Goal: Feedback & Contribution: Contribute content

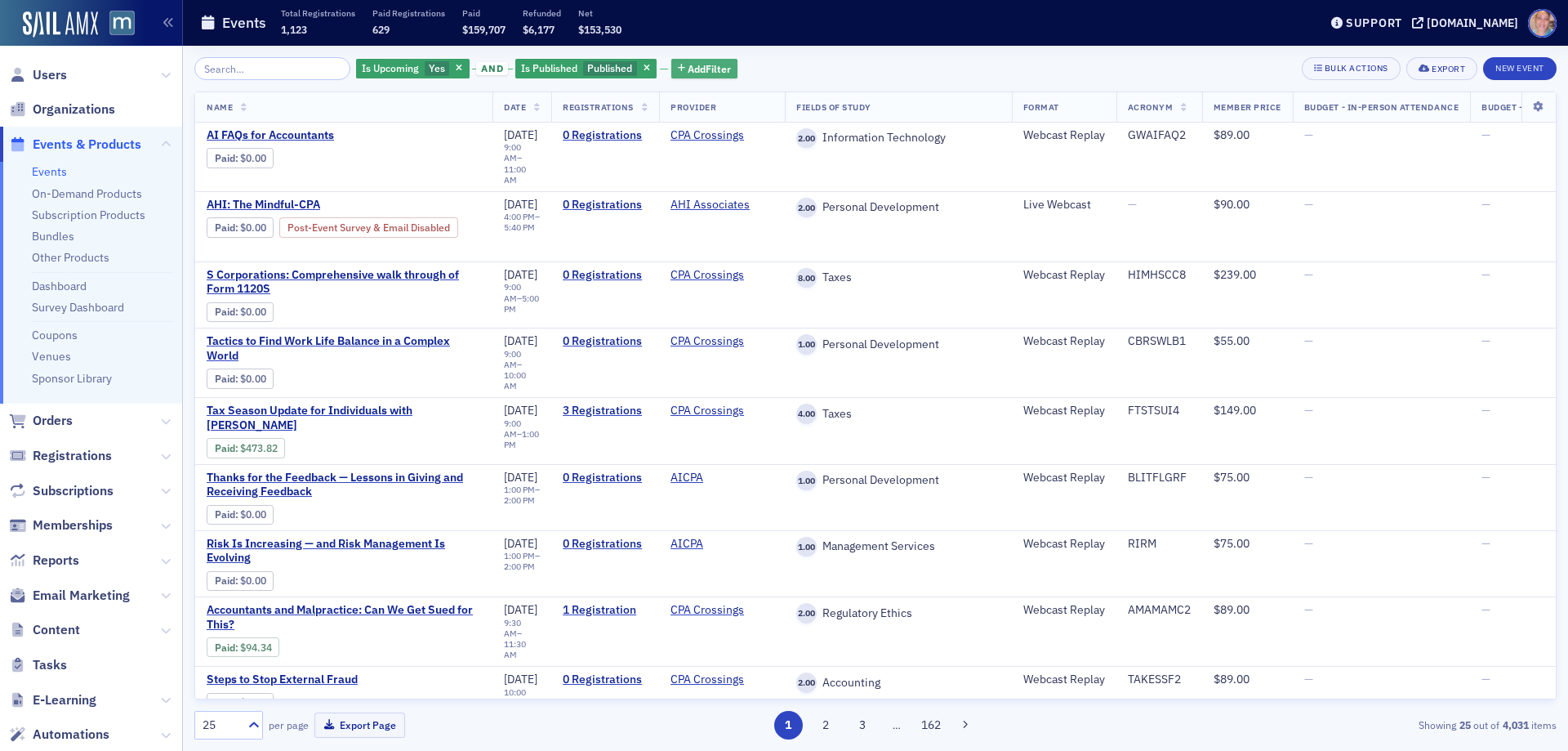
click at [695, 65] on span "Add Filter" at bounding box center [709, 68] width 43 height 14
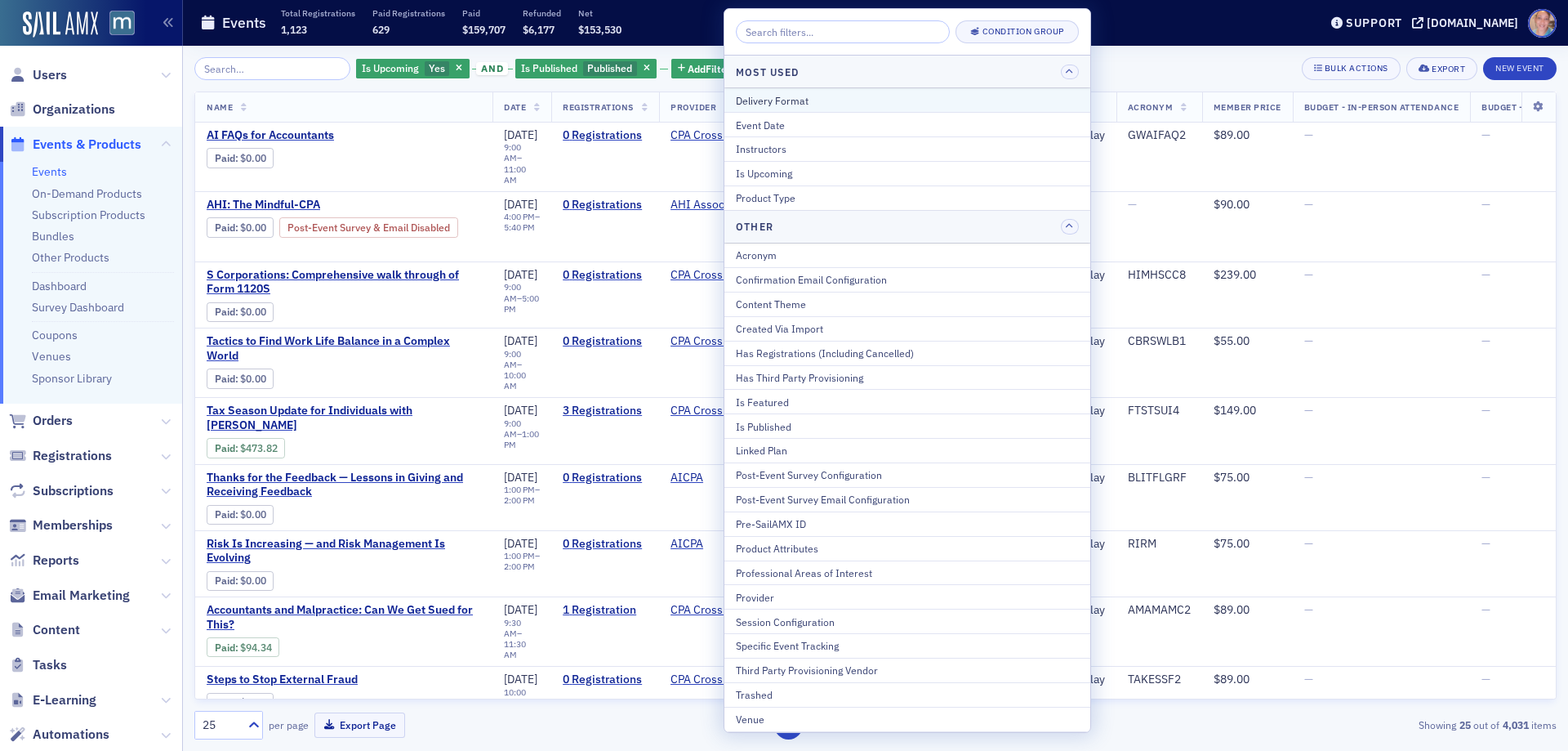
click at [803, 101] on div "Delivery Format" at bounding box center [907, 100] width 343 height 14
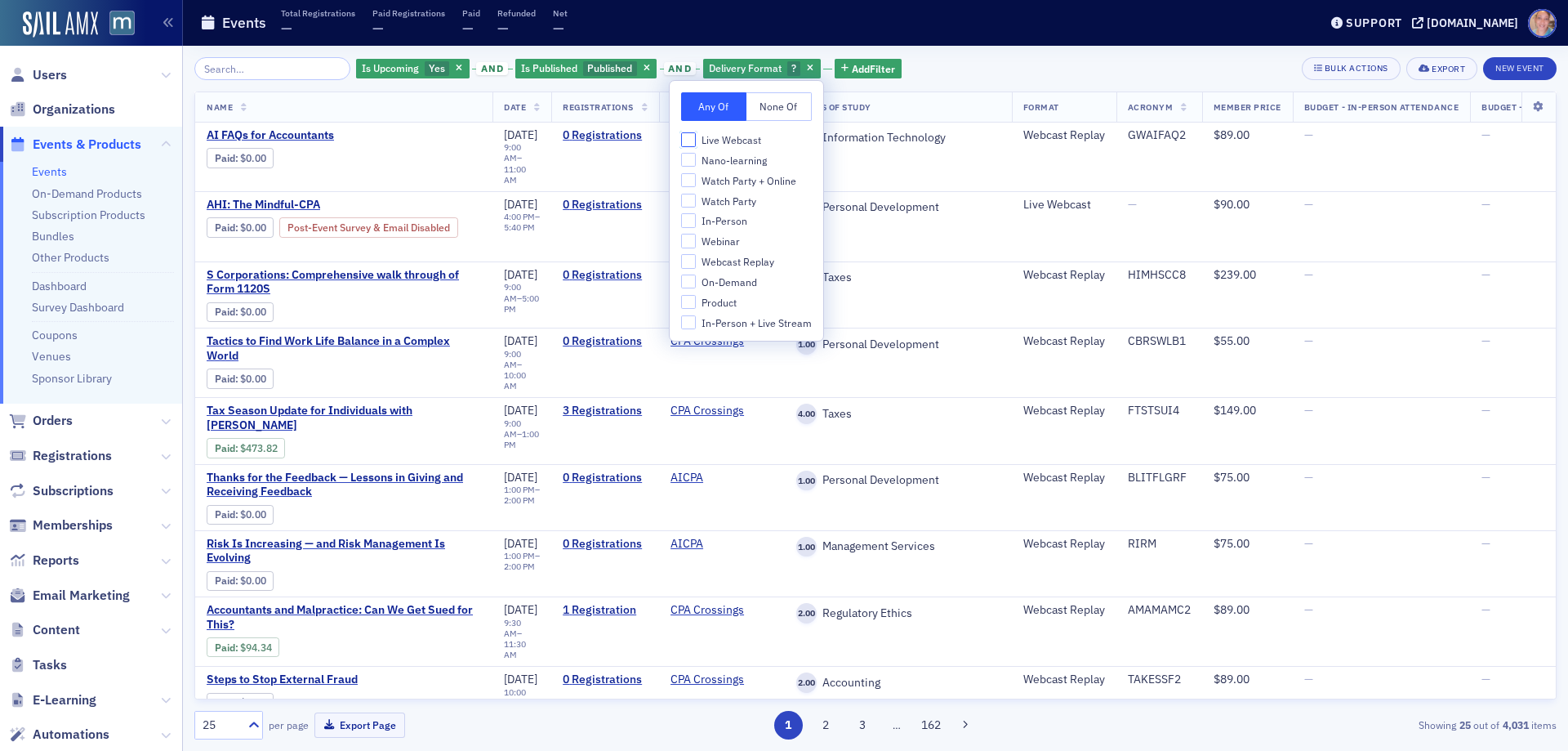
click at [689, 140] on input "Live Webcast" at bounding box center [688, 139] width 14 height 14
checkbox input "true"
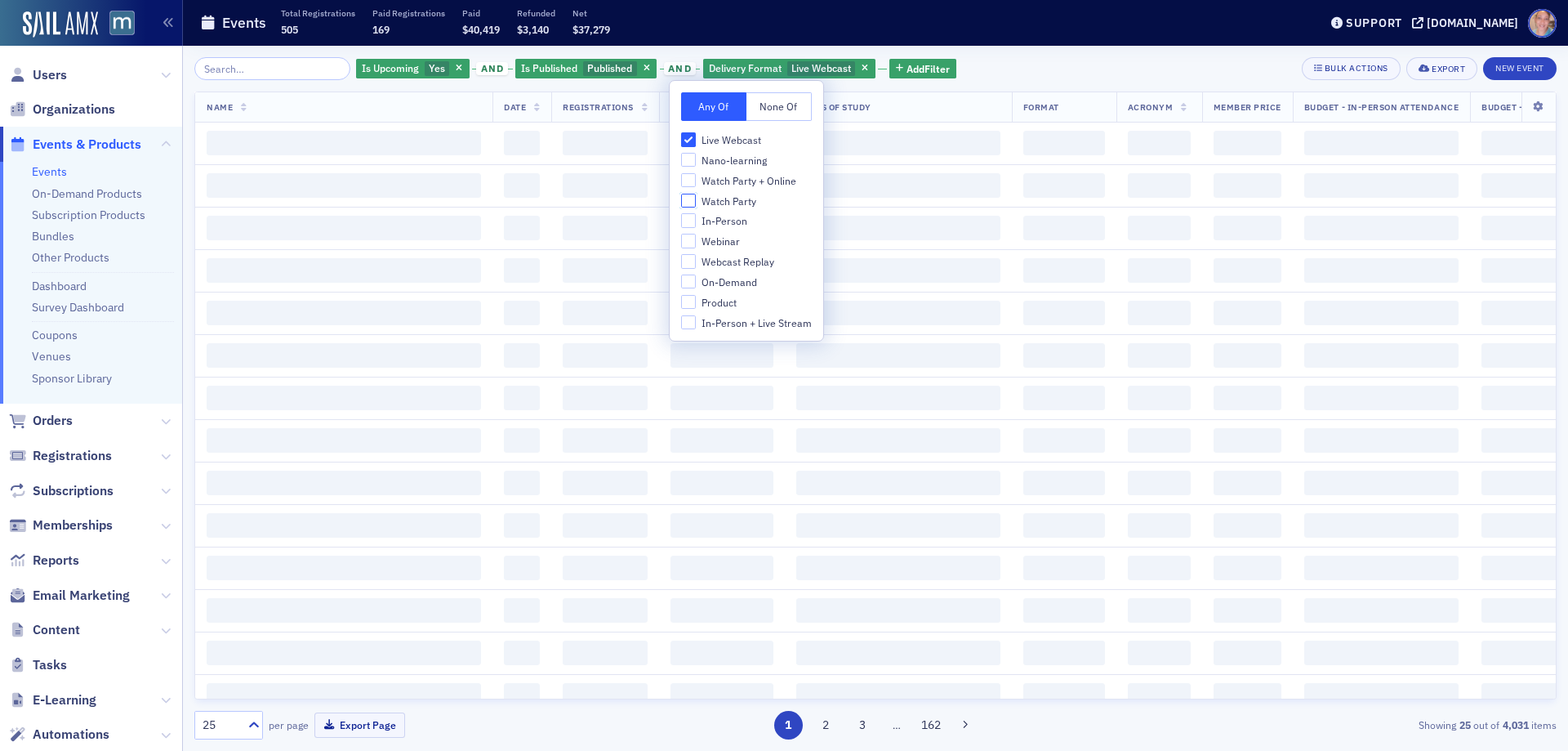
click at [688, 201] on input "Watch Party" at bounding box center [688, 200] width 14 height 14
checkbox input "true"
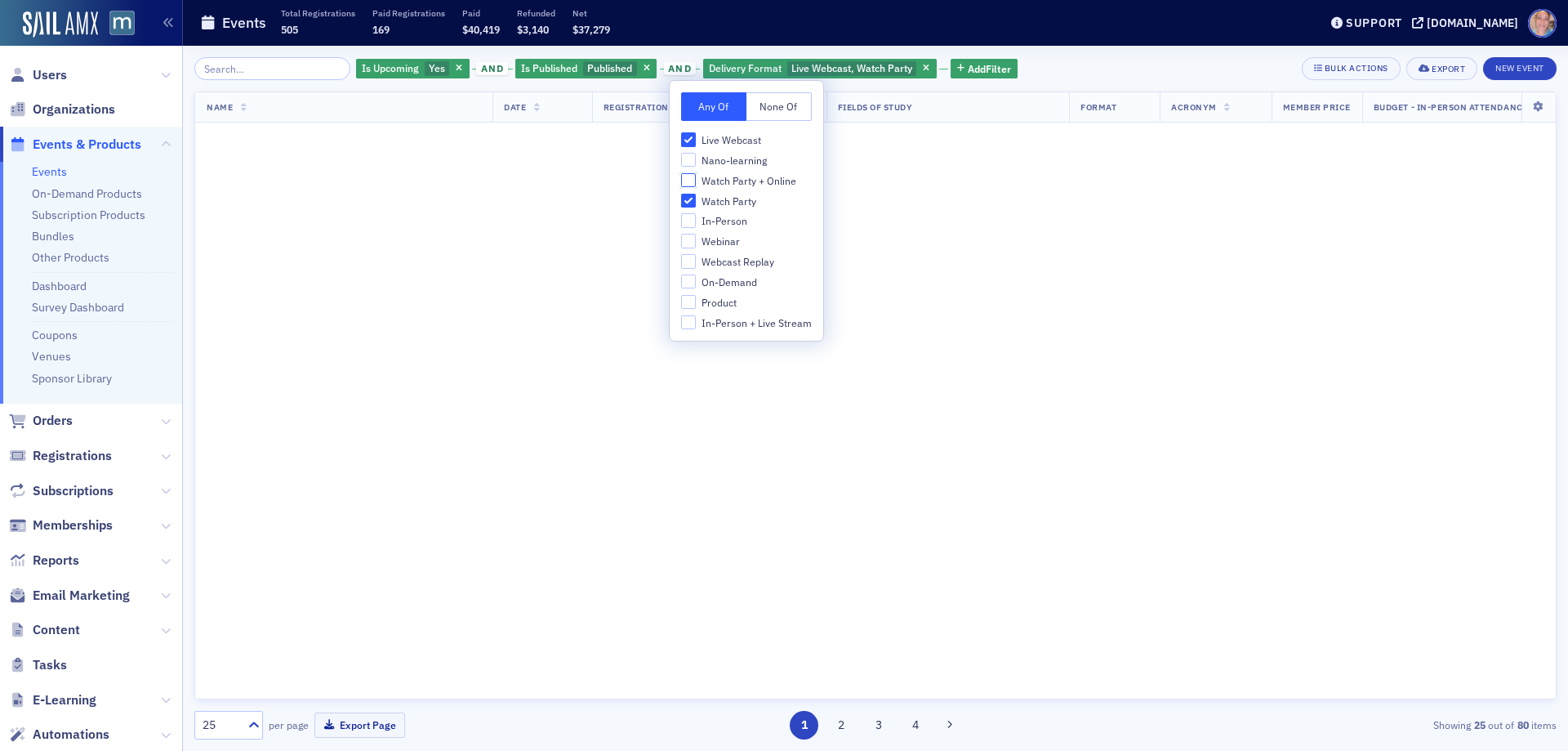
click at [688, 178] on input "Watch Party + Online" at bounding box center [688, 180] width 14 height 14
checkbox input "true"
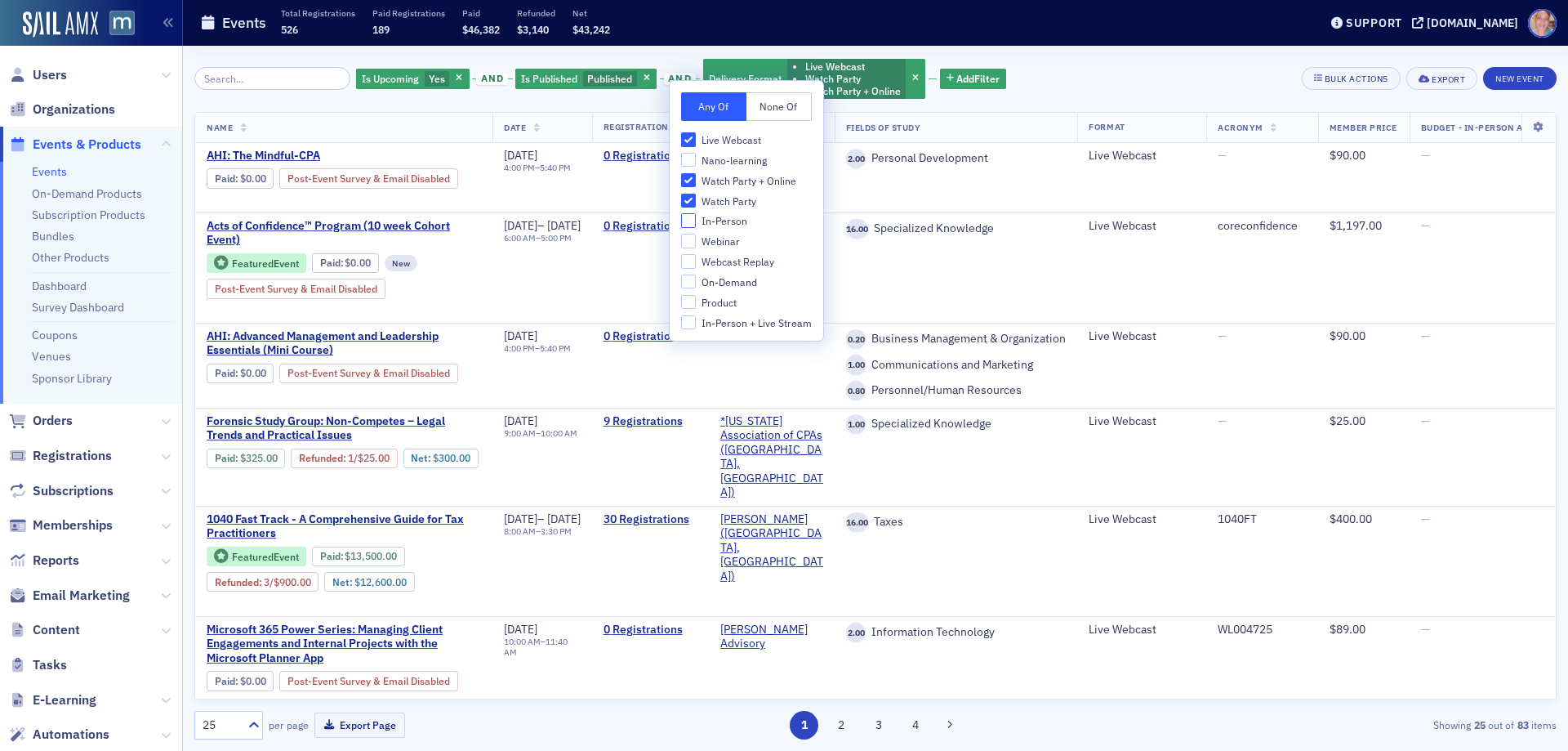
click at [691, 224] on input "In-Person" at bounding box center [688, 220] width 14 height 14
checkbox input "true"
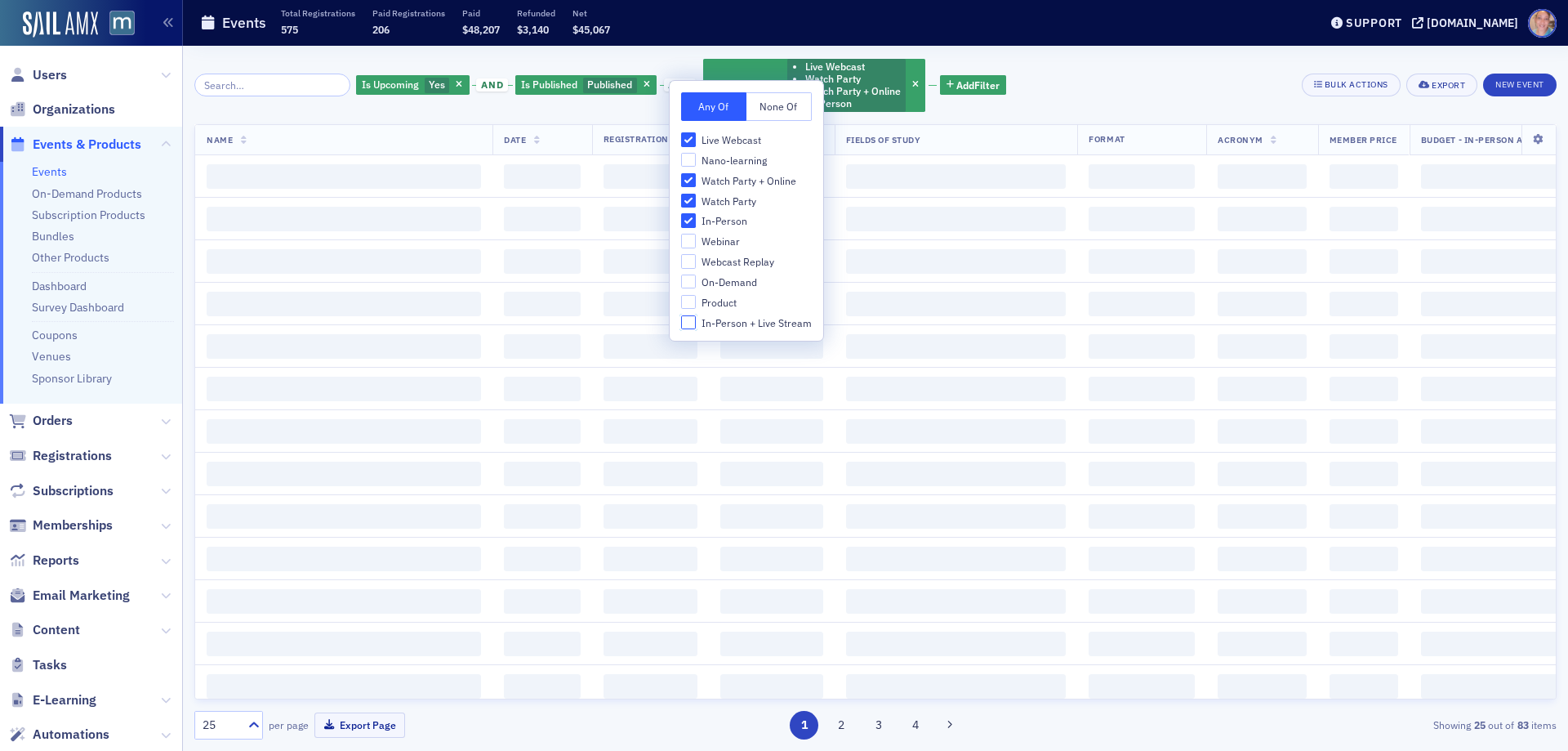
click at [687, 324] on input "In-Person + Live Stream" at bounding box center [688, 322] width 14 height 14
checkbox input "true"
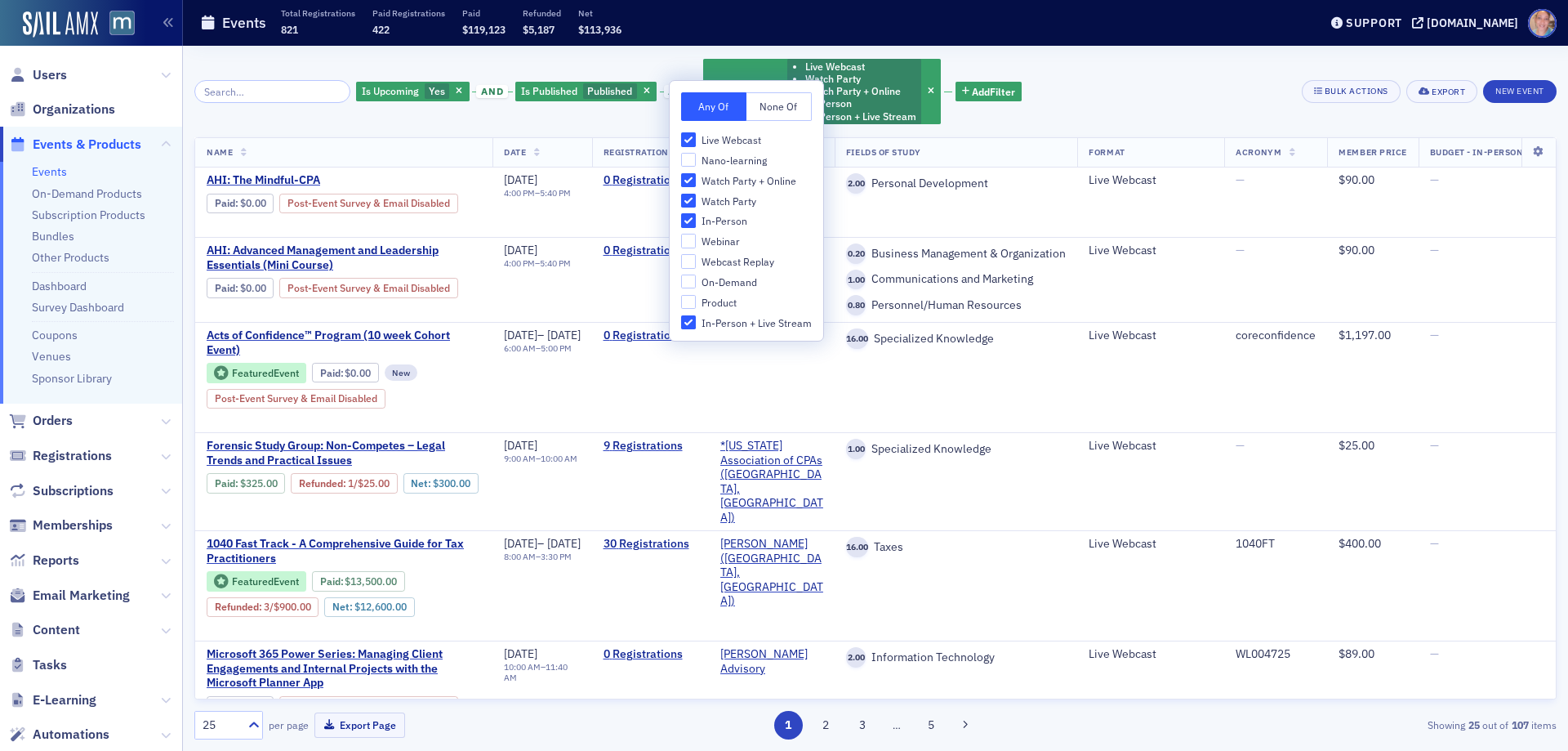
click at [1234, 84] on div "Is Upcoming Yes and Is Published Published and Delivery Format Live Webcast Wat…" at bounding box center [875, 92] width 1362 height 69
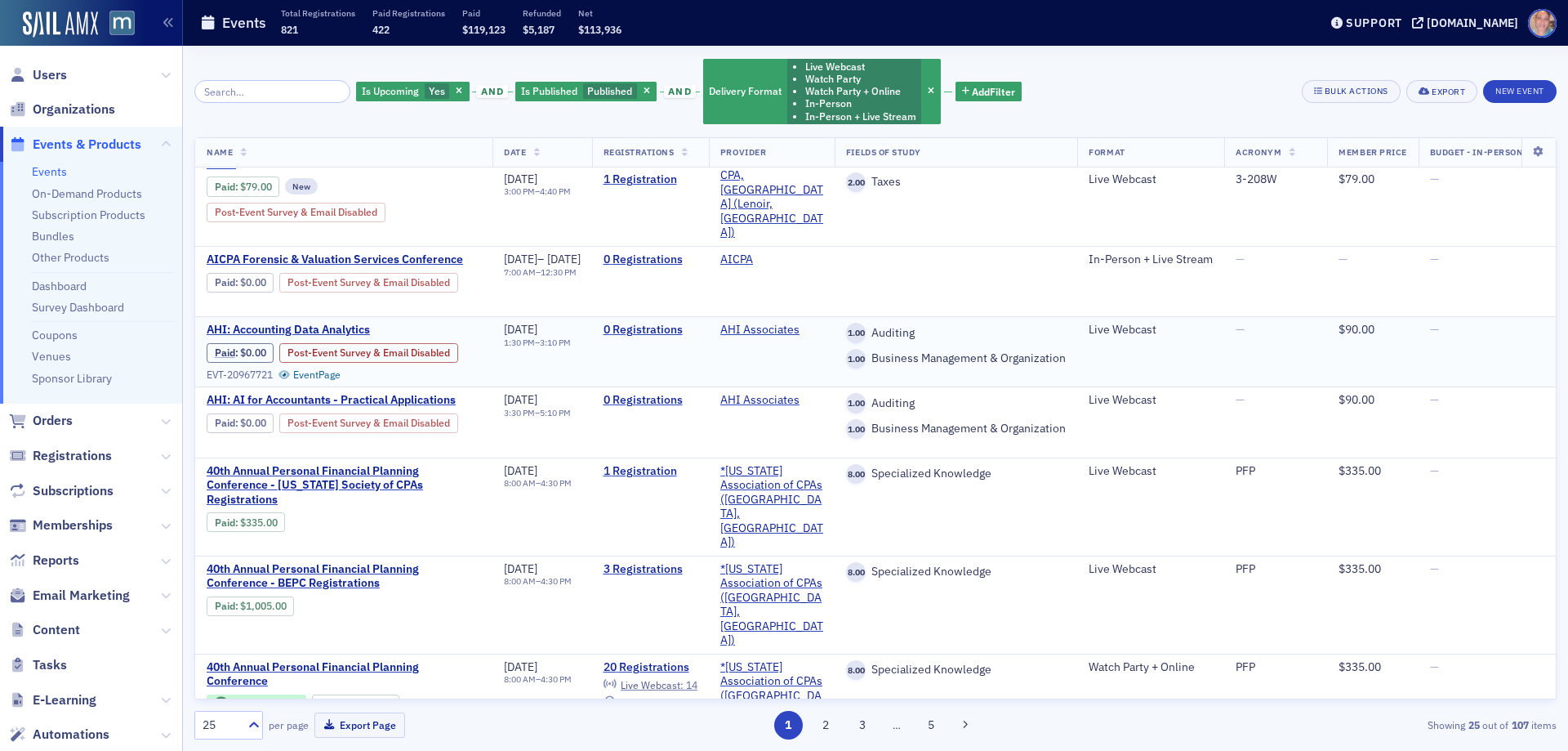
scroll to position [1756, 0]
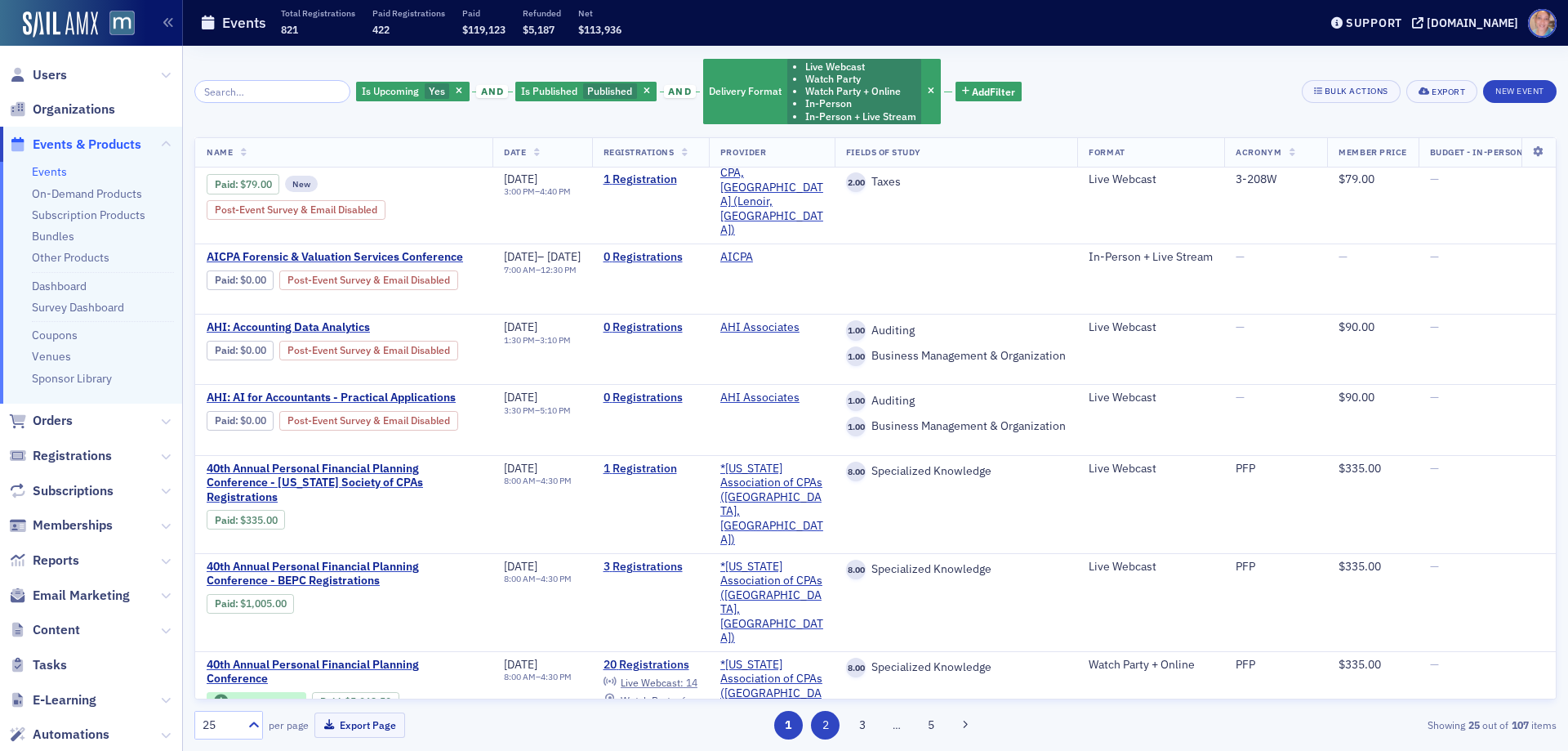
click at [829, 719] on button "2" at bounding box center [826, 725] width 29 height 29
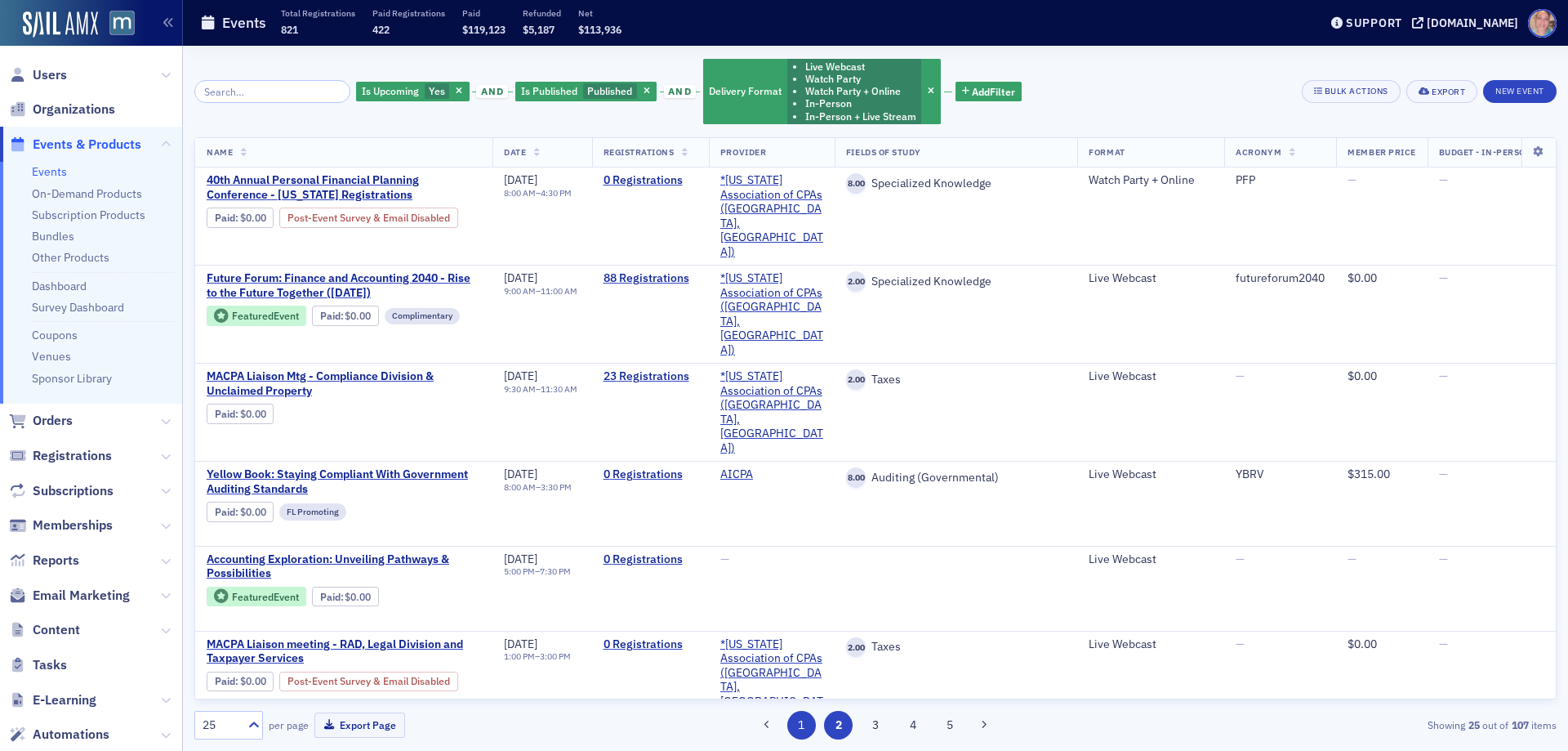
click at [802, 735] on button "1" at bounding box center [802, 725] width 29 height 29
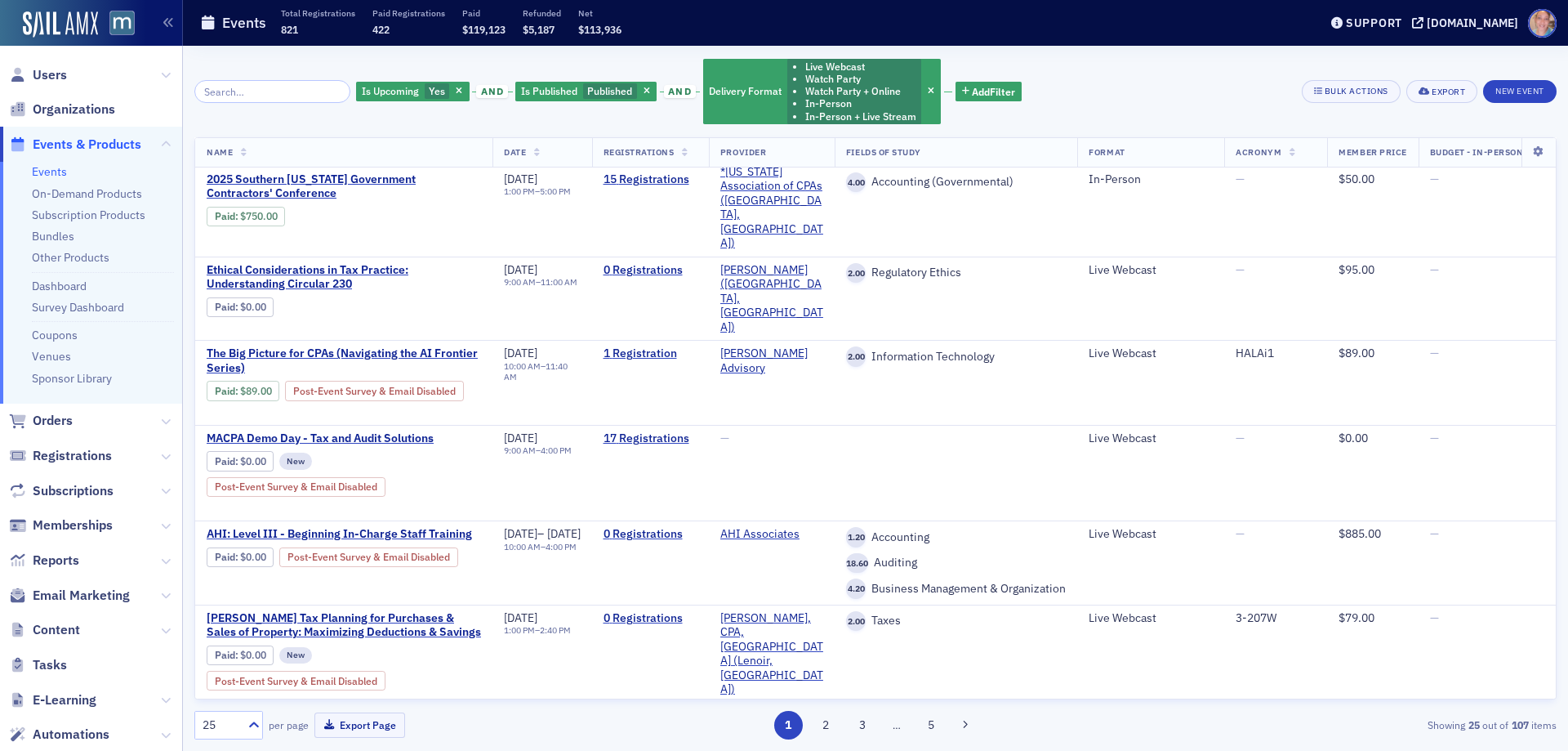
scroll to position [1756, 0]
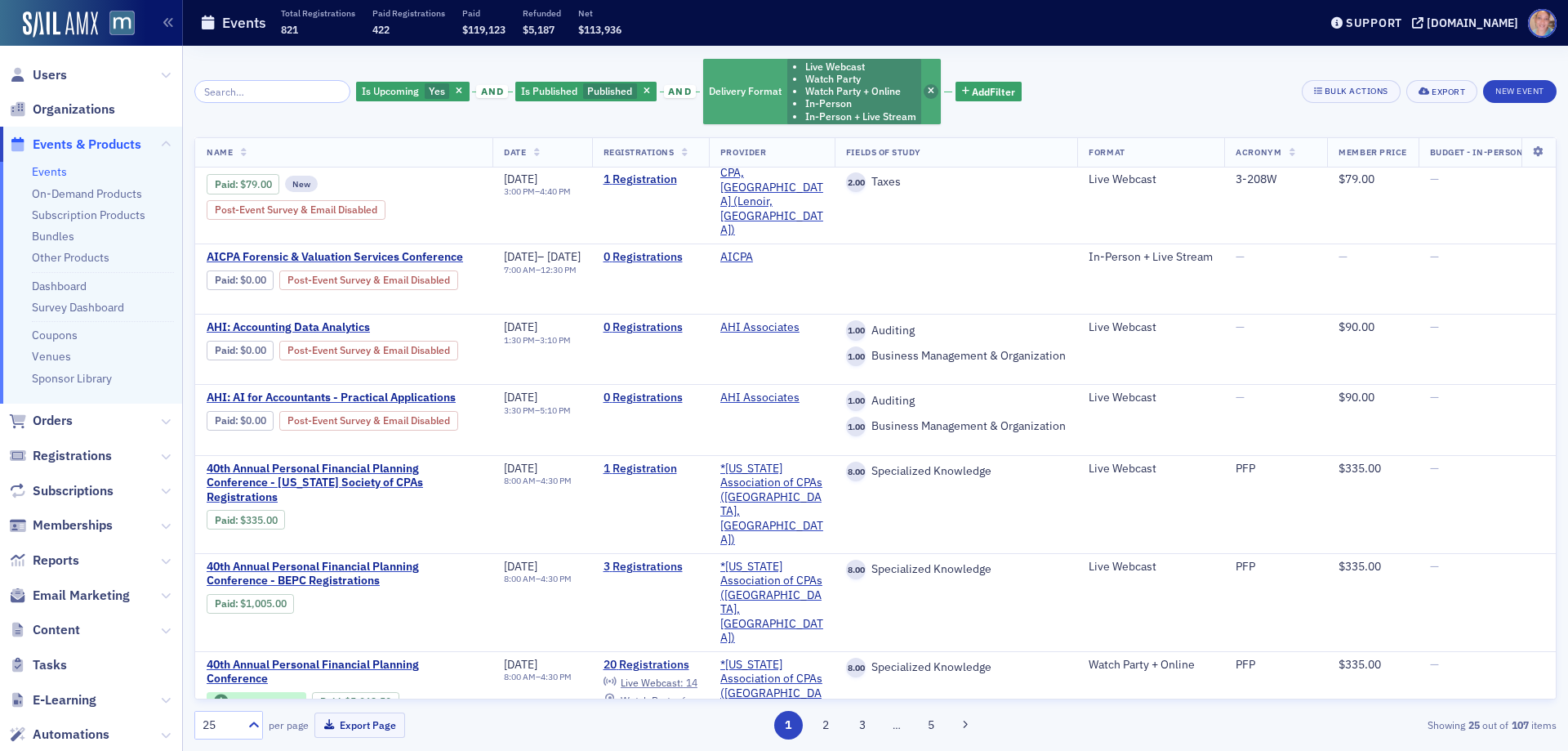
click at [928, 91] on icon "button" at bounding box center [931, 91] width 7 height 9
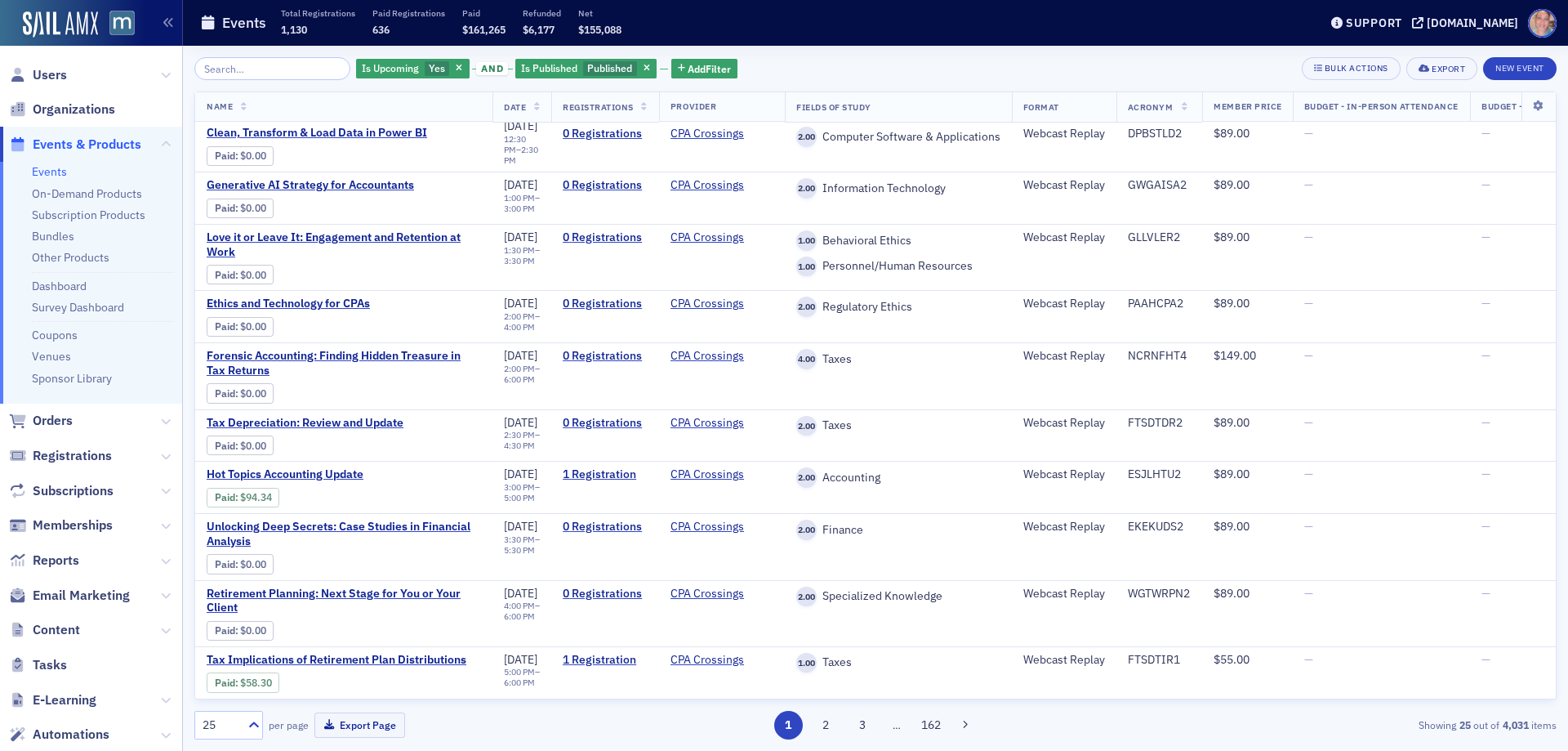
scroll to position [956, 0]
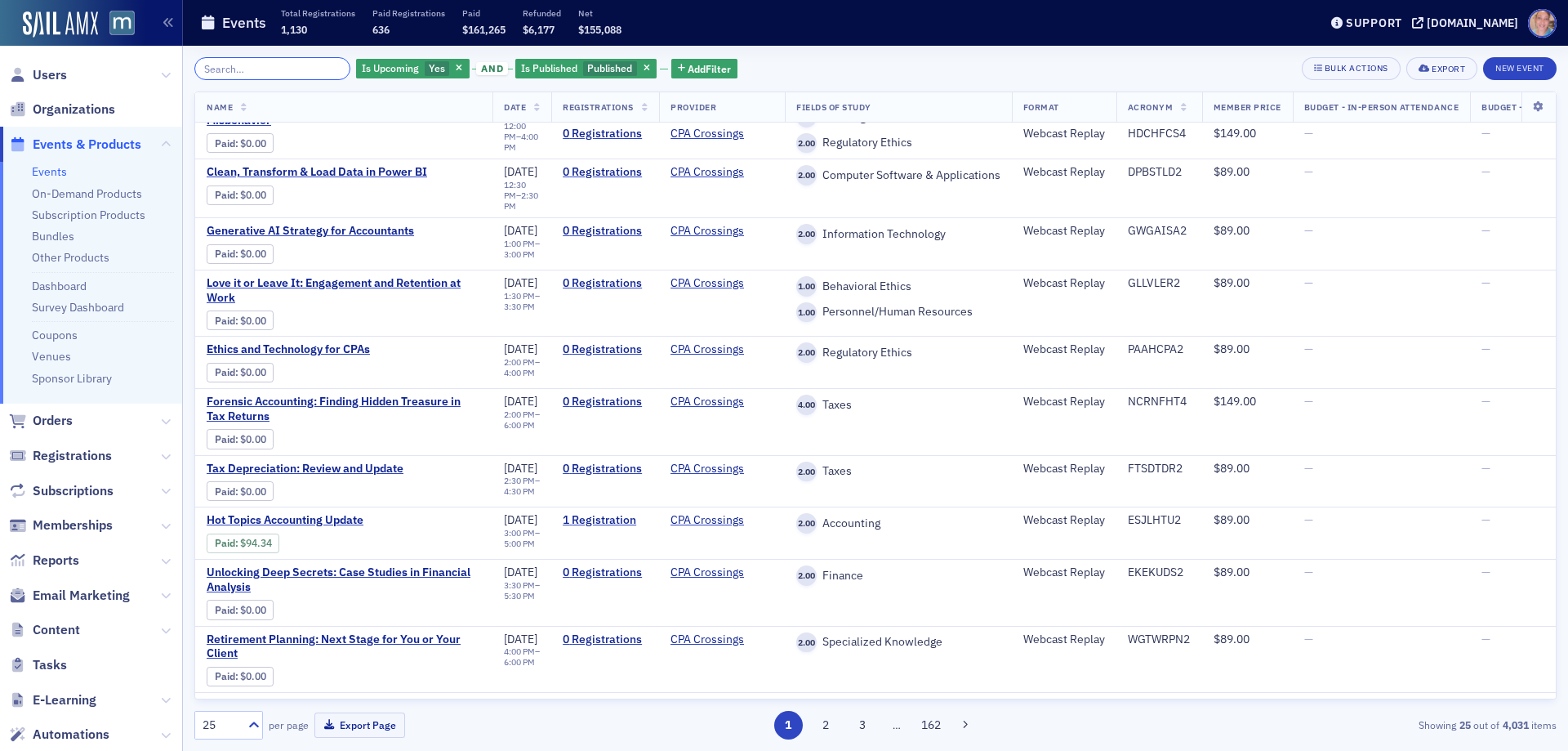
click at [231, 69] on input "search" at bounding box center [272, 69] width 156 height 23
paste input "EVT-20896002"
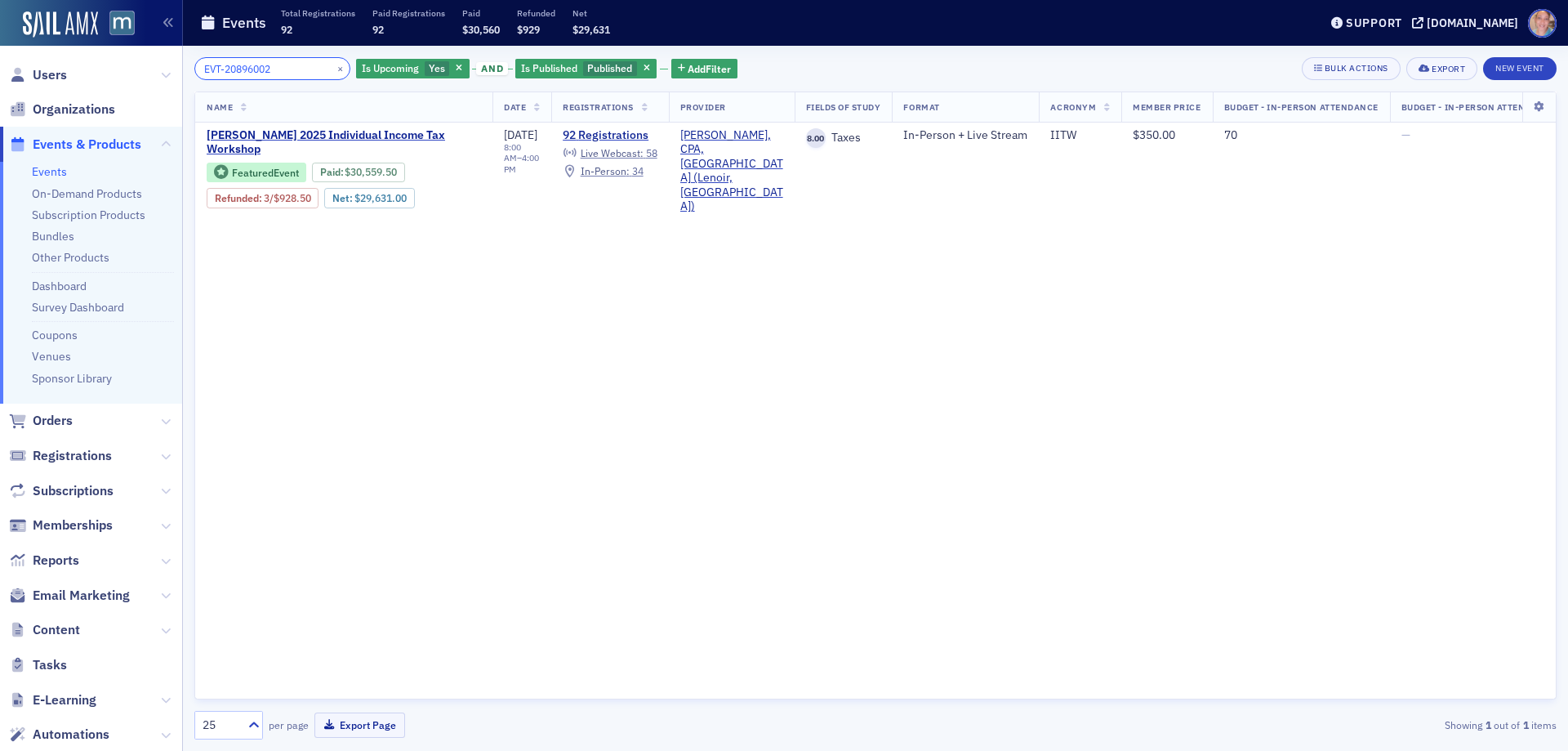
type input "EVT-20896002"
drag, startPoint x: 324, startPoint y: 68, endPoint x: 302, endPoint y: 68, distance: 22.0
click at [333, 68] on button "×" at bounding box center [340, 67] width 14 height 14
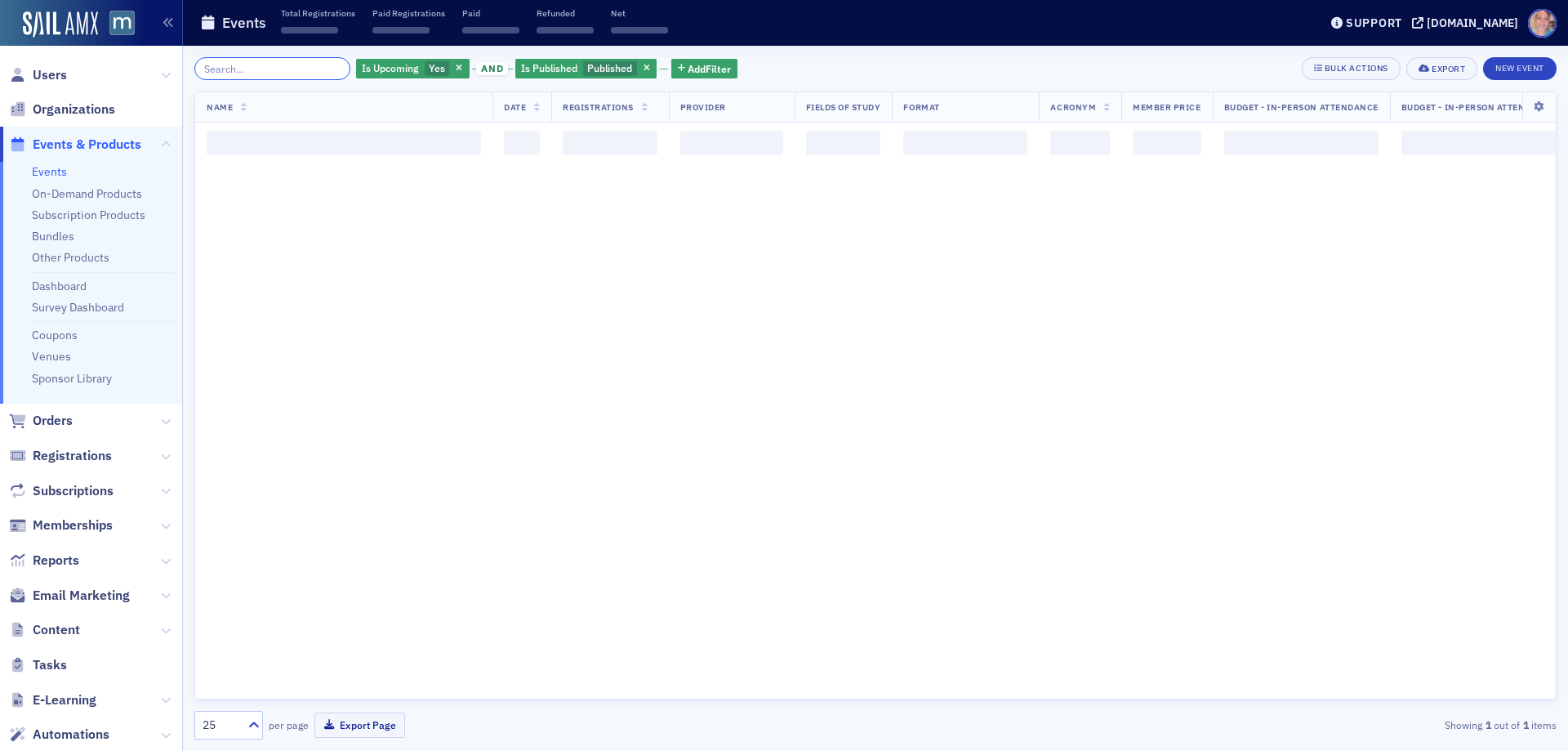
click at [233, 68] on input "search" at bounding box center [272, 69] width 156 height 23
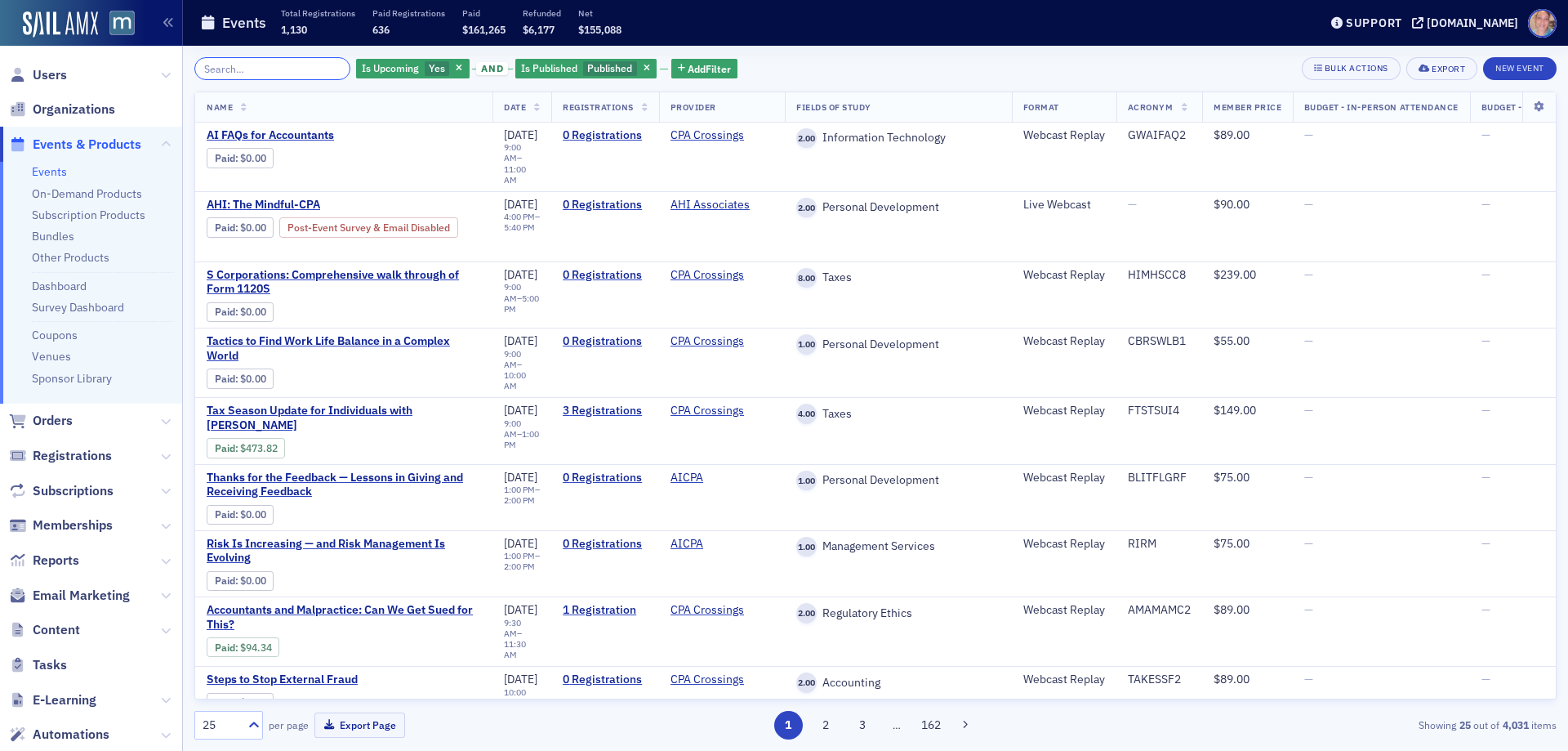
paste input "EVT-20866915"
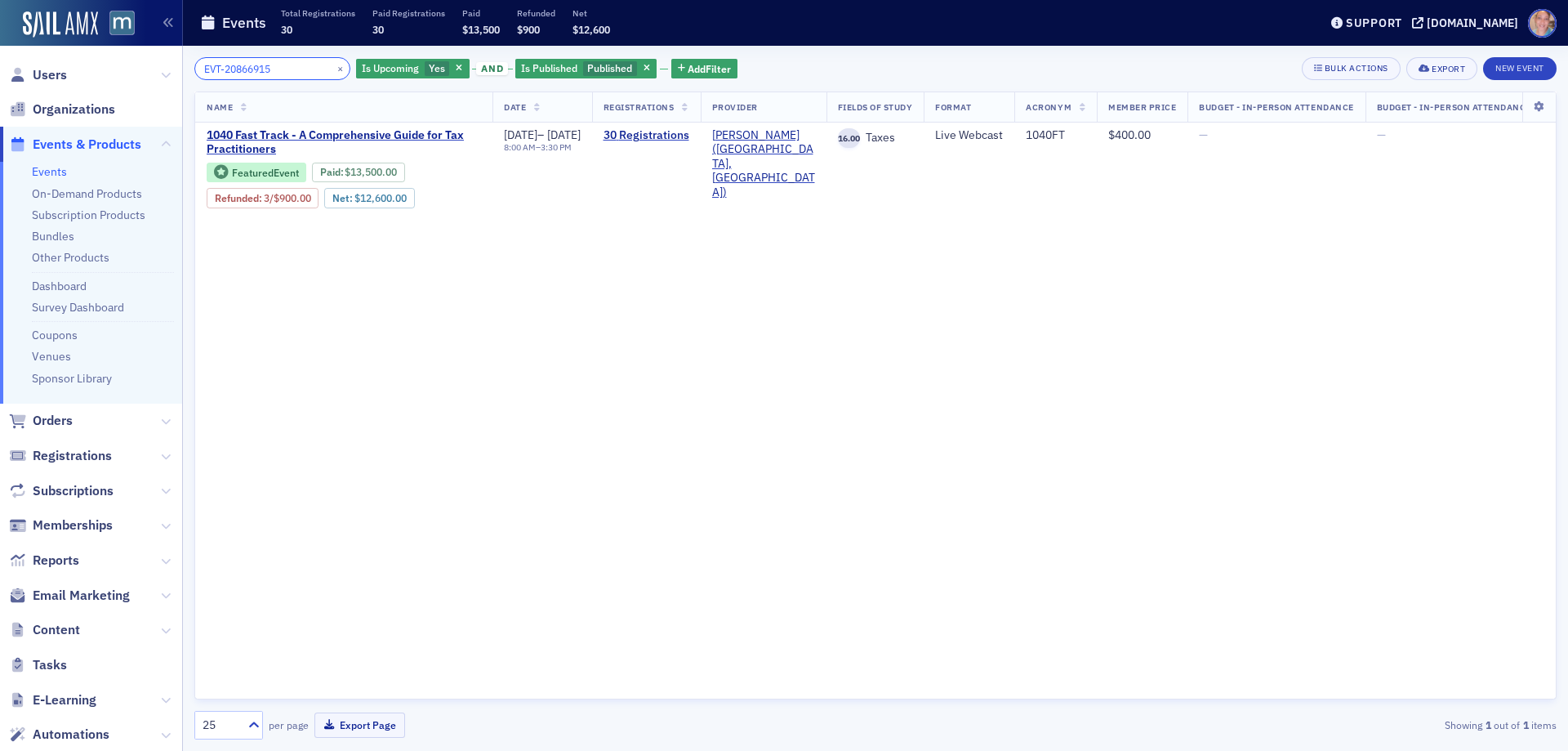
type input "EVT-20866915"
drag, startPoint x: 319, startPoint y: 69, endPoint x: 269, endPoint y: 66, distance: 50.1
click at [333, 69] on button "×" at bounding box center [340, 67] width 14 height 14
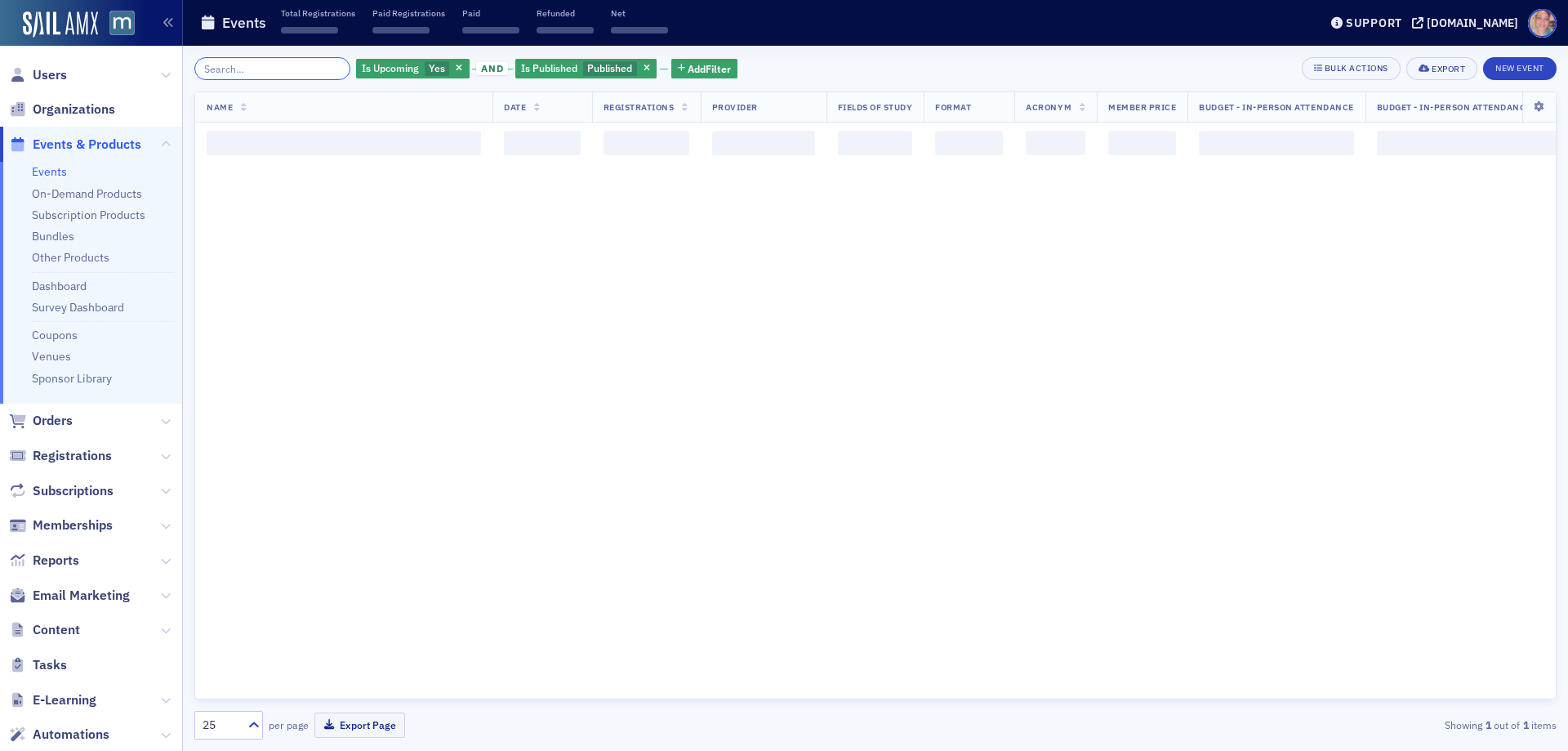
click at [246, 66] on input "search" at bounding box center [272, 69] width 156 height 23
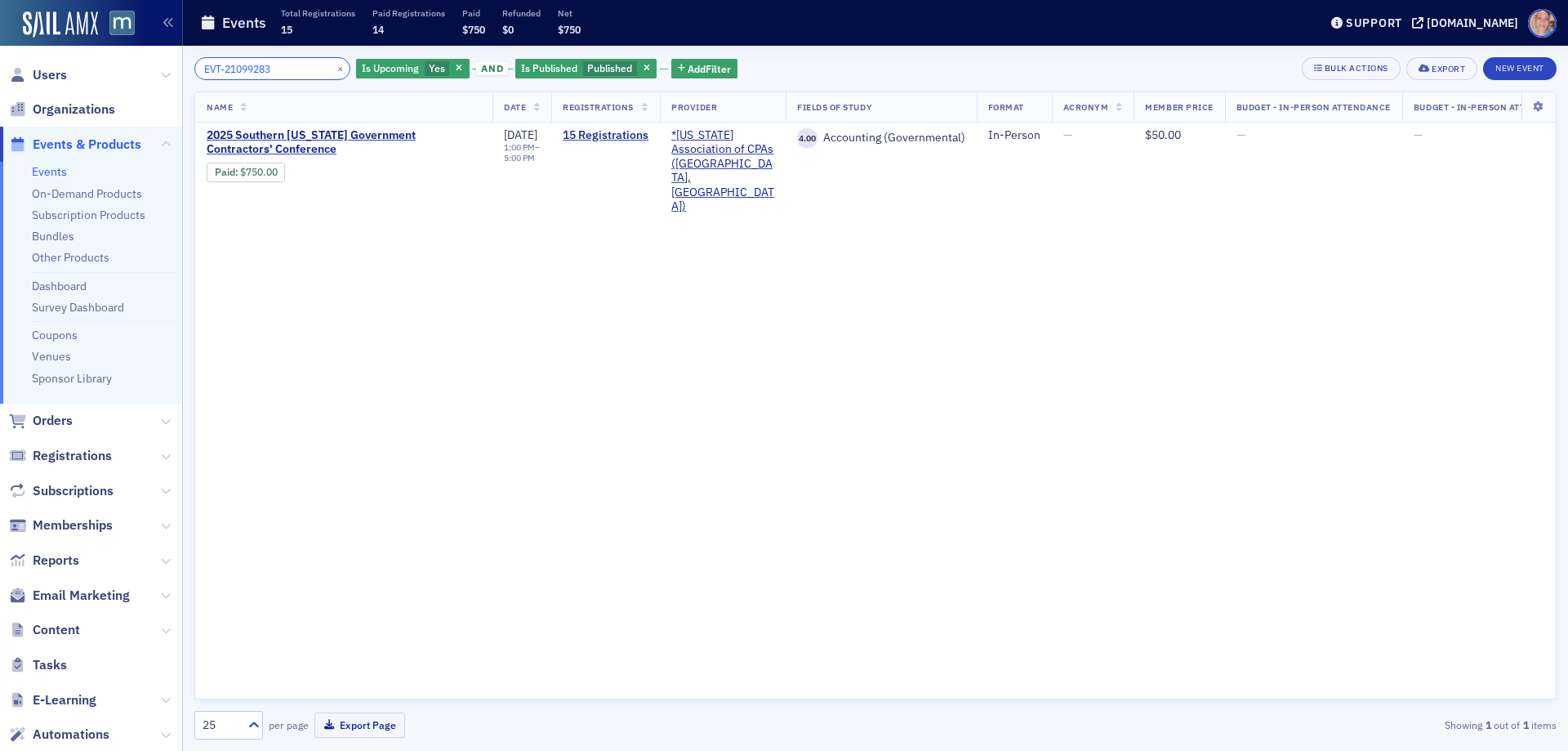
type input "EVT-21099283"
click at [333, 72] on button "×" at bounding box center [340, 67] width 14 height 14
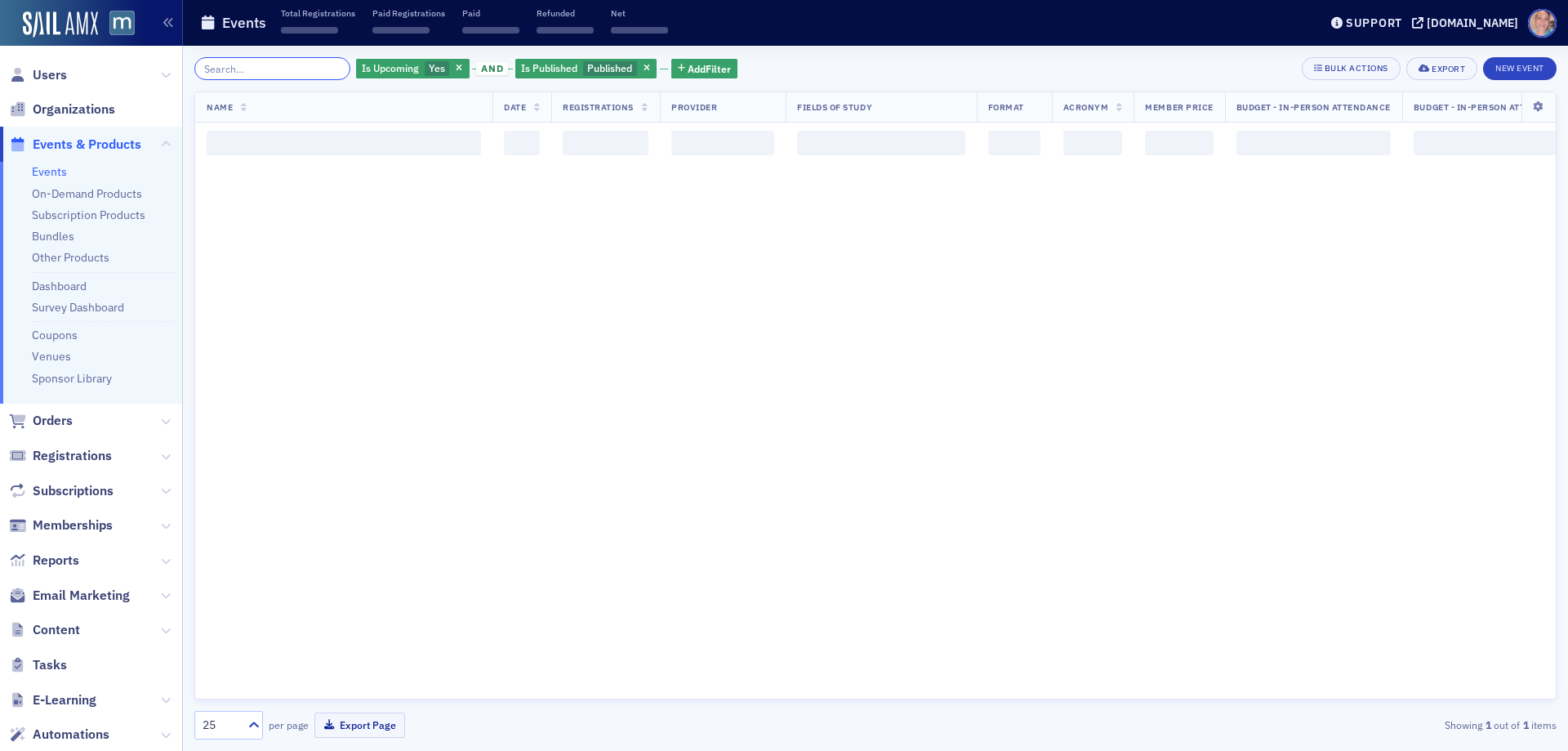
click at [258, 64] on input "search" at bounding box center [272, 69] width 156 height 23
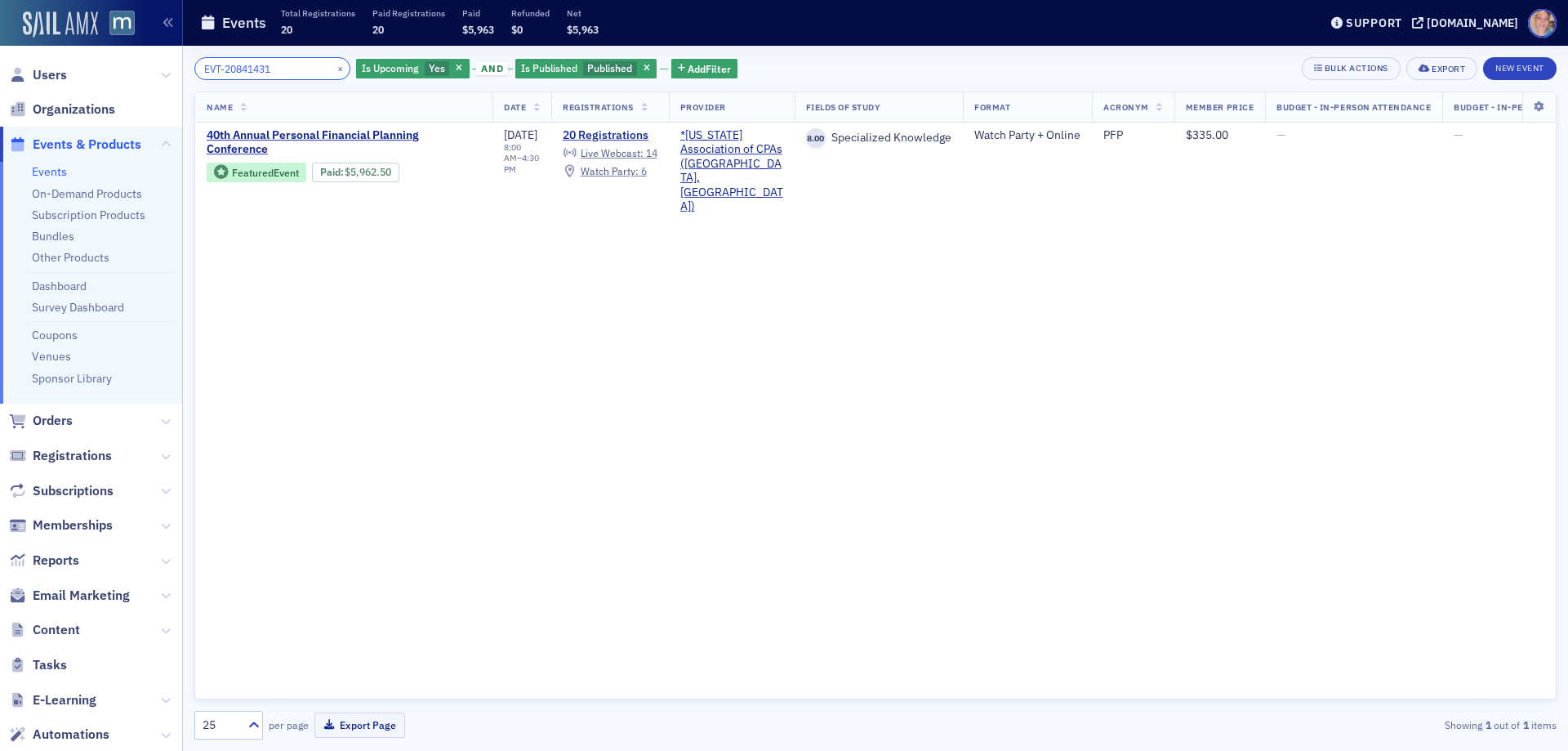
type input "EVT-20841431"
drag, startPoint x: 322, startPoint y: 72, endPoint x: 300, endPoint y: 70, distance: 22.1
click at [333, 72] on button "×" at bounding box center [340, 67] width 14 height 14
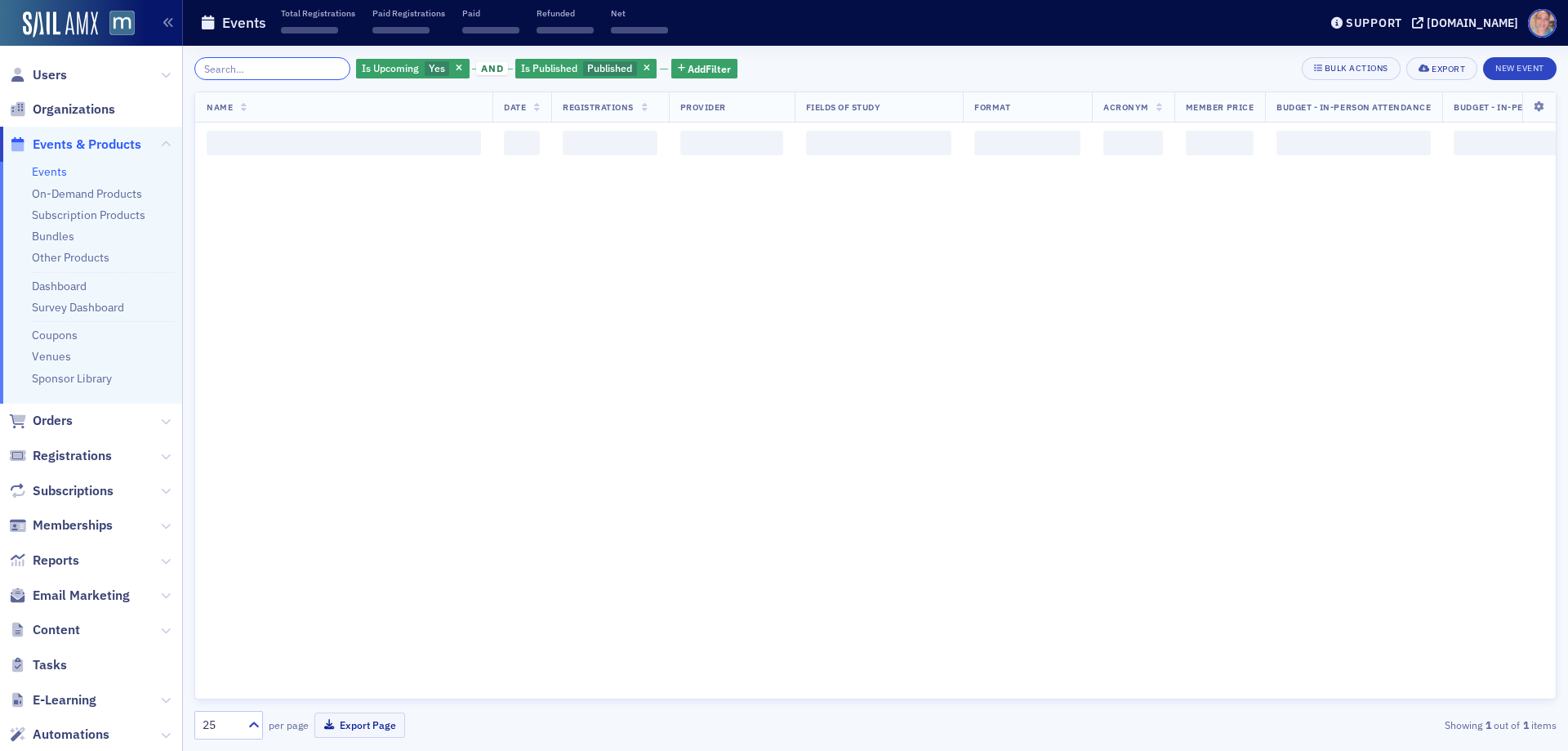
click at [244, 73] on input "search" at bounding box center [272, 69] width 156 height 23
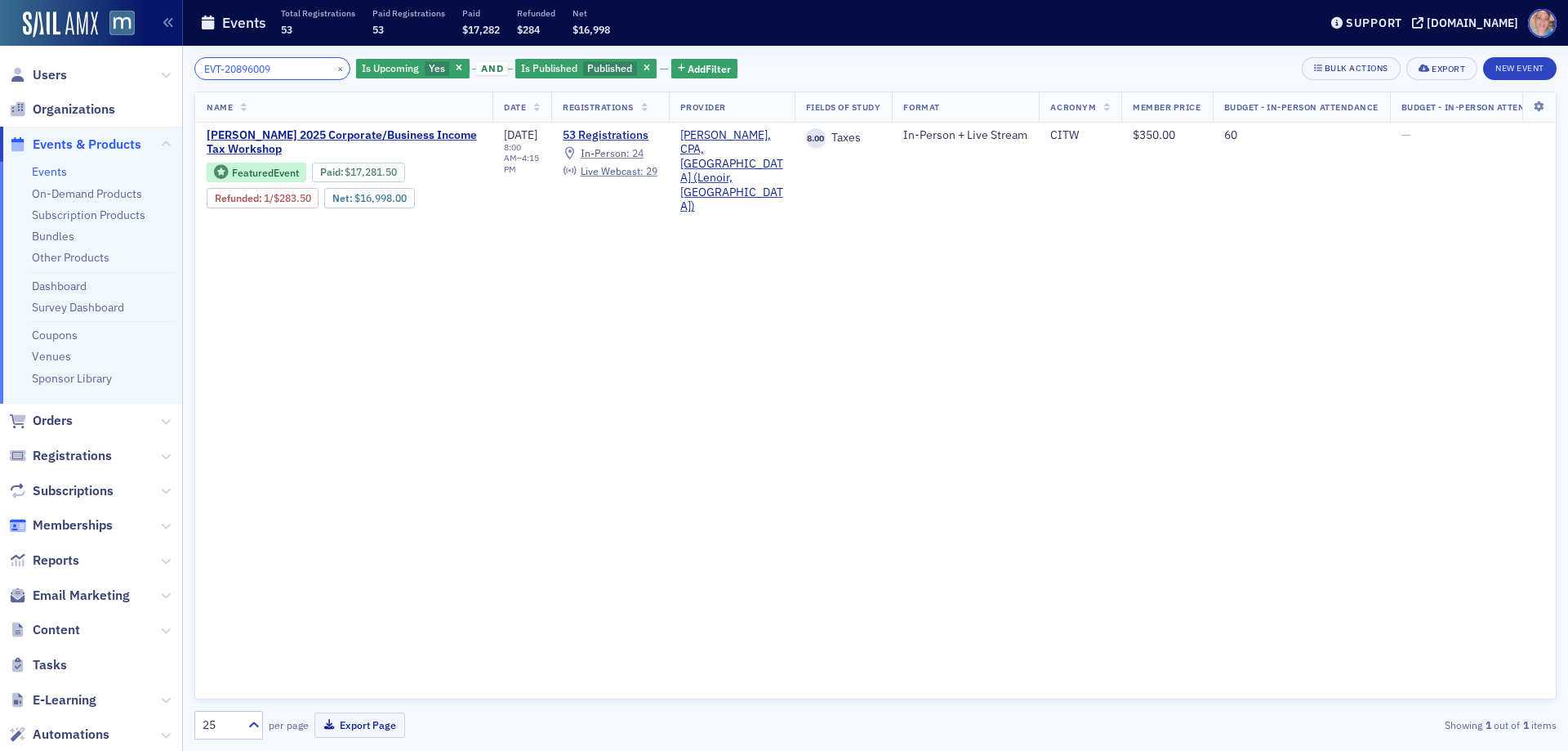
type input "EVT-20896009"
click at [333, 68] on button "×" at bounding box center [340, 67] width 14 height 14
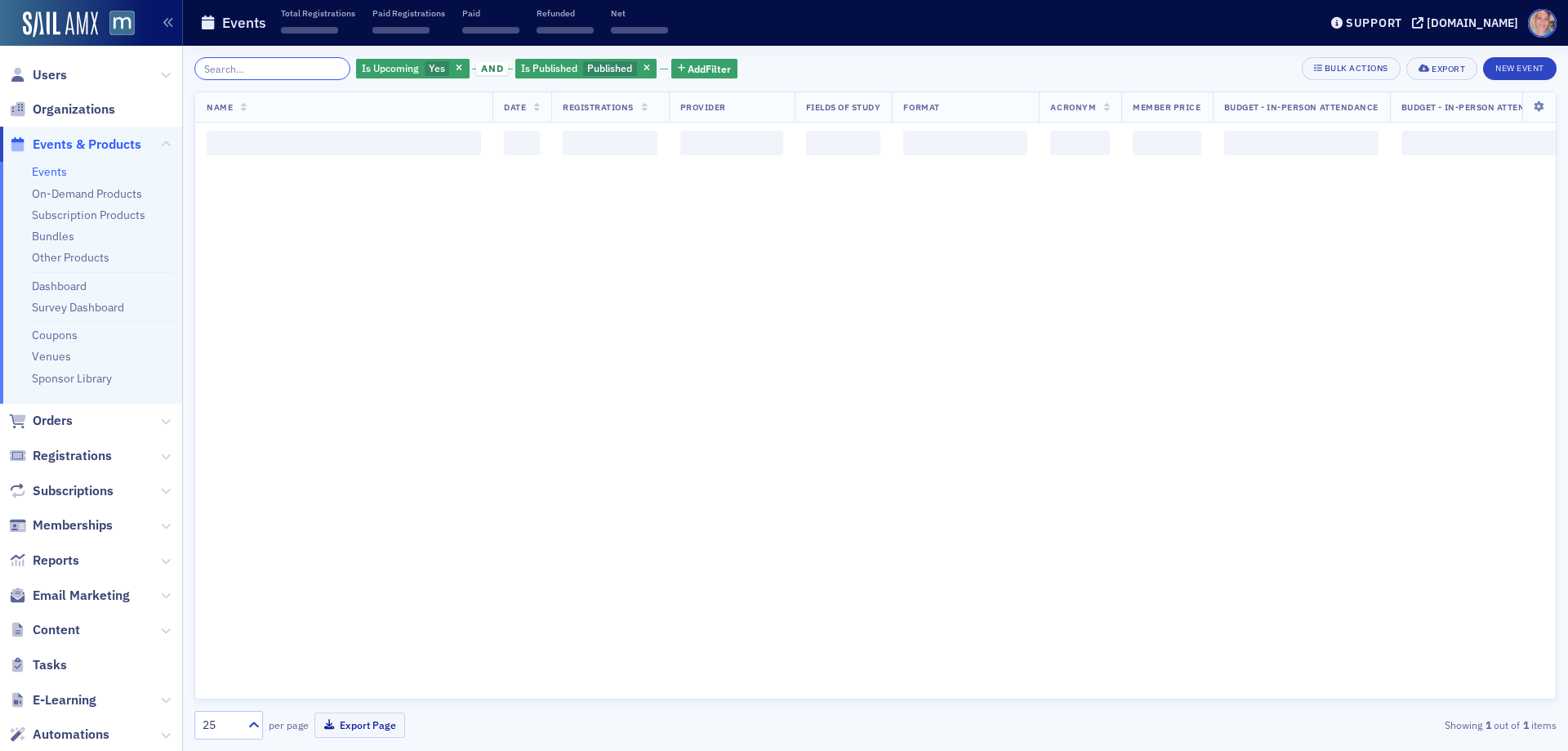
click at [241, 73] on input "search" at bounding box center [272, 69] width 156 height 23
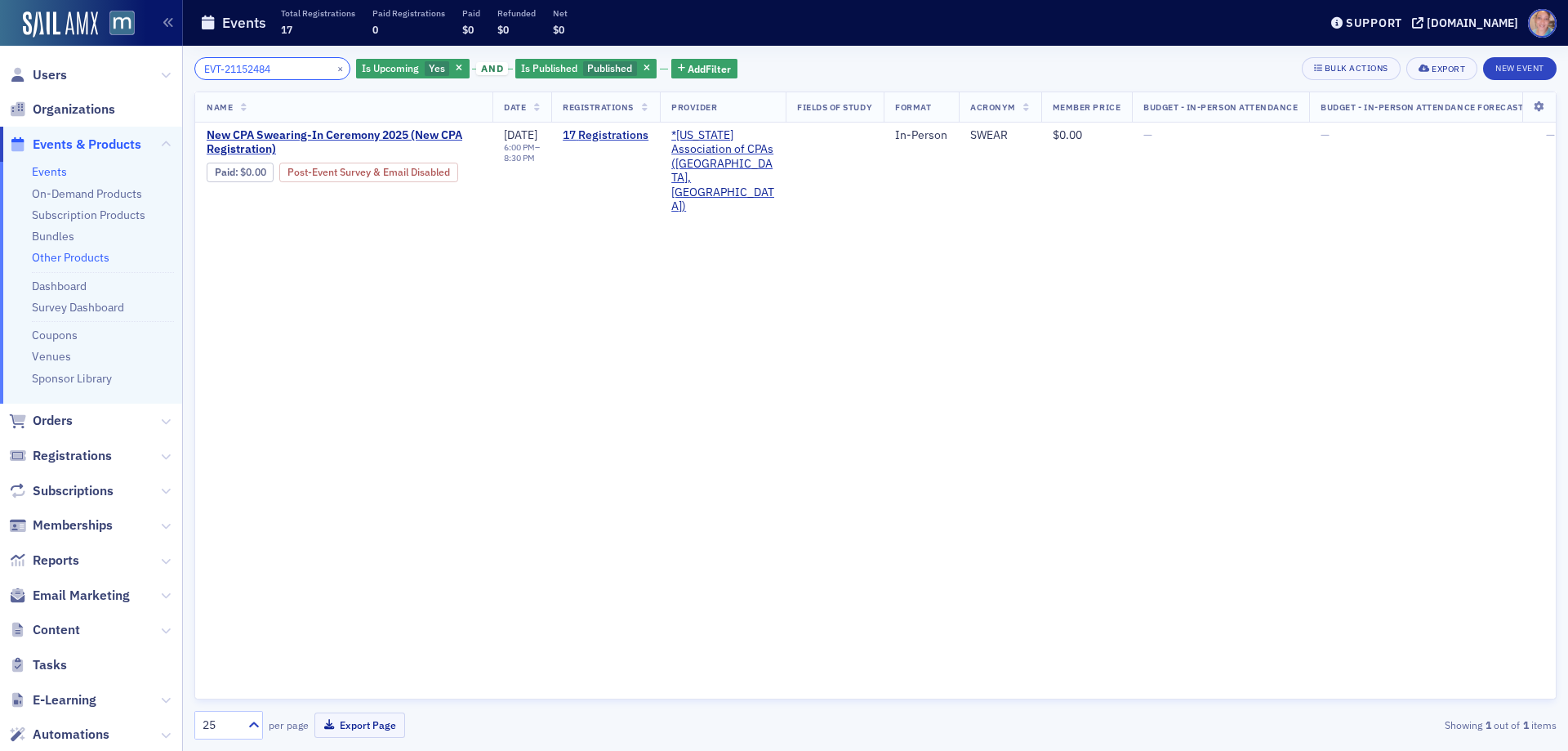
type input "EVT-21152484"
click at [333, 70] on button "×" at bounding box center [340, 67] width 14 height 14
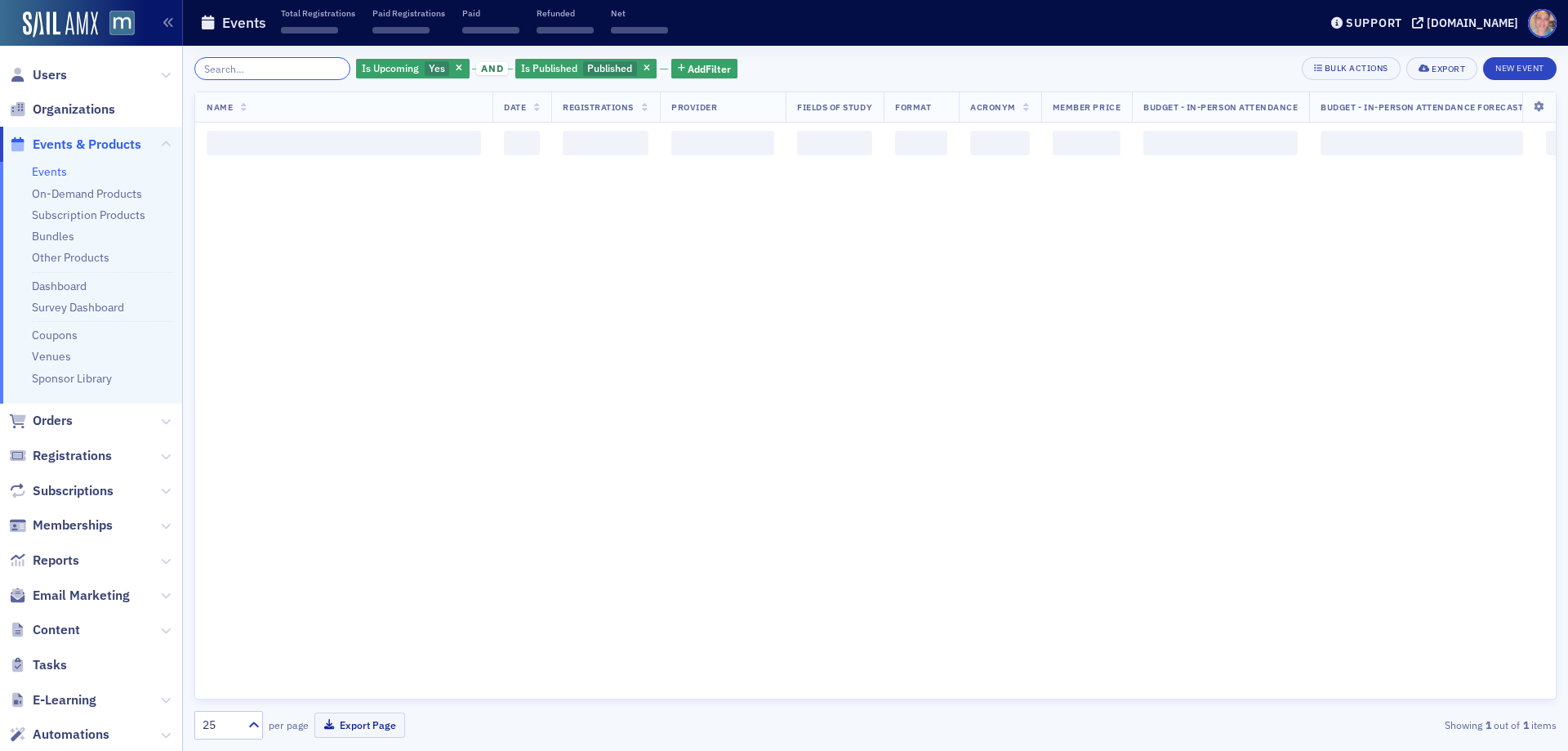
click at [259, 65] on input "search" at bounding box center [272, 69] width 156 height 23
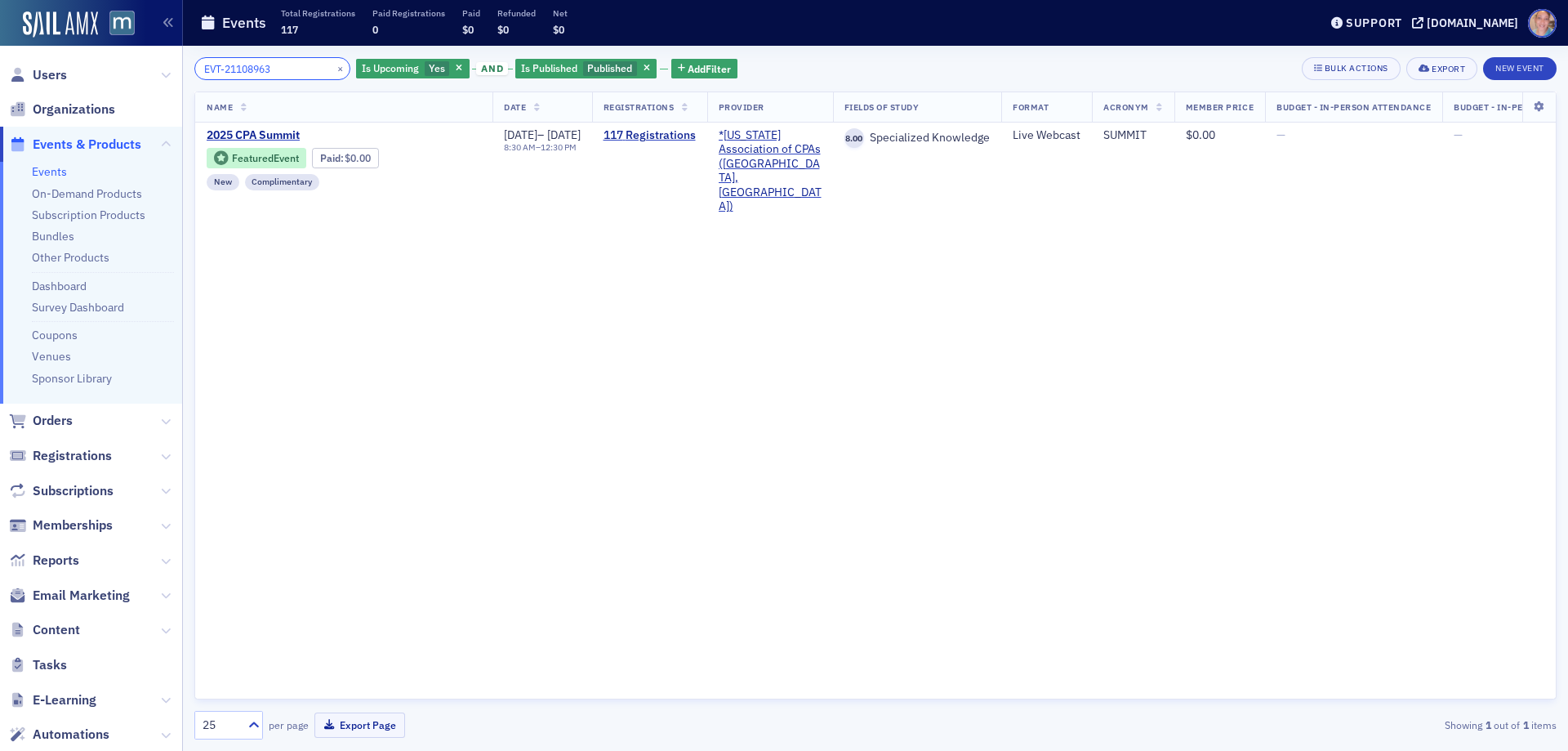
type input "EVT-21108963"
drag, startPoint x: 321, startPoint y: 68, endPoint x: 293, endPoint y: 64, distance: 28.3
click at [333, 67] on button "×" at bounding box center [340, 67] width 14 height 14
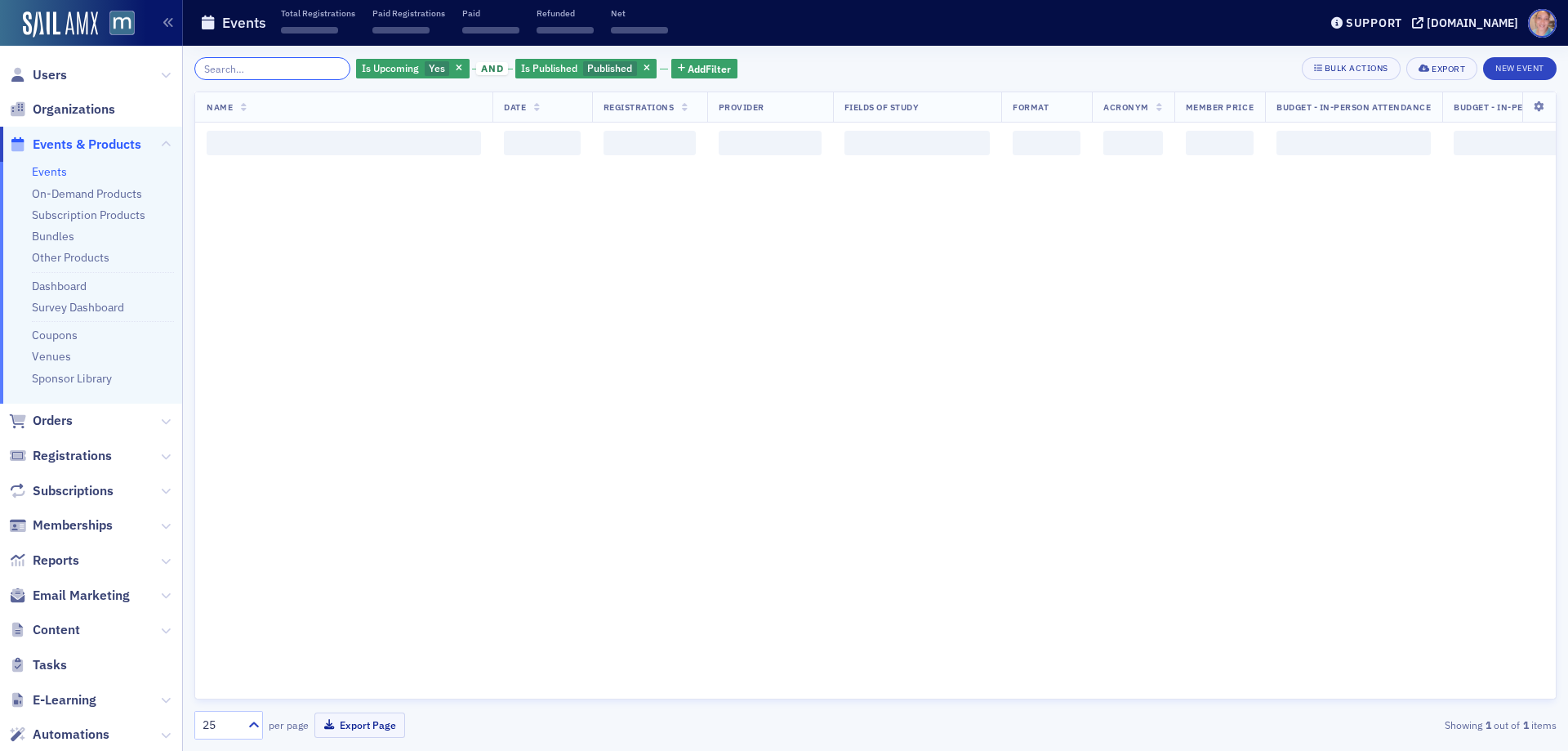
click at [253, 64] on input "search" at bounding box center [272, 69] width 156 height 23
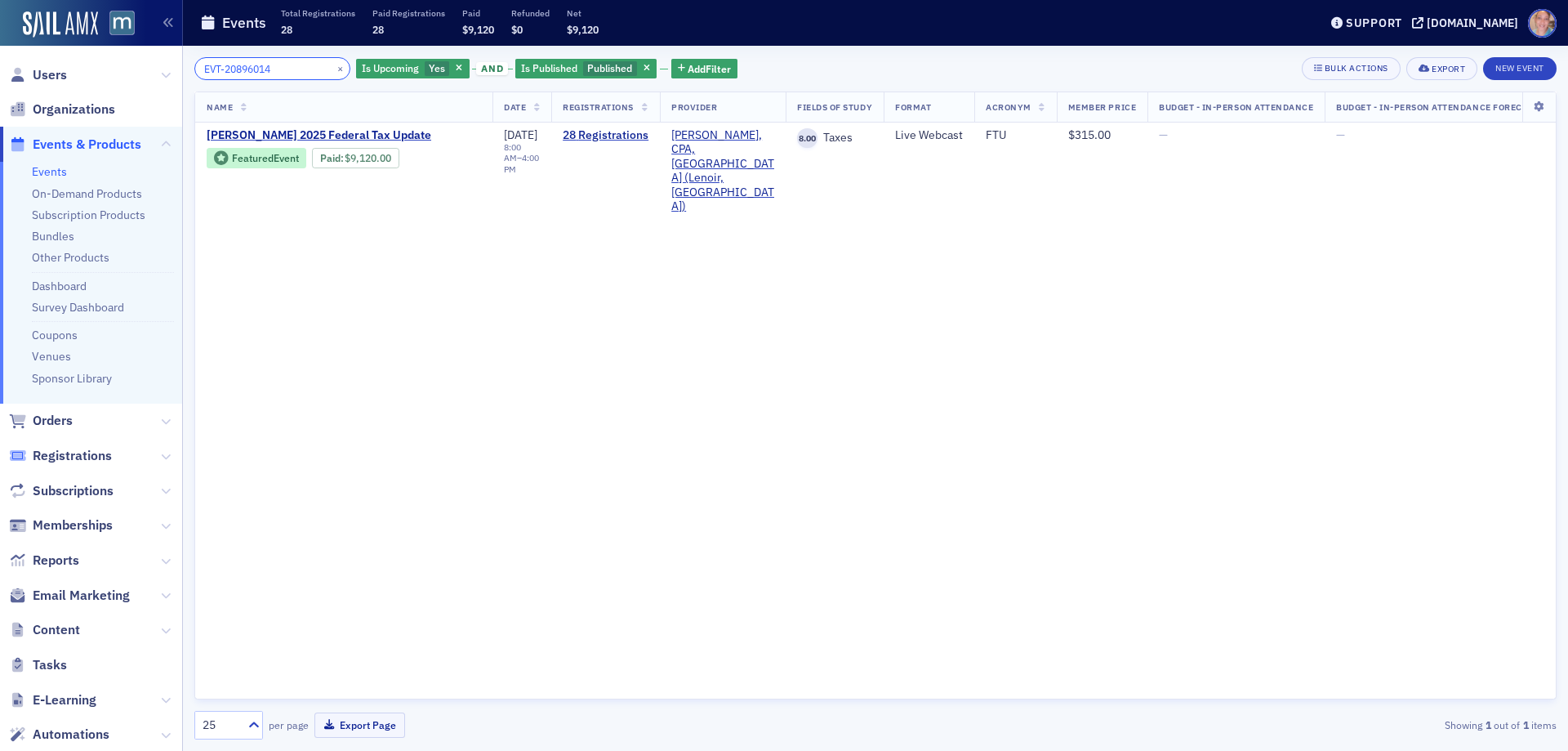
type input "EVT-20896014"
click at [333, 69] on button "×" at bounding box center [340, 67] width 14 height 14
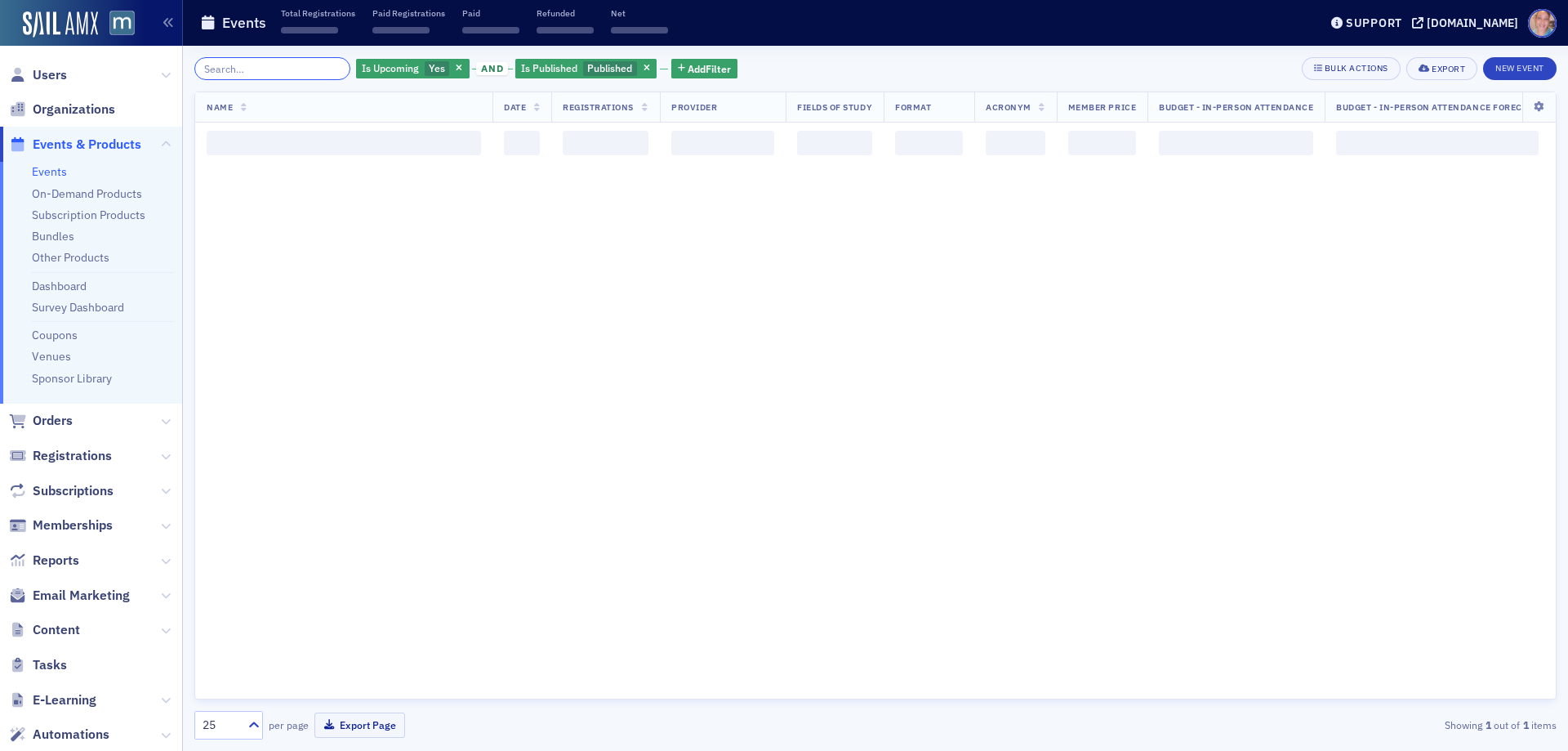
click at [280, 64] on input "search" at bounding box center [272, 69] width 156 height 23
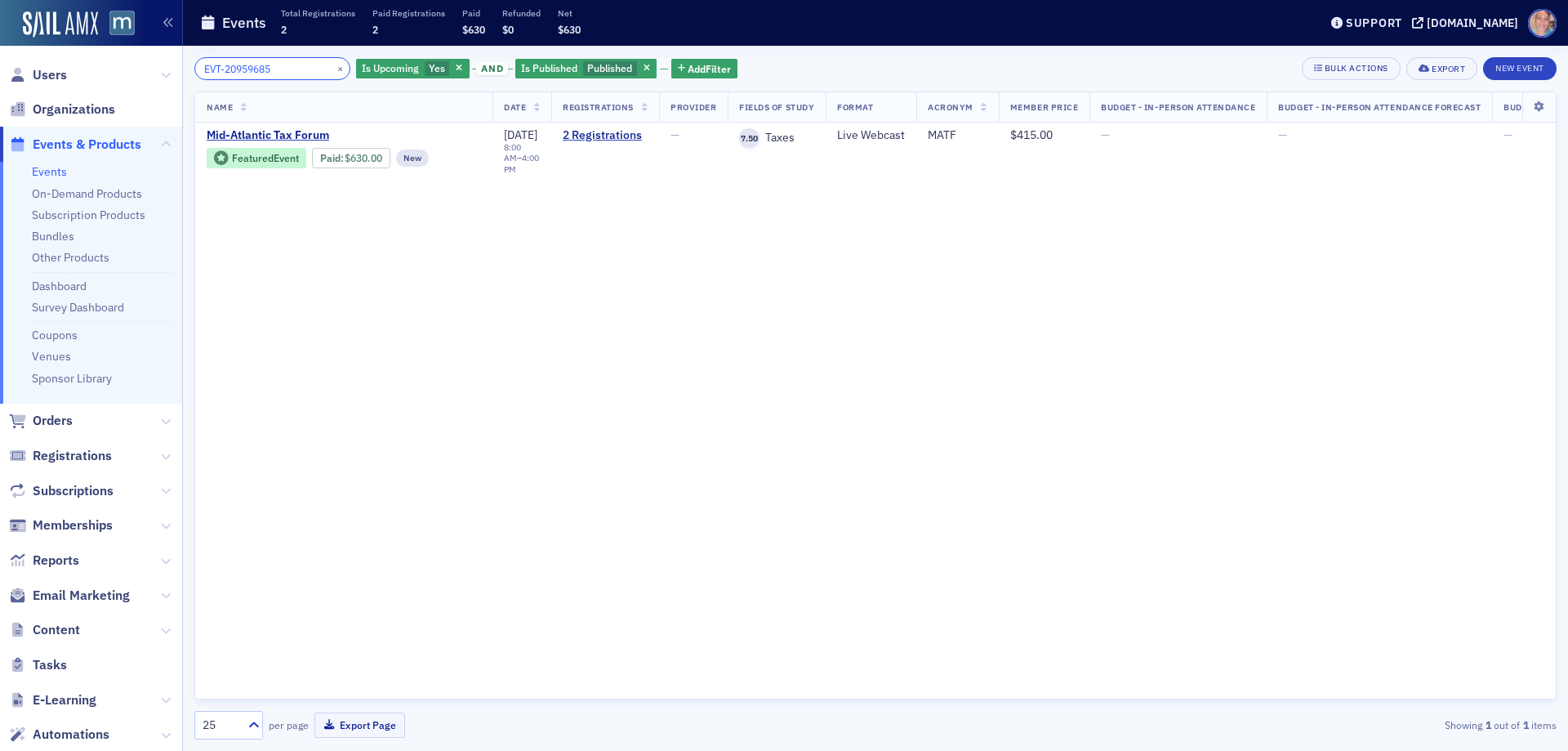
type input "EVT-20959685"
drag, startPoint x: 318, startPoint y: 68, endPoint x: 307, endPoint y: 68, distance: 11.0
click at [333, 68] on button "×" at bounding box center [340, 67] width 14 height 14
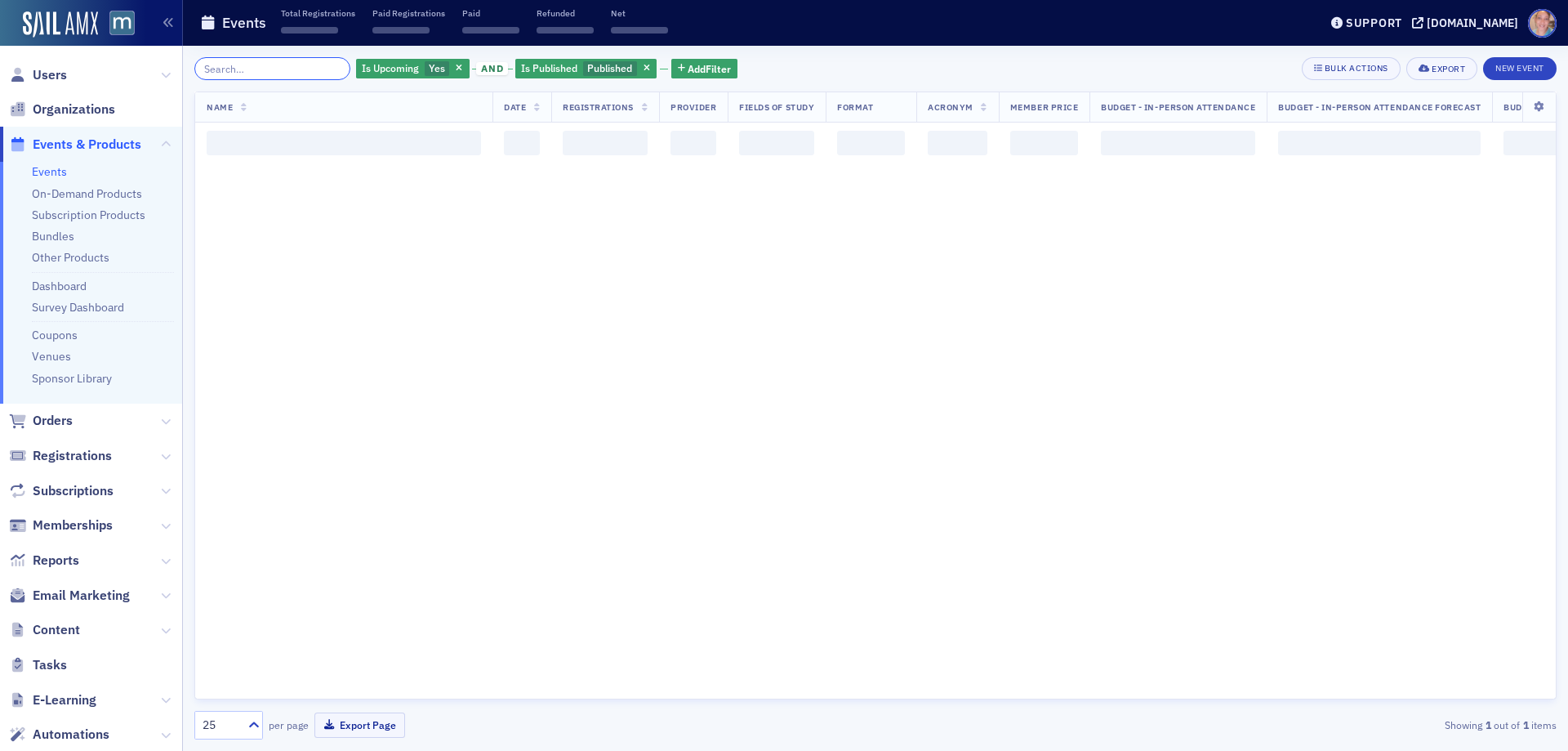
click at [280, 68] on input "search" at bounding box center [272, 69] width 156 height 23
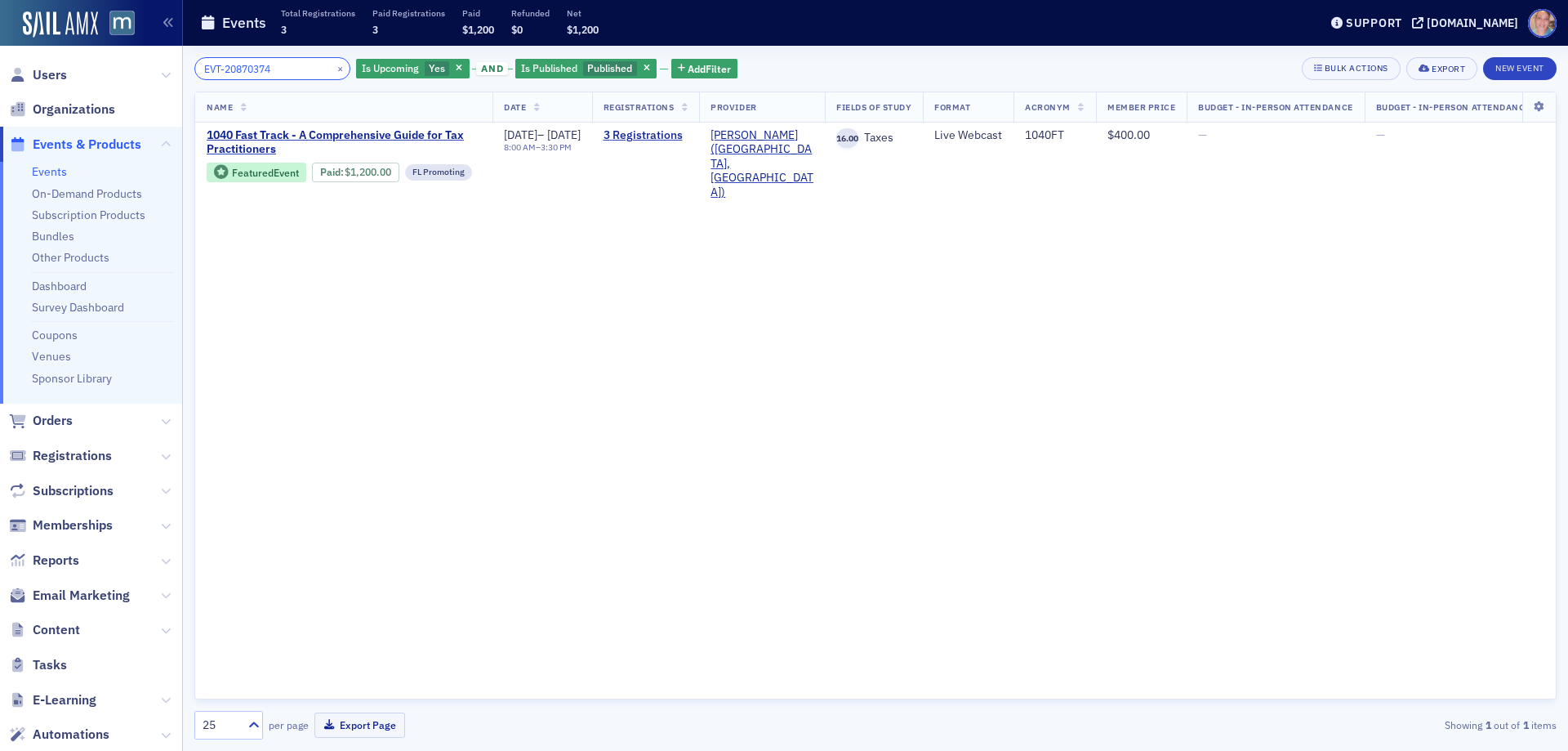
type input "EVT-20870374"
click at [333, 76] on div "×" at bounding box center [342, 68] width 17 height 20
click at [333, 71] on button "×" at bounding box center [340, 67] width 14 height 14
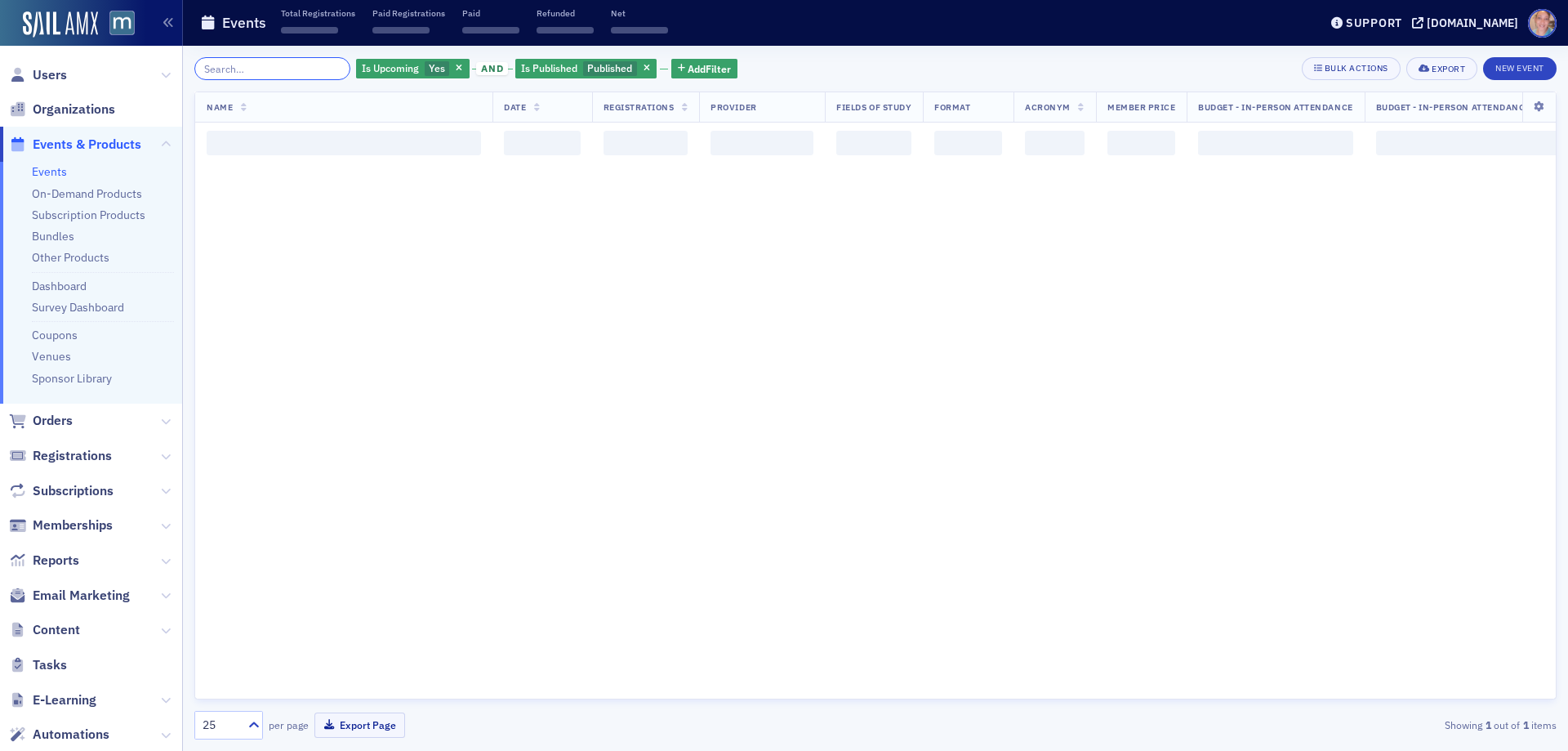
click at [263, 71] on input "search" at bounding box center [272, 69] width 156 height 23
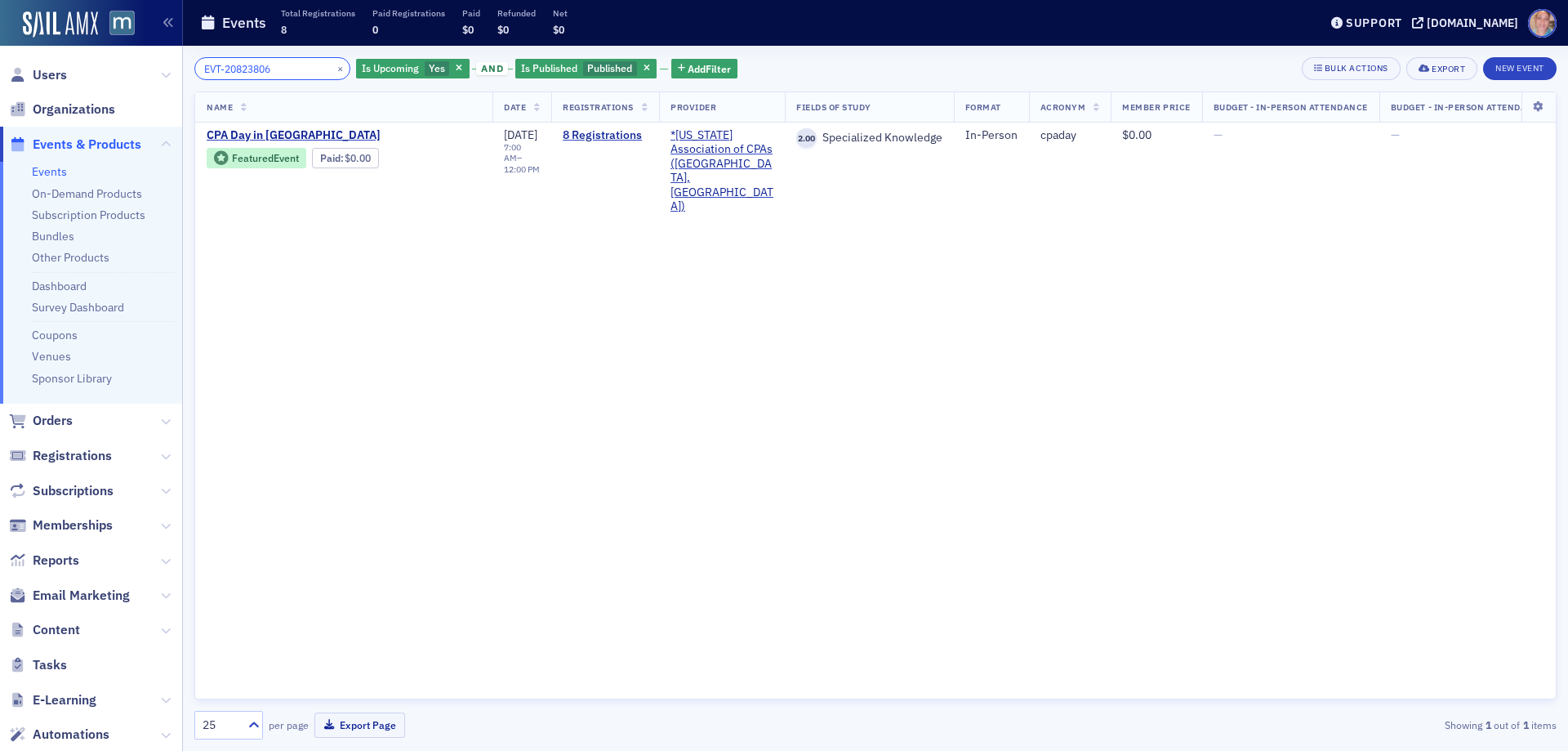
type input "EVT-20823806"
click at [333, 66] on button "×" at bounding box center [340, 67] width 14 height 14
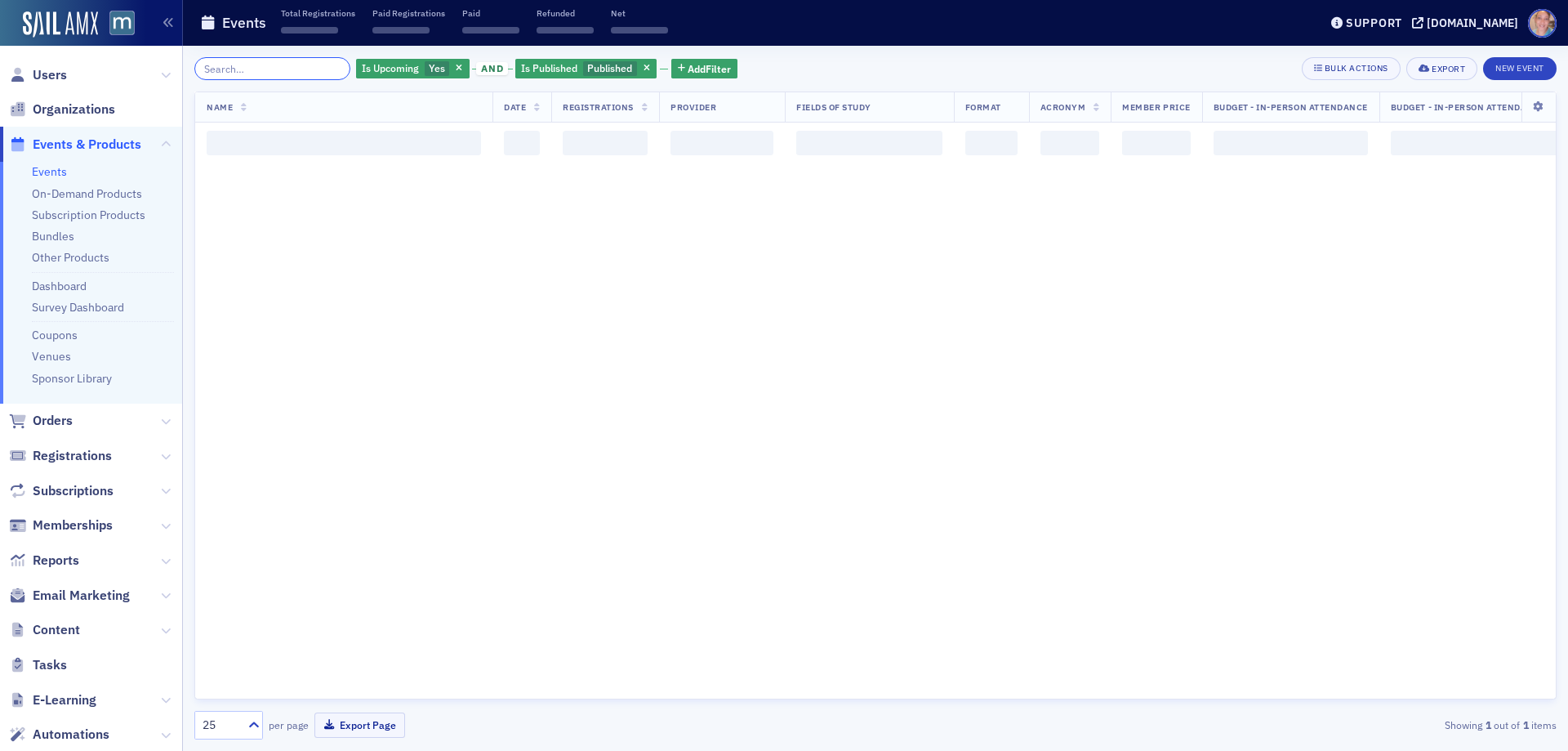
click at [250, 67] on input "search" at bounding box center [272, 69] width 156 height 23
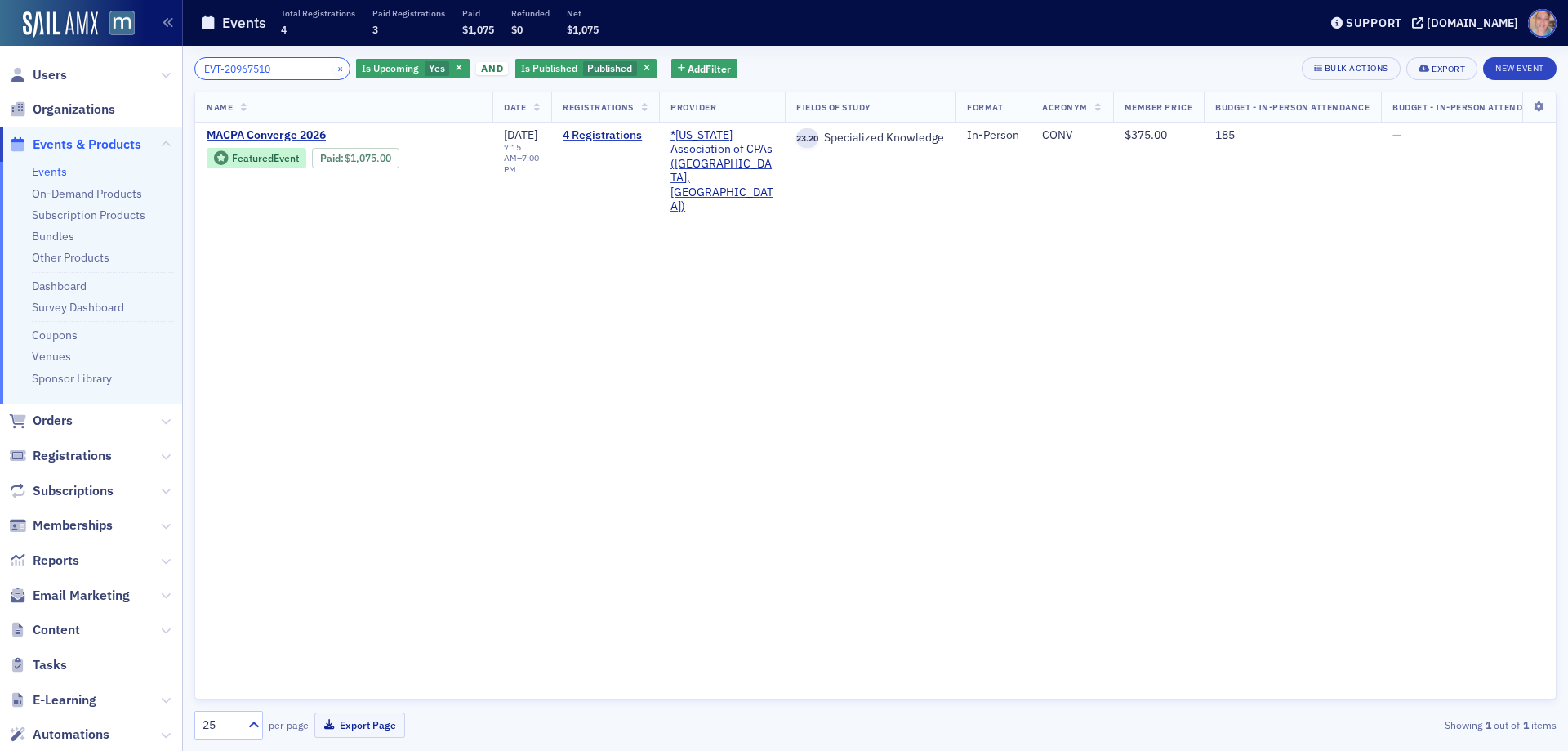
type input "EVT-20967510"
click at [333, 70] on button "×" at bounding box center [340, 67] width 14 height 14
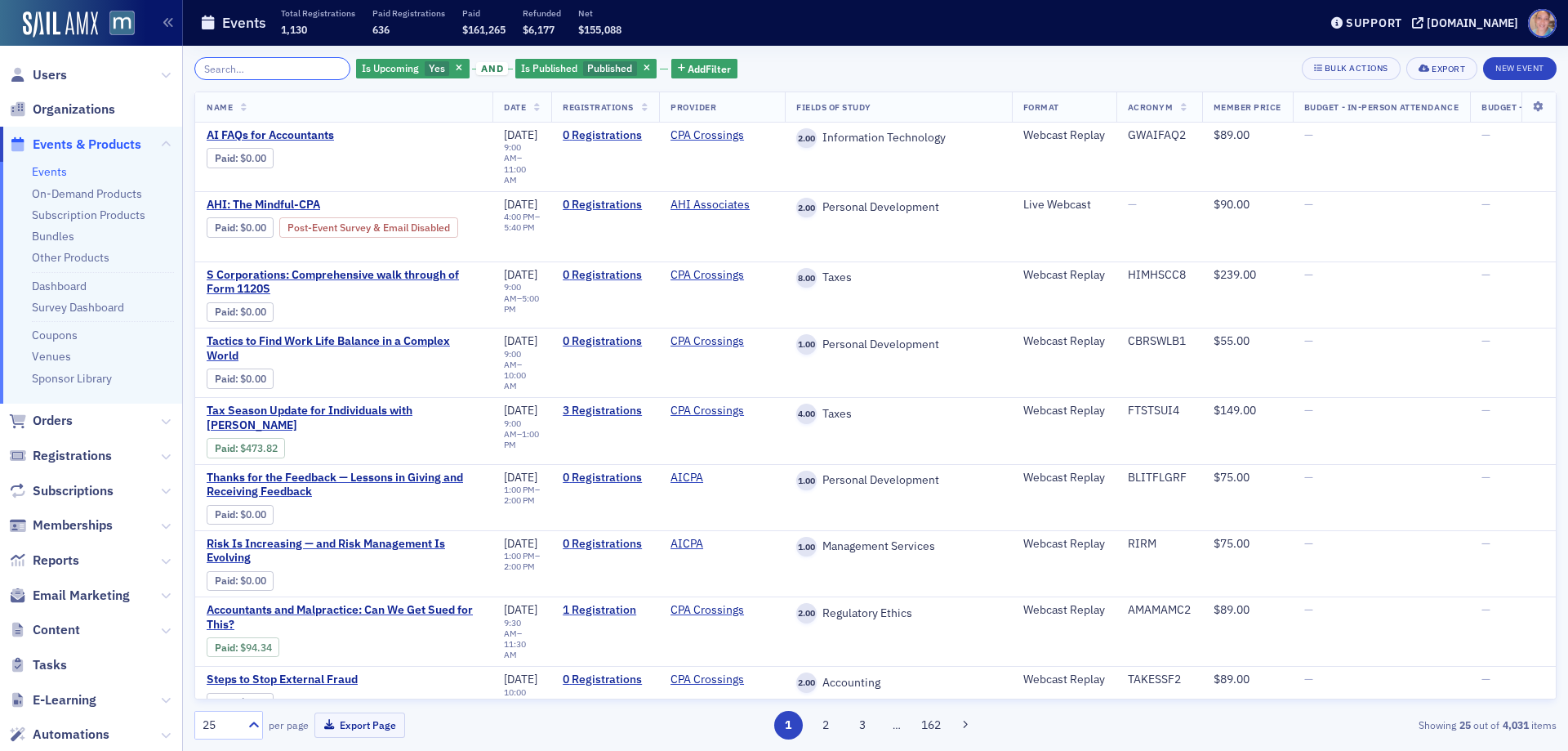
click at [271, 68] on input "search" at bounding box center [272, 69] width 156 height 23
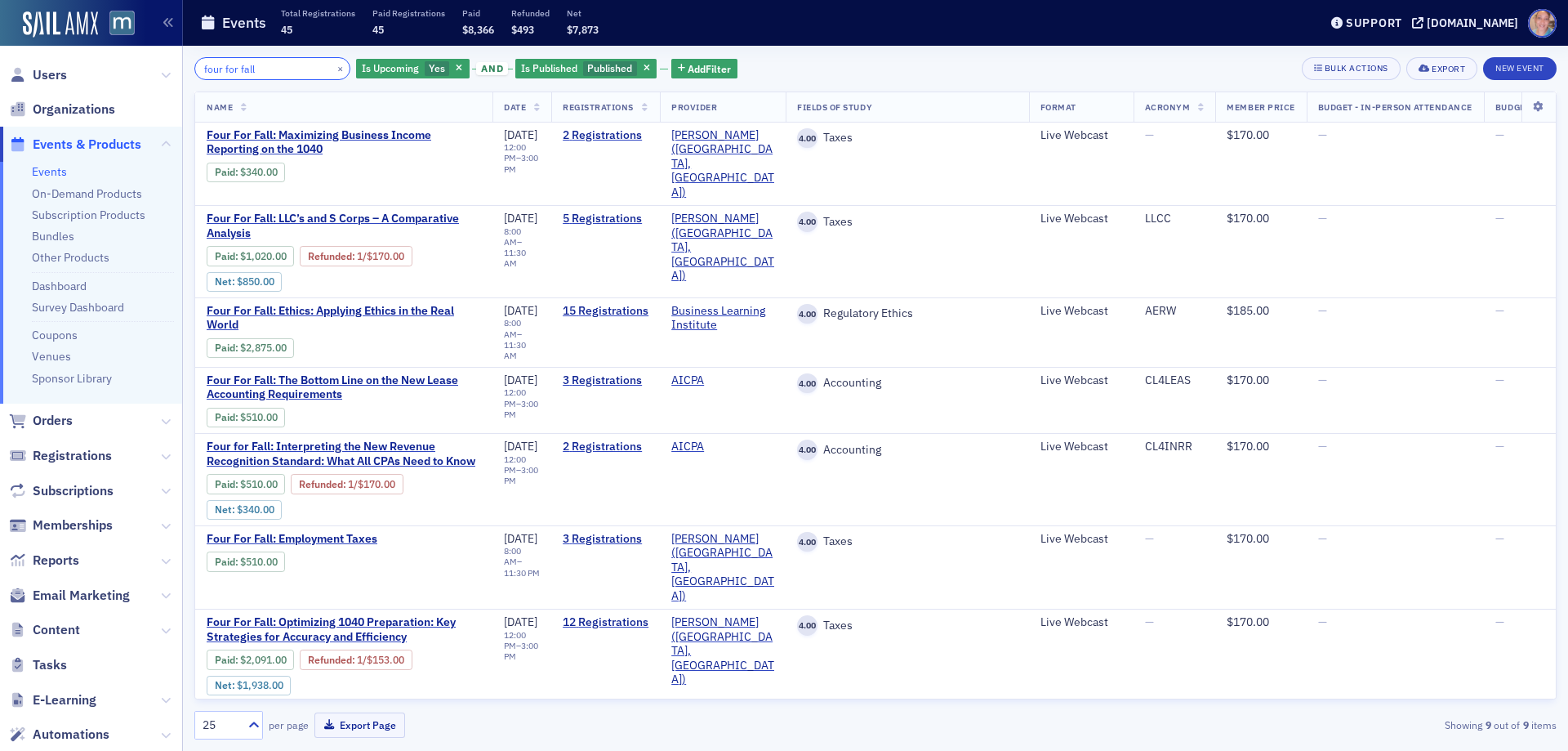
type input "four for fall"
click at [333, 69] on button "×" at bounding box center [340, 67] width 14 height 14
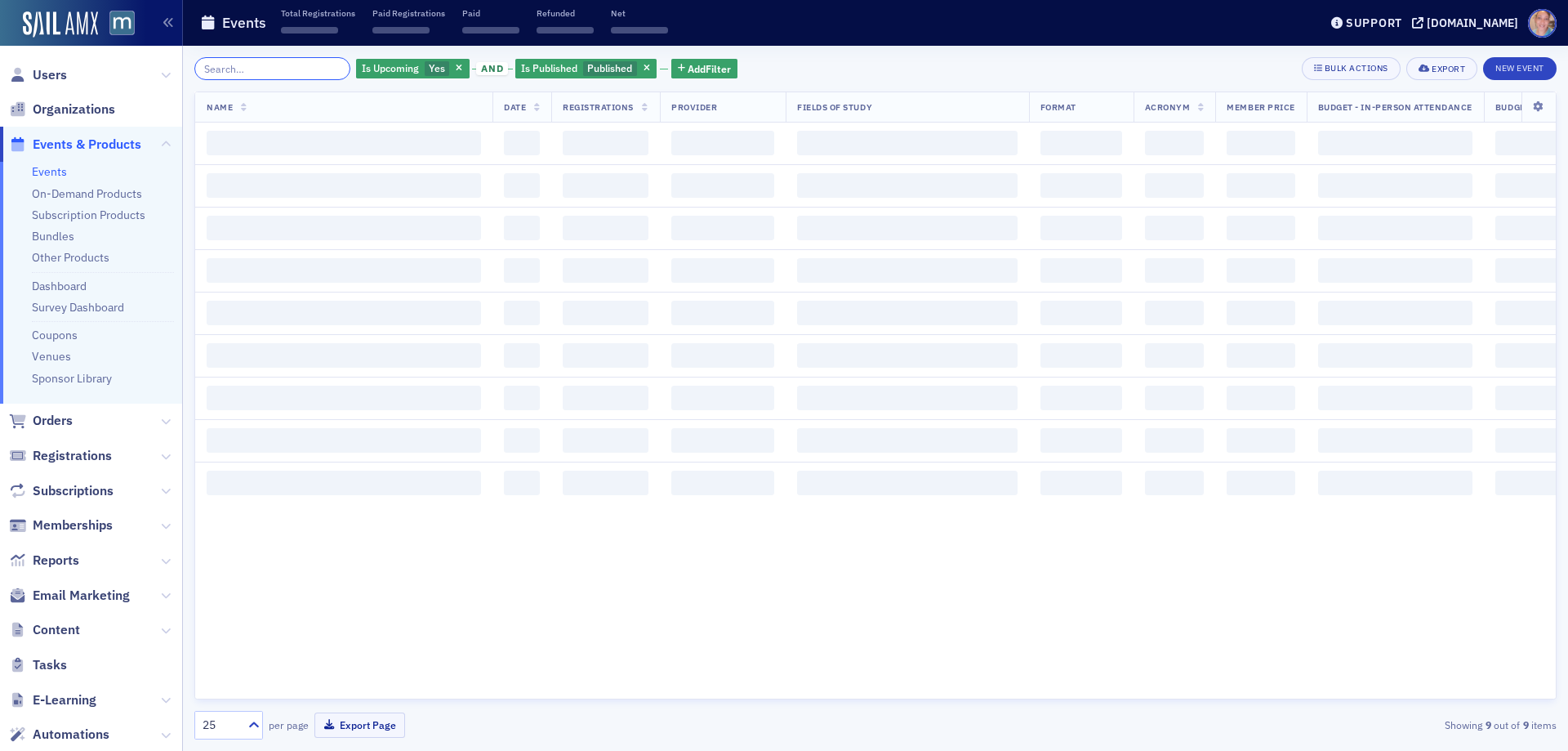
click at [236, 72] on input "search" at bounding box center [272, 69] width 156 height 23
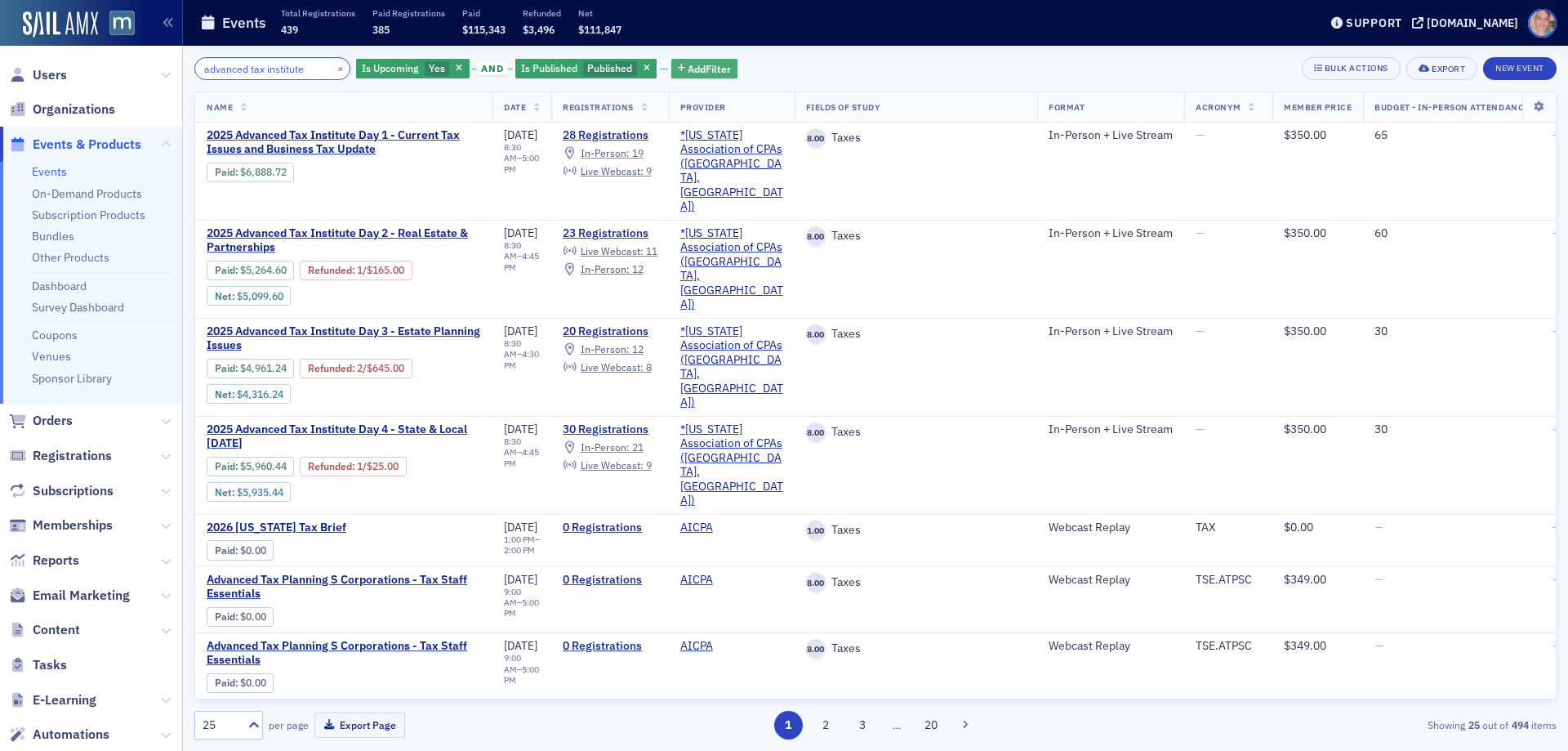
type input "advanced tax institute"
click at [688, 62] on span "Add Filter" at bounding box center [709, 68] width 43 height 14
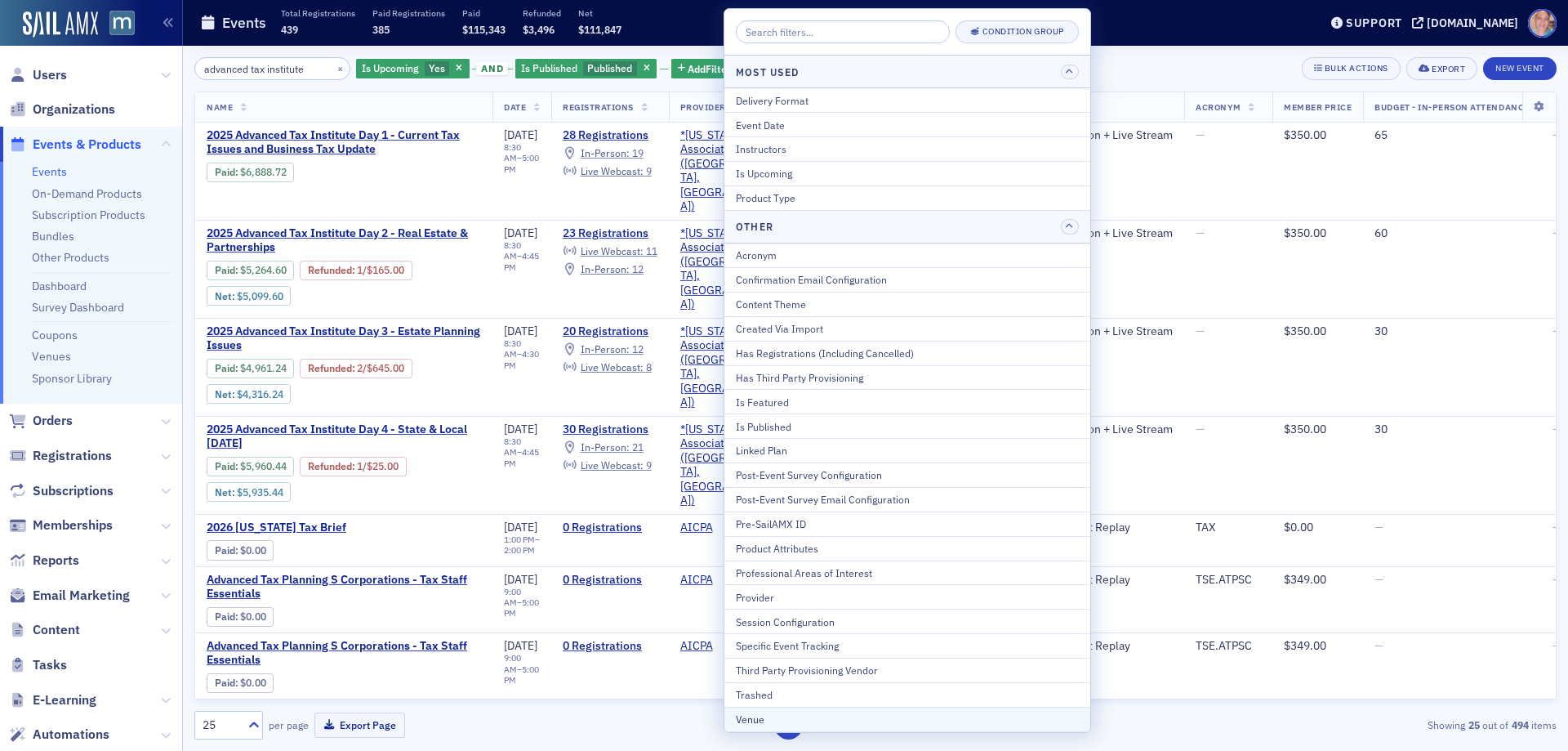
click at [807, 717] on div "Venue" at bounding box center [907, 718] width 343 height 14
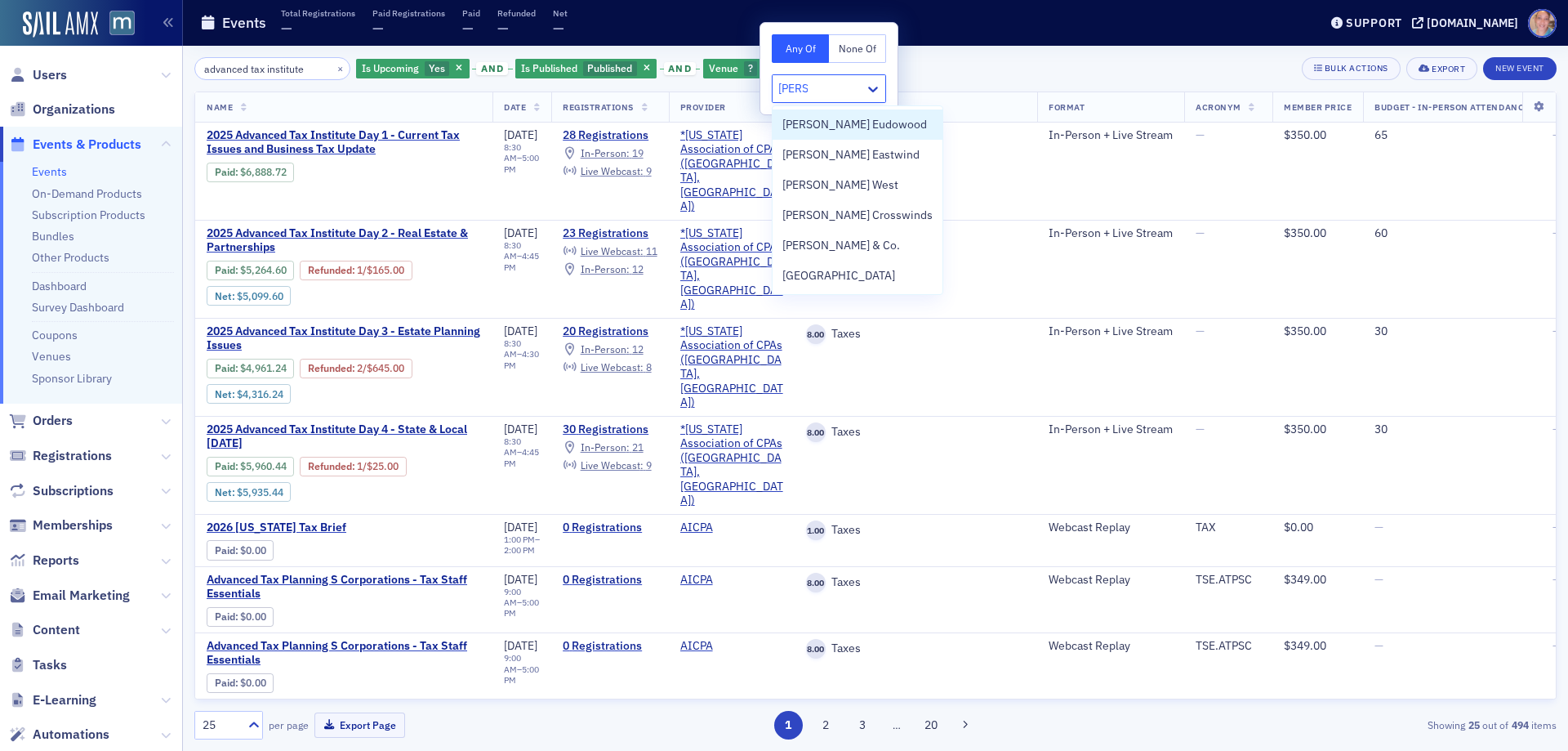
type input "martin"
click at [840, 180] on span "Martin’s West" at bounding box center [840, 185] width 116 height 17
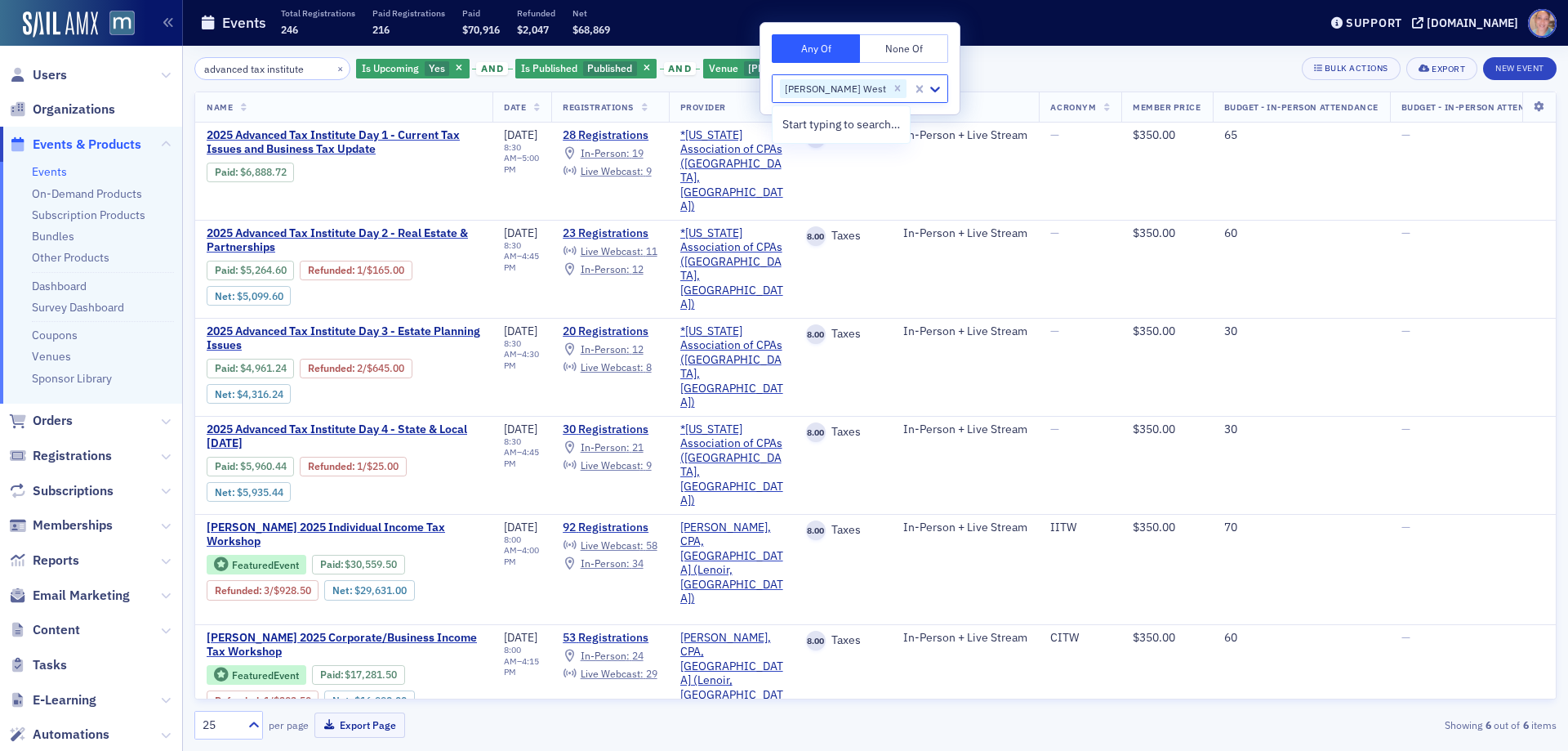
click at [978, 74] on div "advanced tax institute × Is Upcoming Yes and Is Published Published and Venue M…" at bounding box center [875, 69] width 1362 height 23
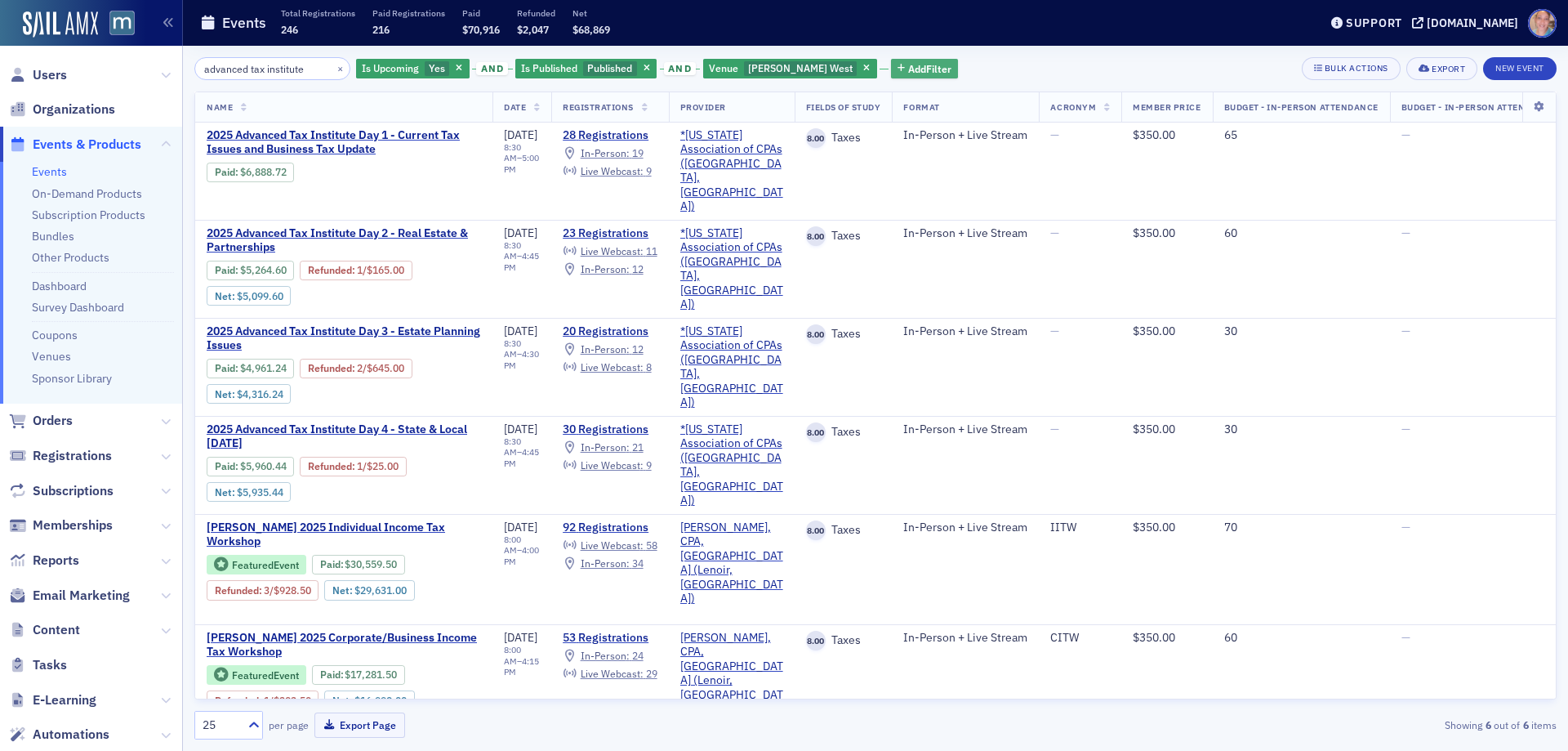
click at [908, 69] on span "Add Filter" at bounding box center [929, 68] width 43 height 14
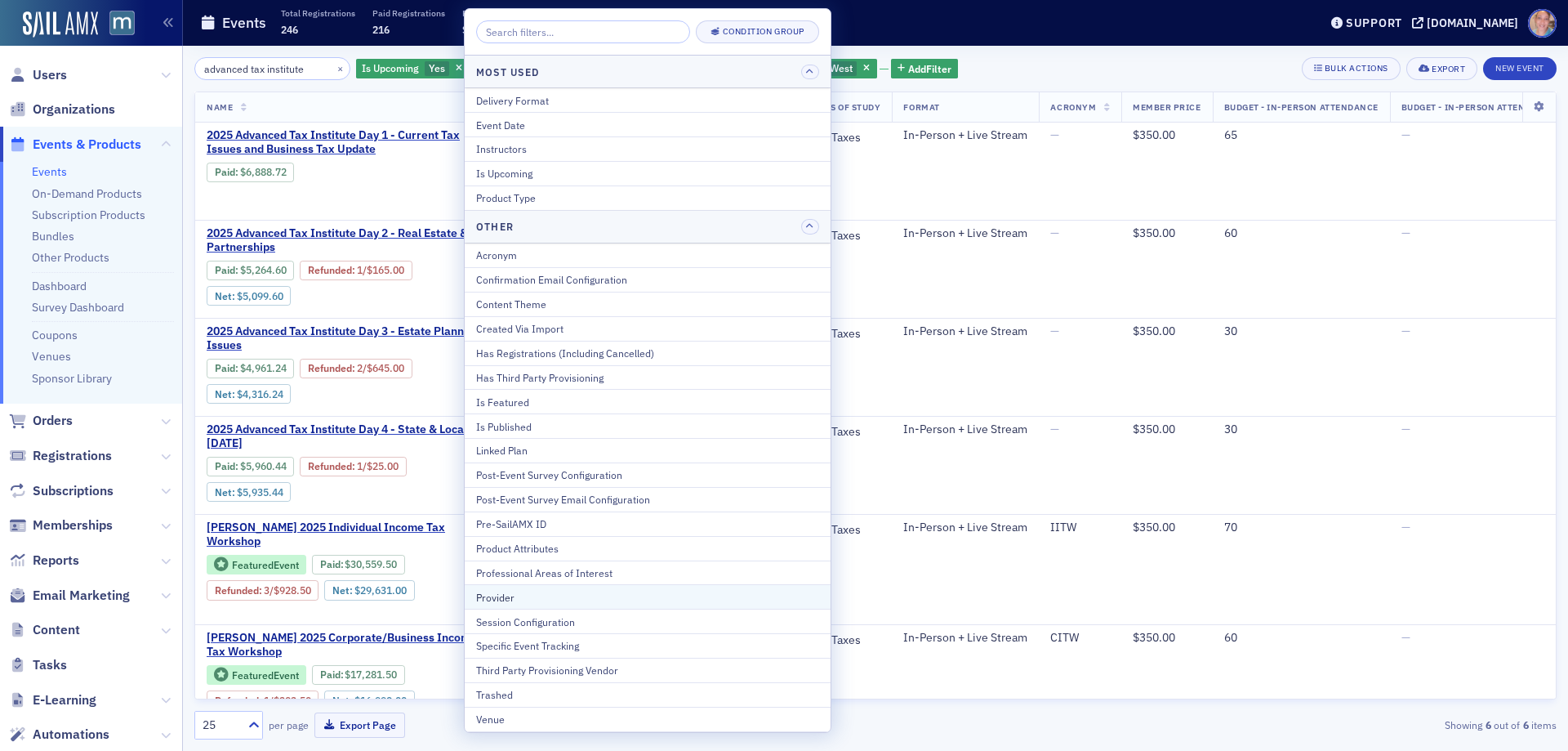
click at [540, 598] on div "Provider" at bounding box center [648, 597] width 343 height 14
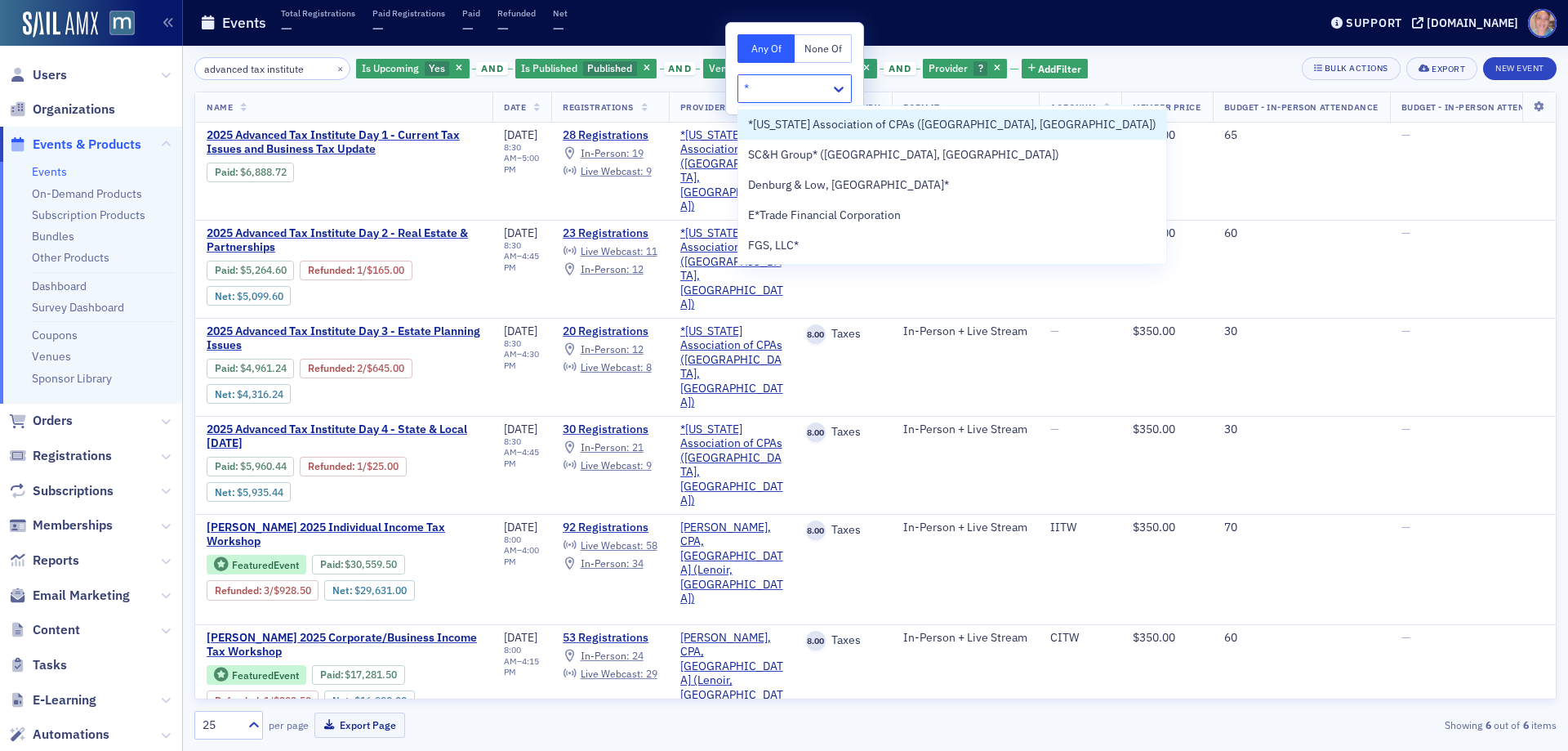
type input "*m"
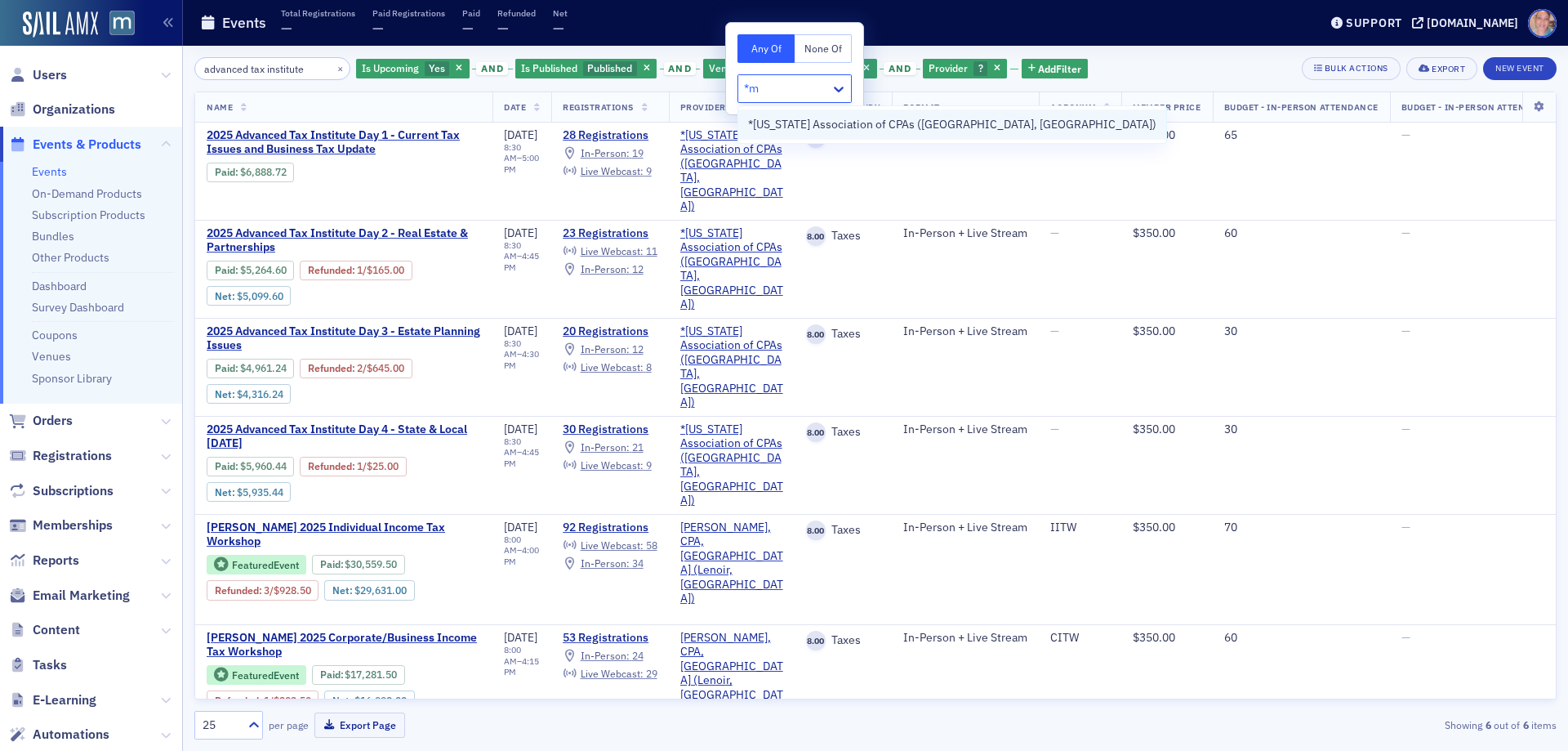
click at [966, 128] on span "*[US_STATE] Association of CPAs ([GEOGRAPHIC_DATA], [GEOGRAPHIC_DATA])" at bounding box center [952, 125] width 408 height 17
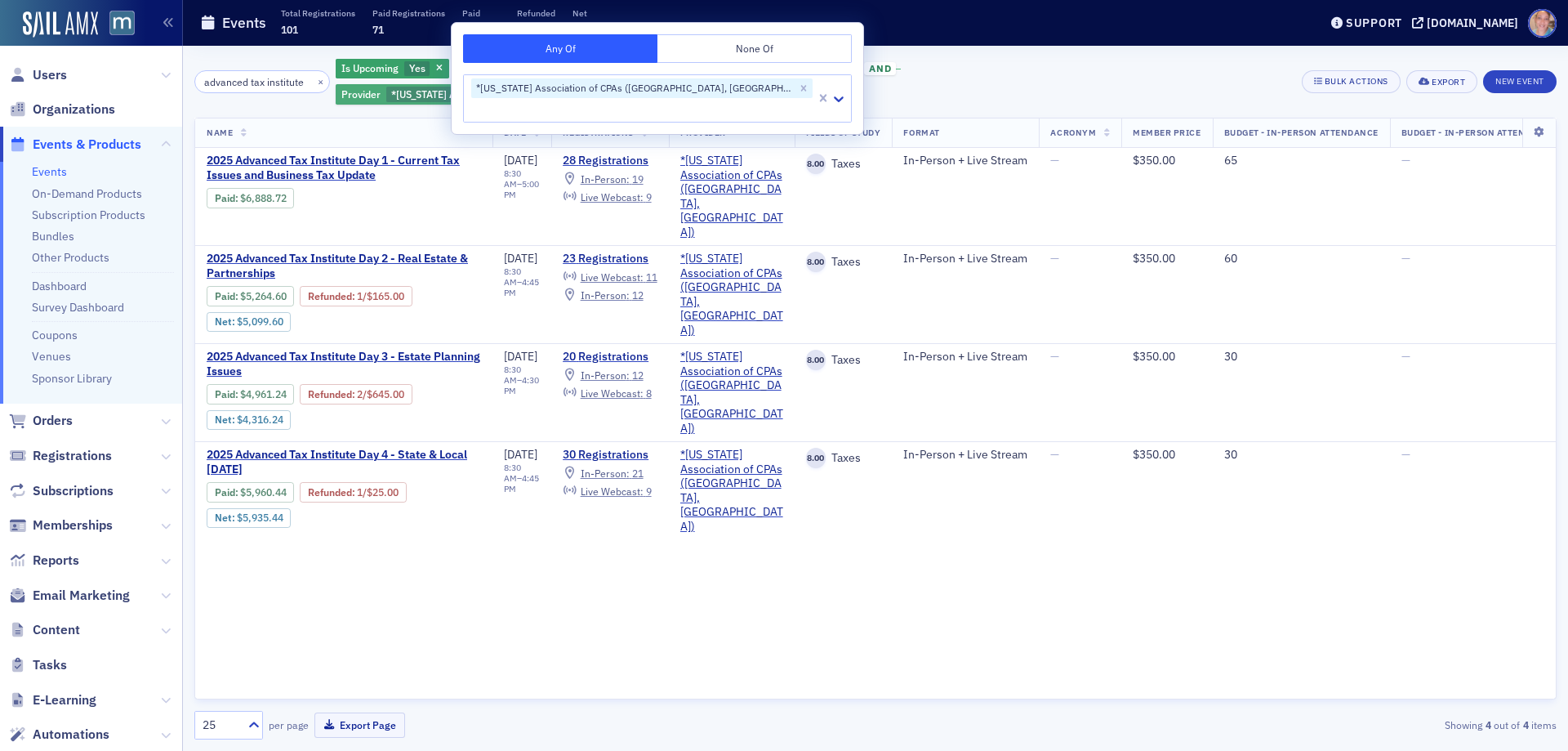
drag, startPoint x: 1264, startPoint y: 64, endPoint x: 1143, endPoint y: 70, distance: 121.1
click at [1264, 64] on div "advanced tax institute × Is Upcoming Yes and Is Published Published and Venue M…" at bounding box center [875, 81] width 1362 height 49
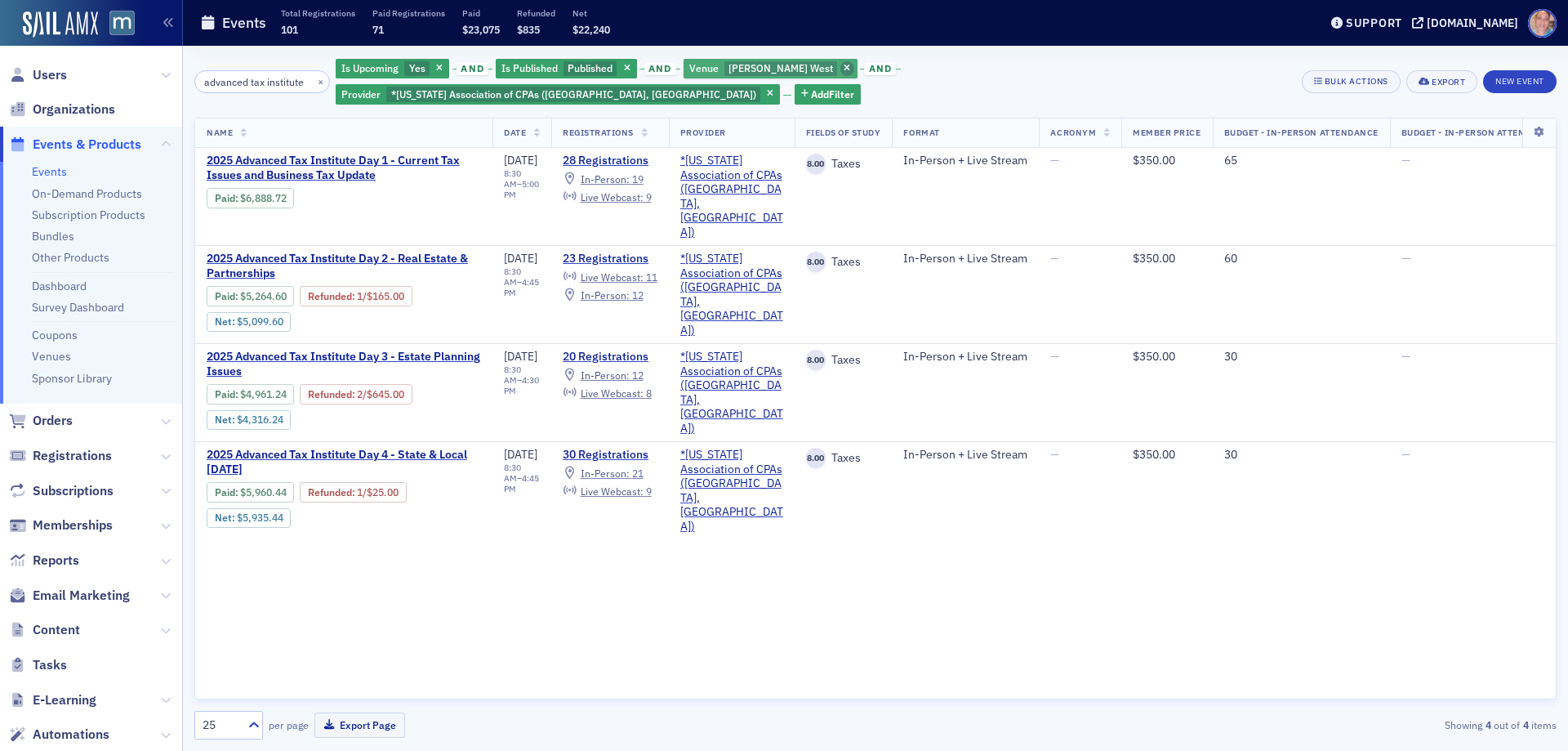
click at [840, 68] on span "button" at bounding box center [847, 68] width 14 height 14
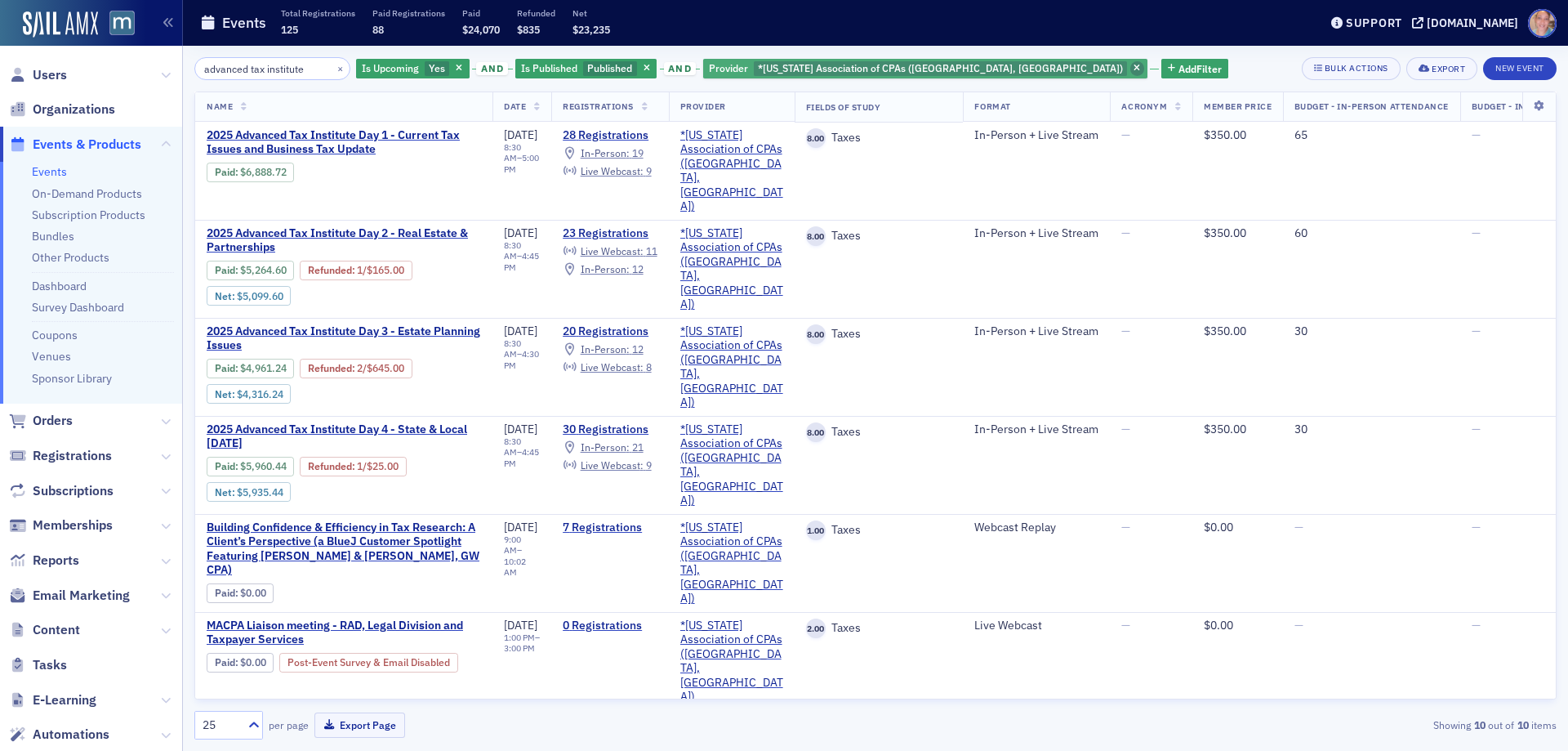
click at [1134, 69] on icon "button" at bounding box center [1137, 68] width 7 height 9
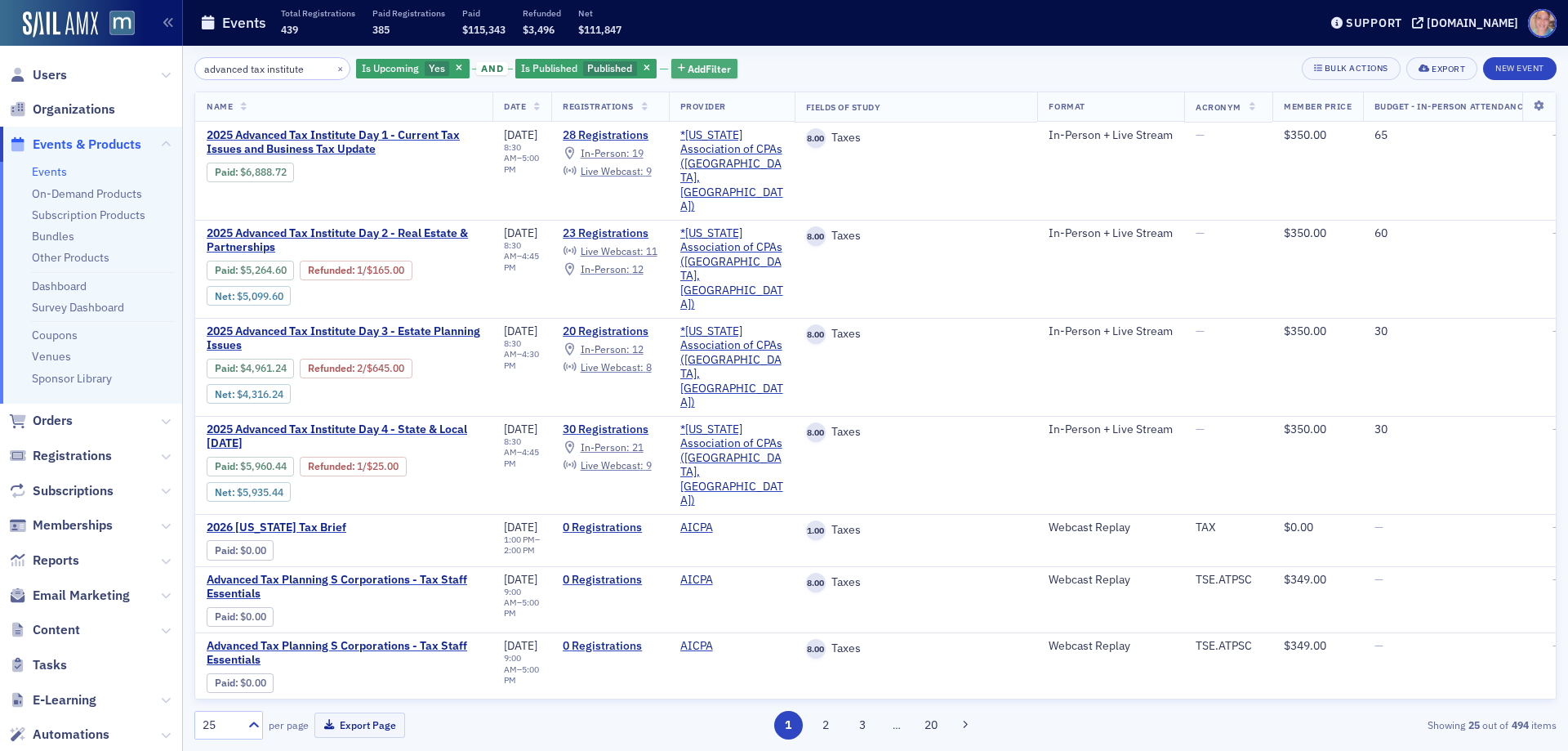
click at [688, 69] on span "Add Filter" at bounding box center [709, 68] width 43 height 14
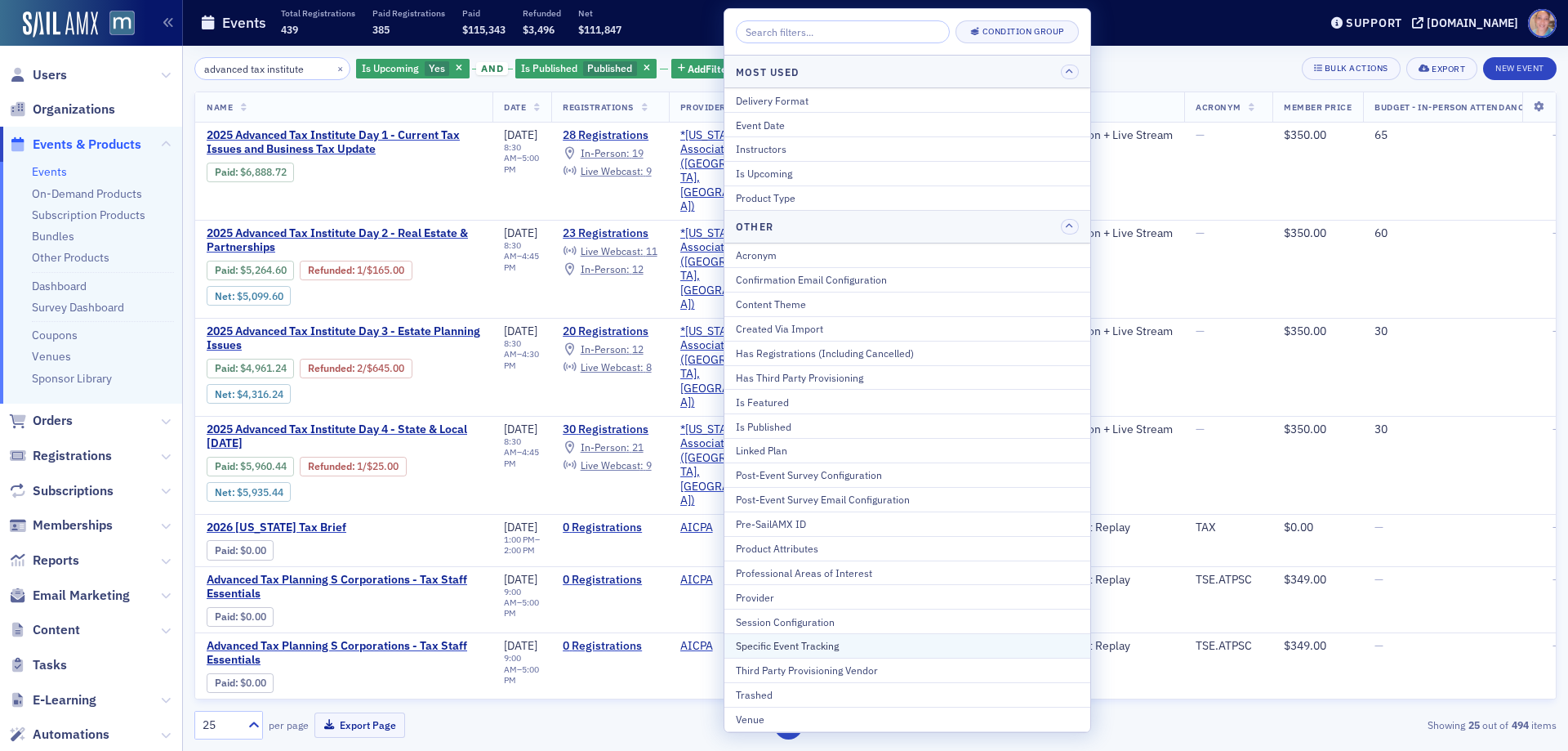
click at [844, 647] on div "Specific Event Tracking" at bounding box center [907, 645] width 343 height 14
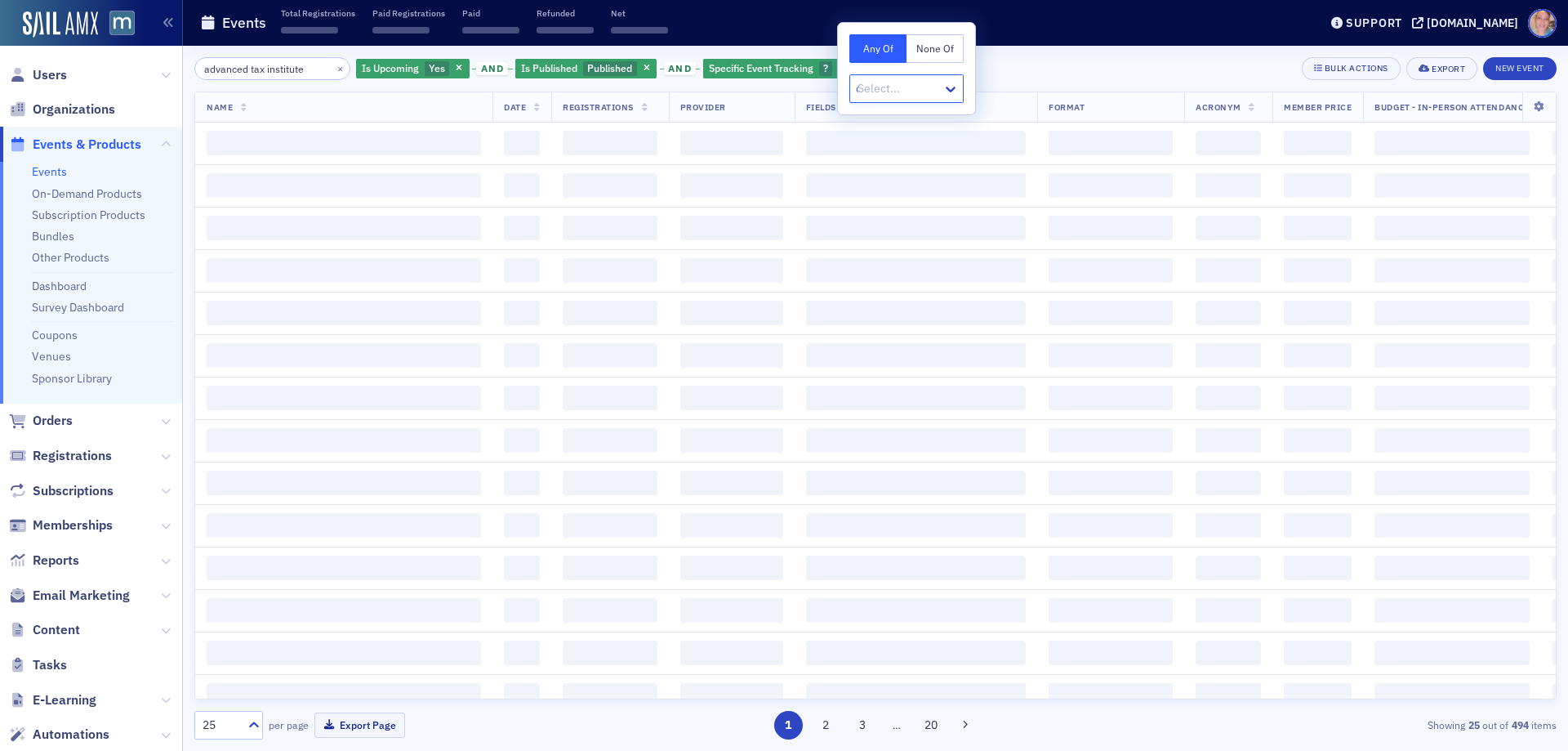
type input "ch"
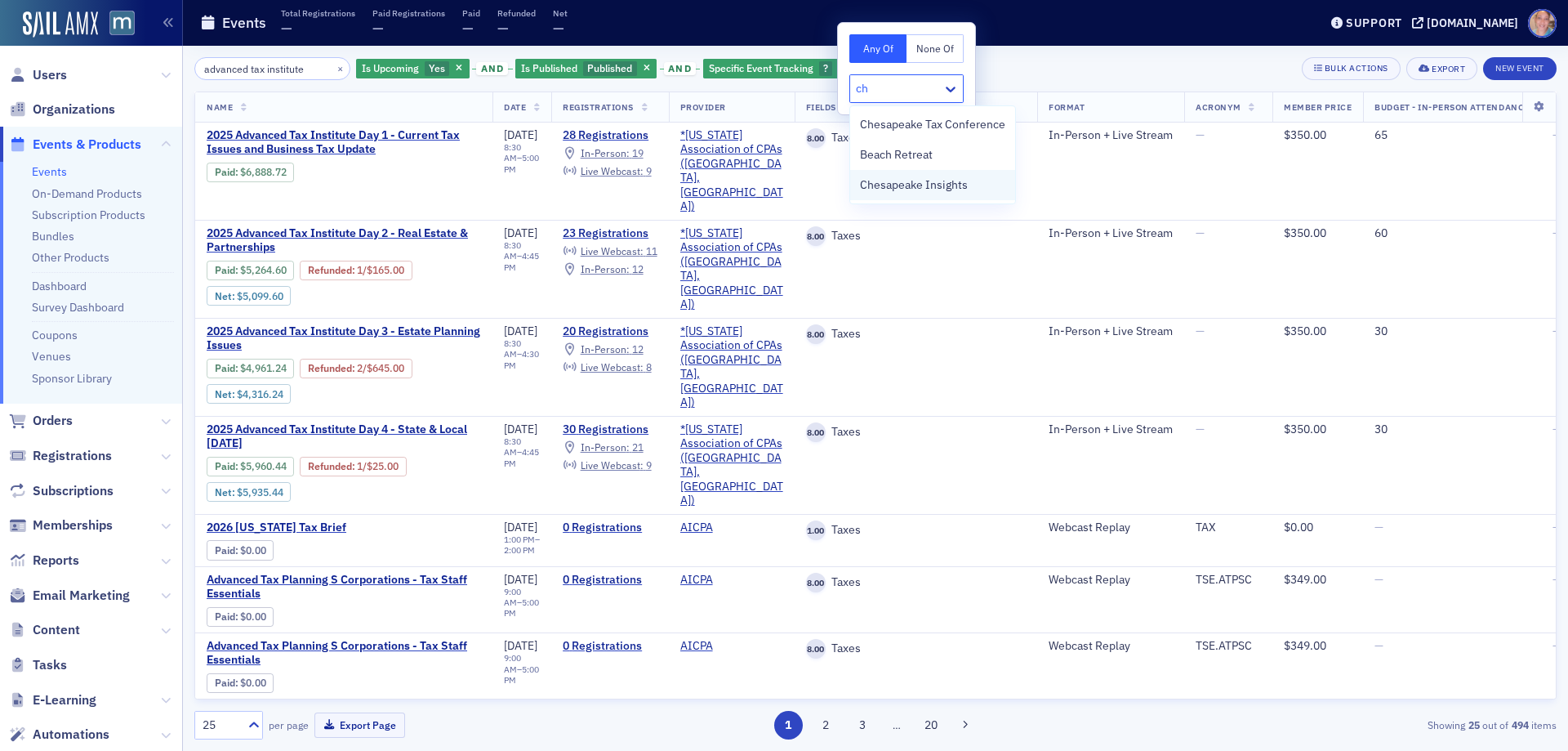
click at [938, 180] on span "Chesapeake Insights" at bounding box center [914, 185] width 108 height 17
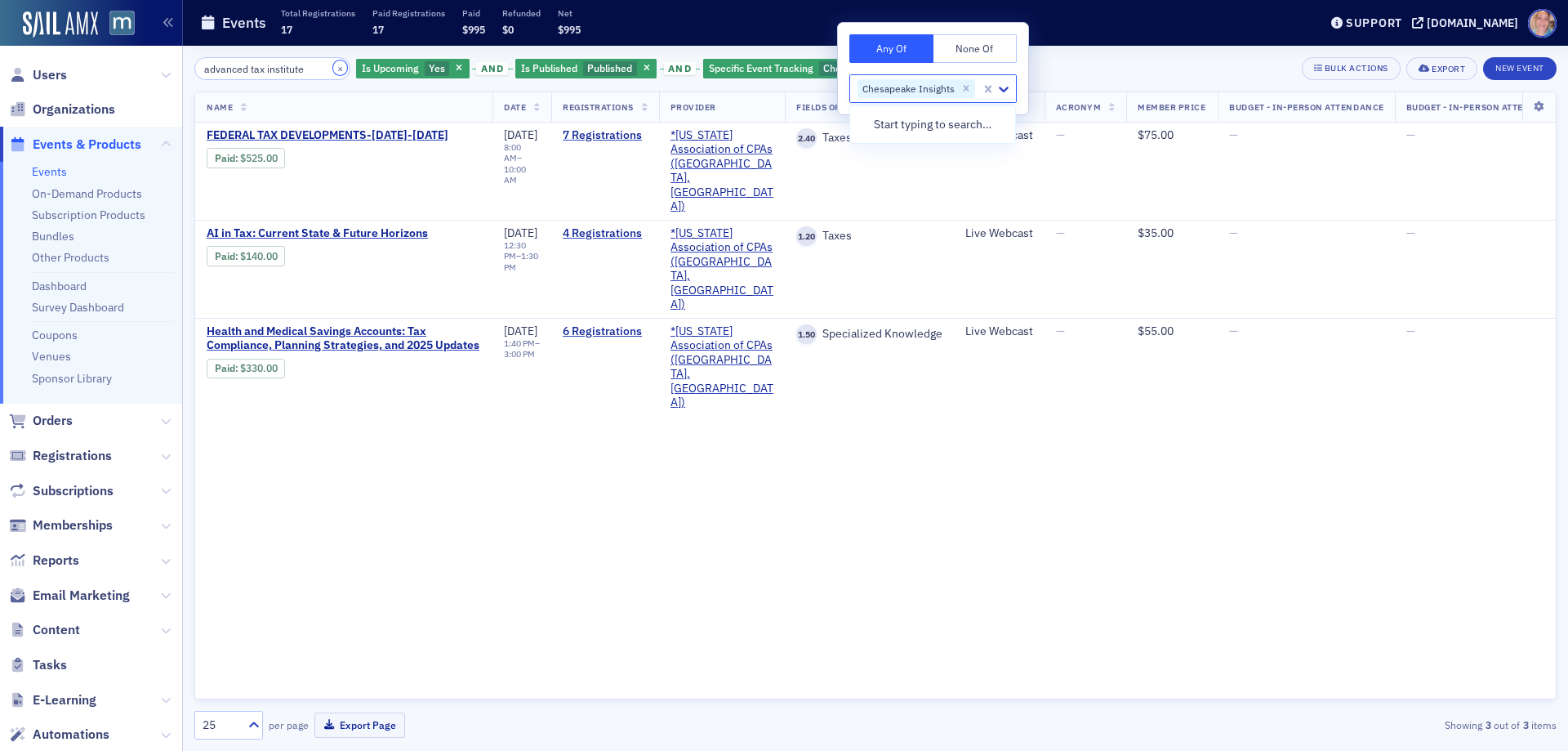
click at [333, 69] on button "×" at bounding box center [340, 67] width 14 height 14
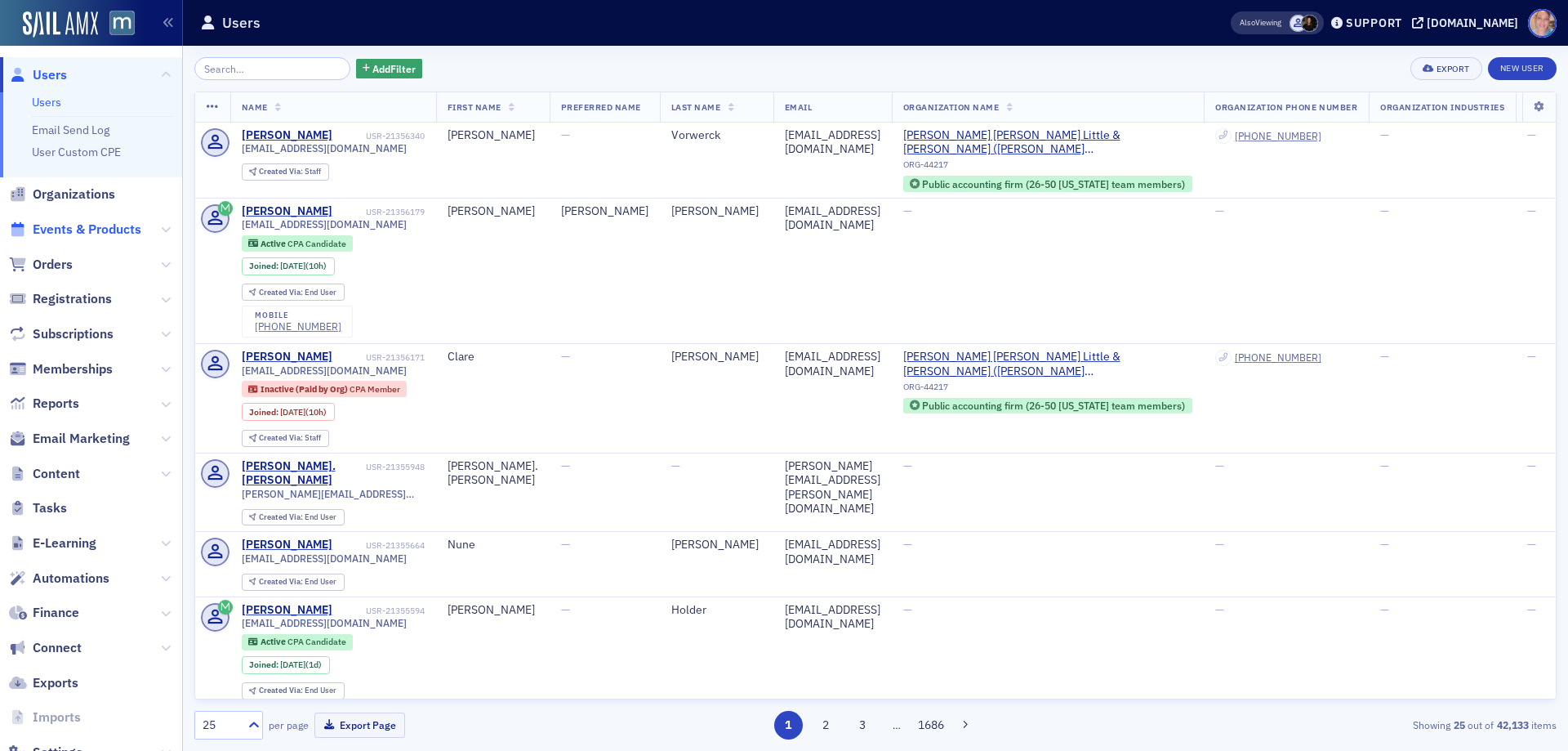
click at [79, 228] on span "Events & Products" at bounding box center [86, 229] width 108 height 18
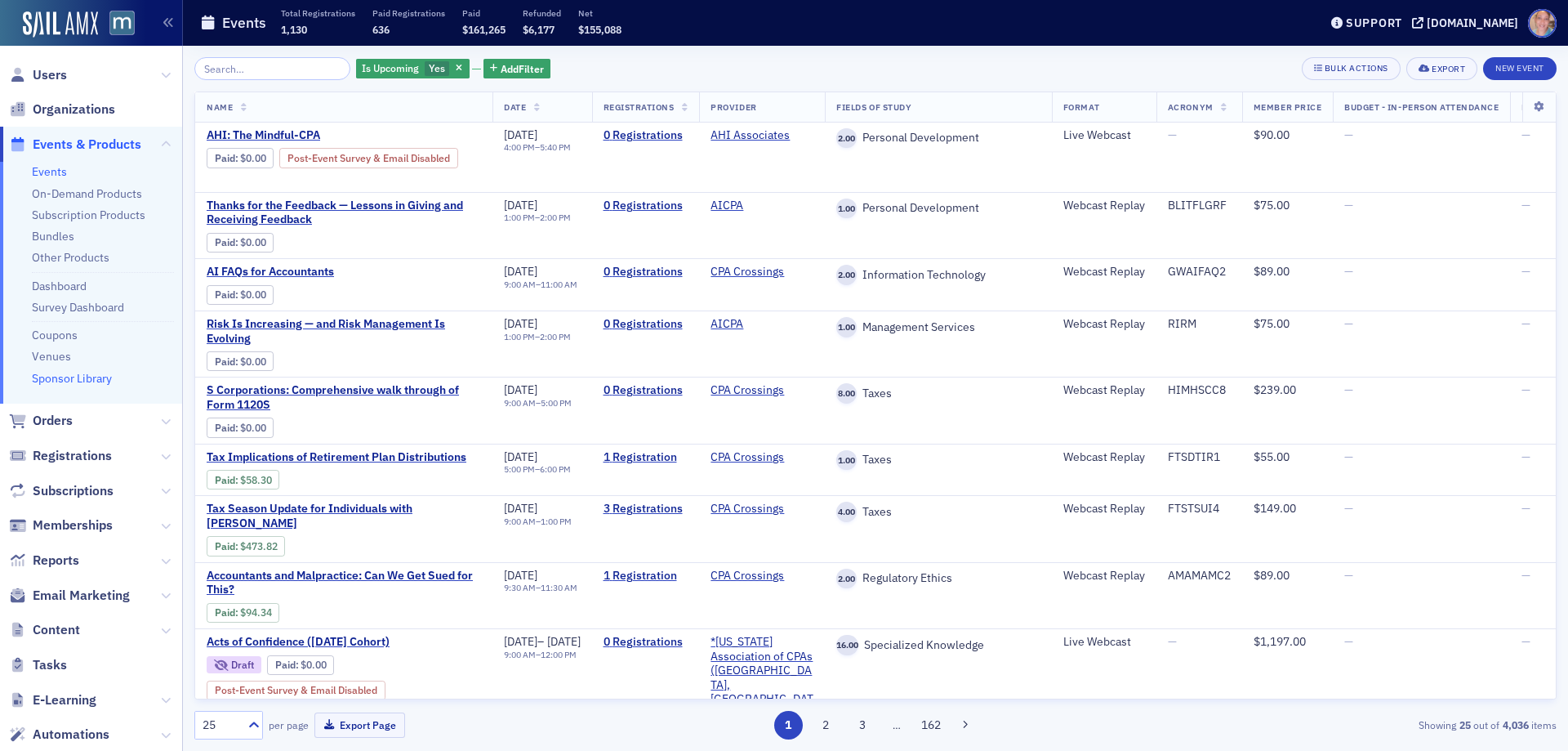
click at [60, 379] on link "Sponsor Library" at bounding box center [72, 377] width 80 height 14
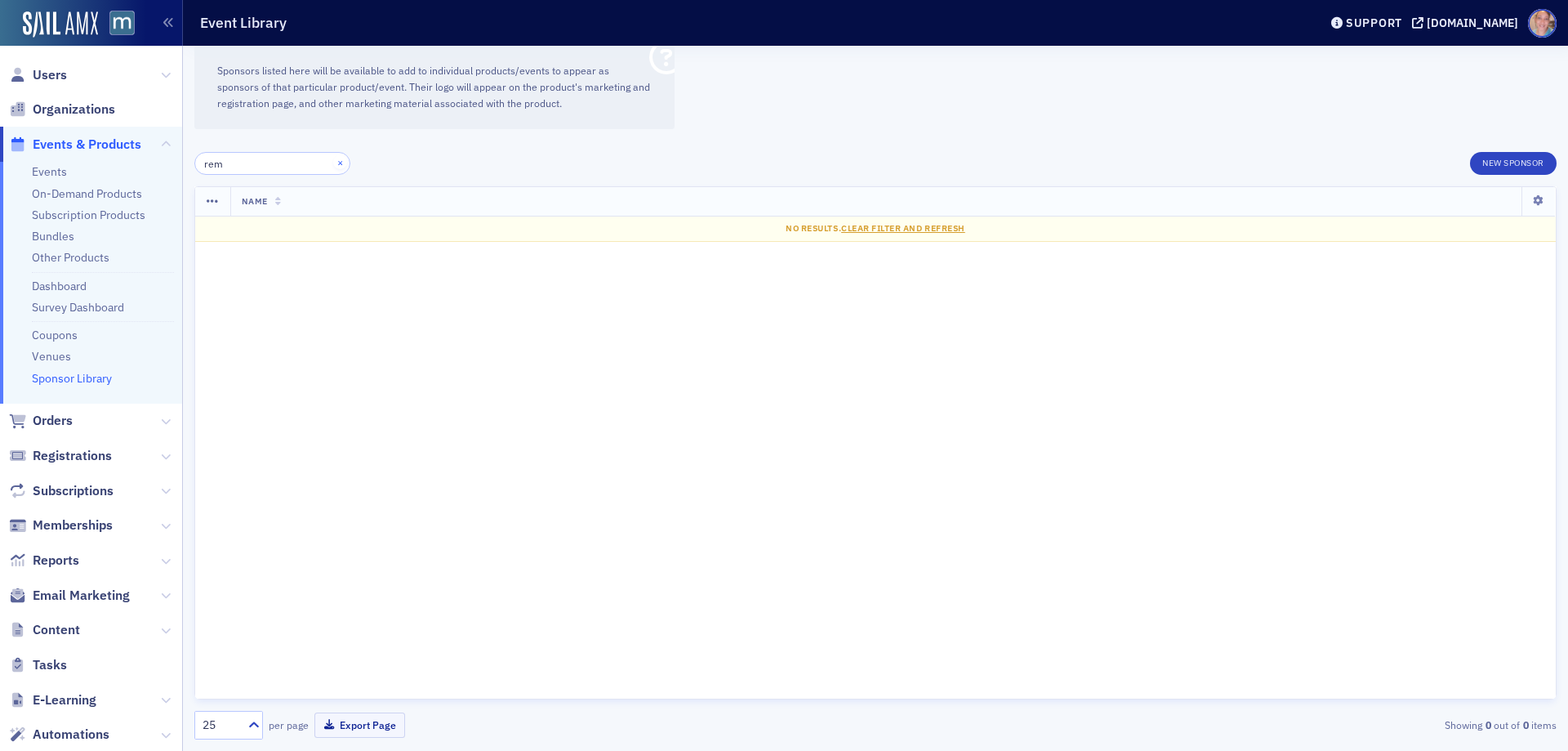
type input "rem"
click at [333, 164] on button "×" at bounding box center [340, 162] width 14 height 14
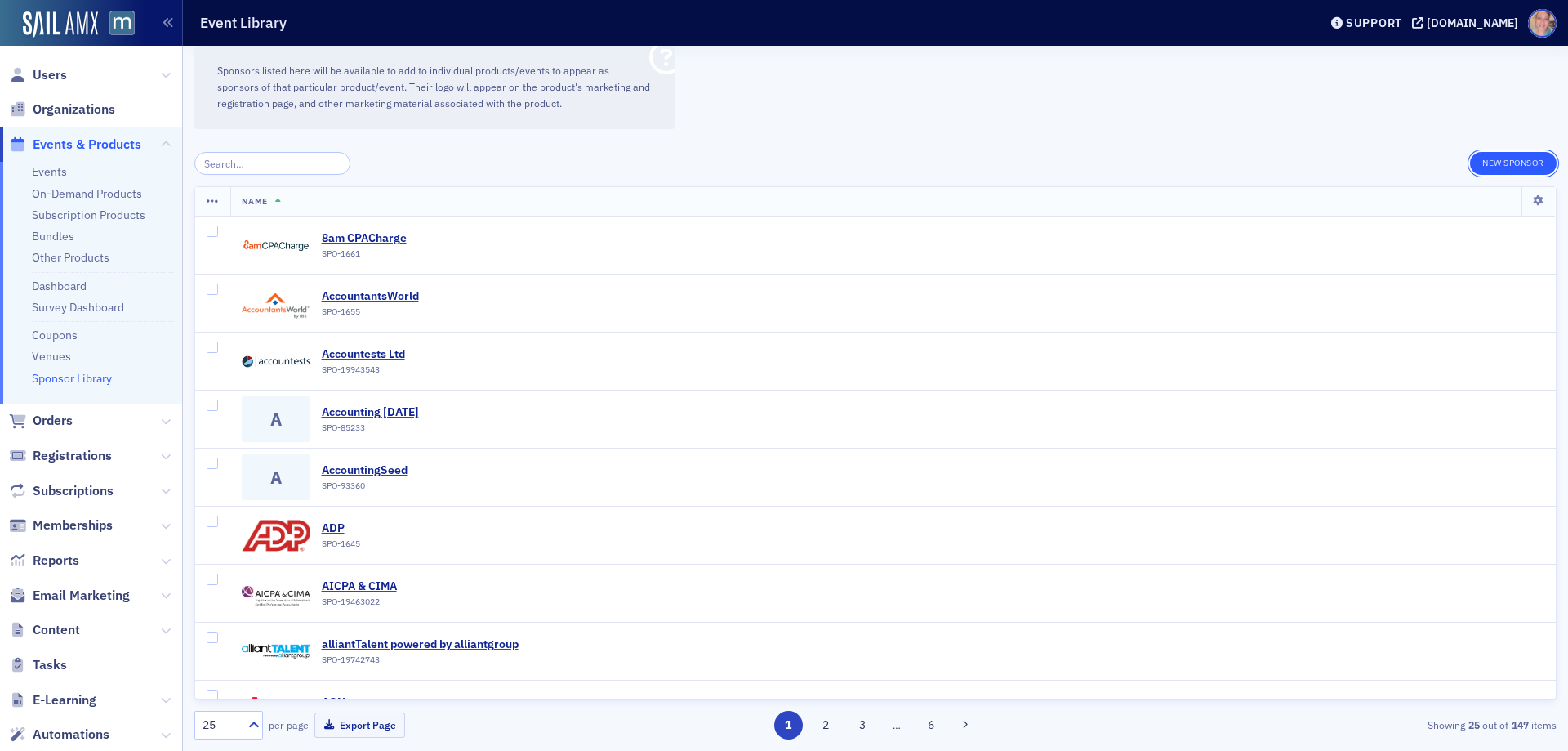
click at [1517, 161] on button "New Sponsor" at bounding box center [1513, 164] width 86 height 23
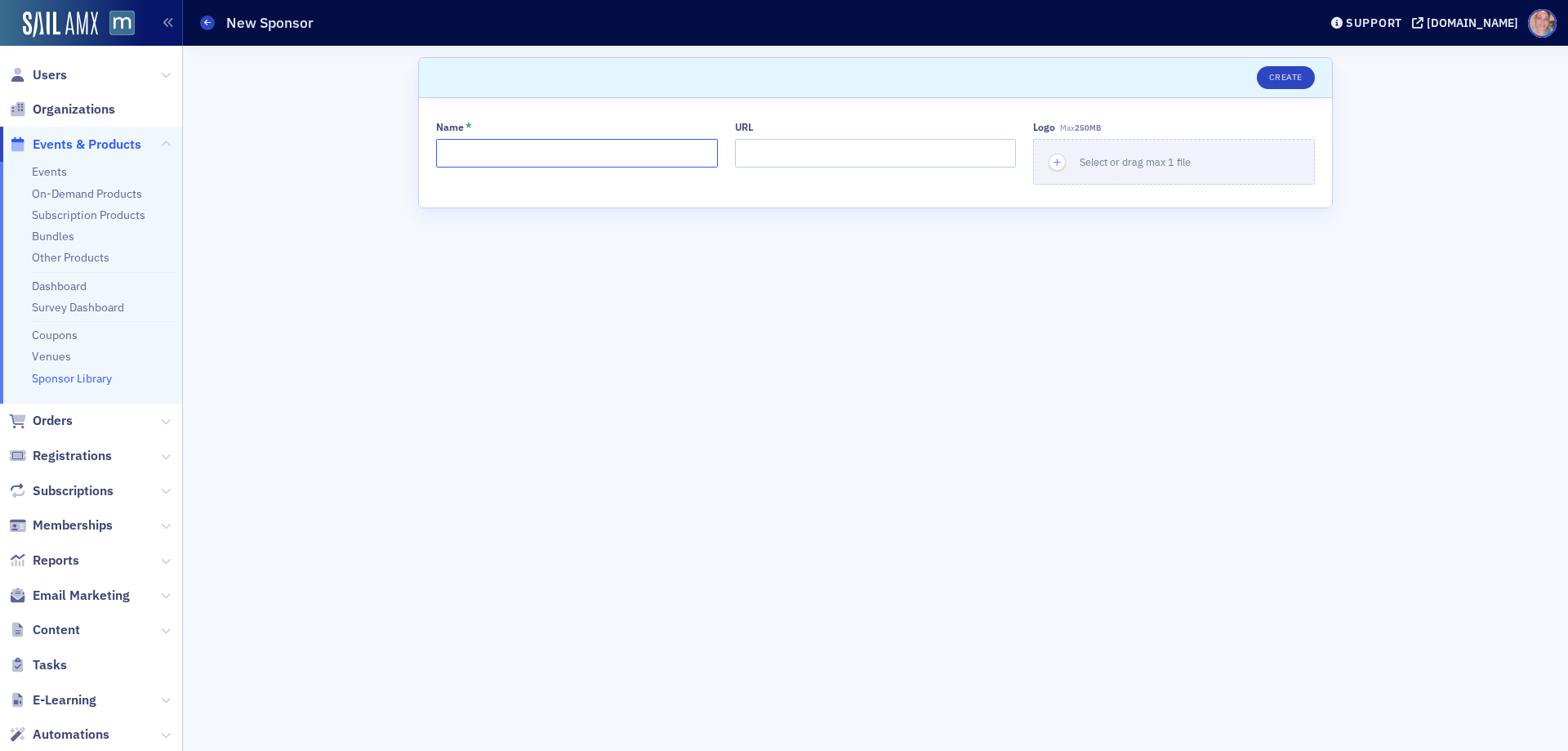
click at [526, 158] on input "Name *" at bounding box center [577, 153] width 282 height 29
click at [1063, 159] on icon "button" at bounding box center [1057, 162] width 14 height 14
click at [579, 158] on input "Name *" at bounding box center [577, 153] width 282 height 29
type input "Remitian"
paste input "[URL][DOMAIN_NAME]"
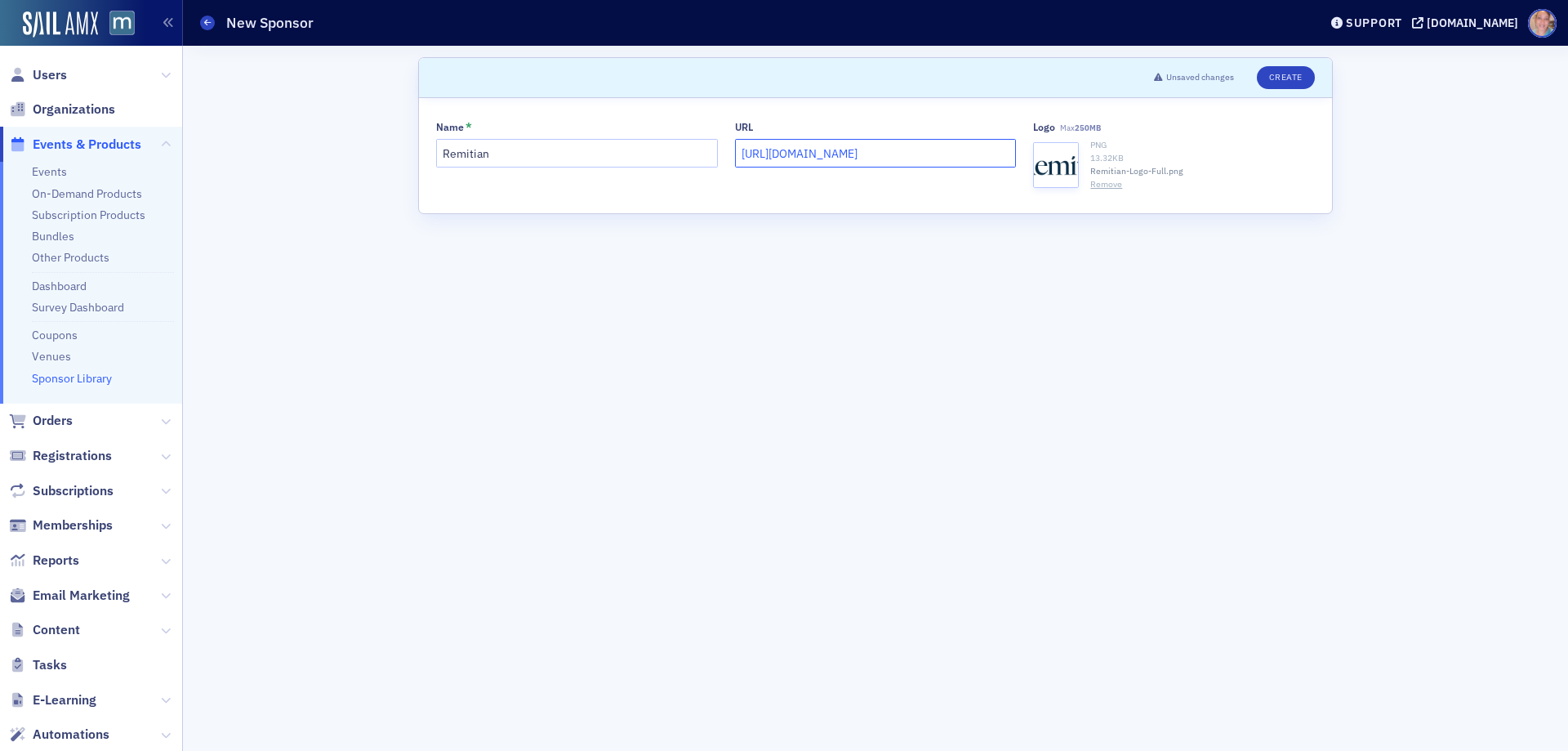
type input "[URL][DOMAIN_NAME]"
click at [1299, 93] on header "Unsaved changes Create" at bounding box center [875, 79] width 913 height 40
